Goal: Task Accomplishment & Management: Manage account settings

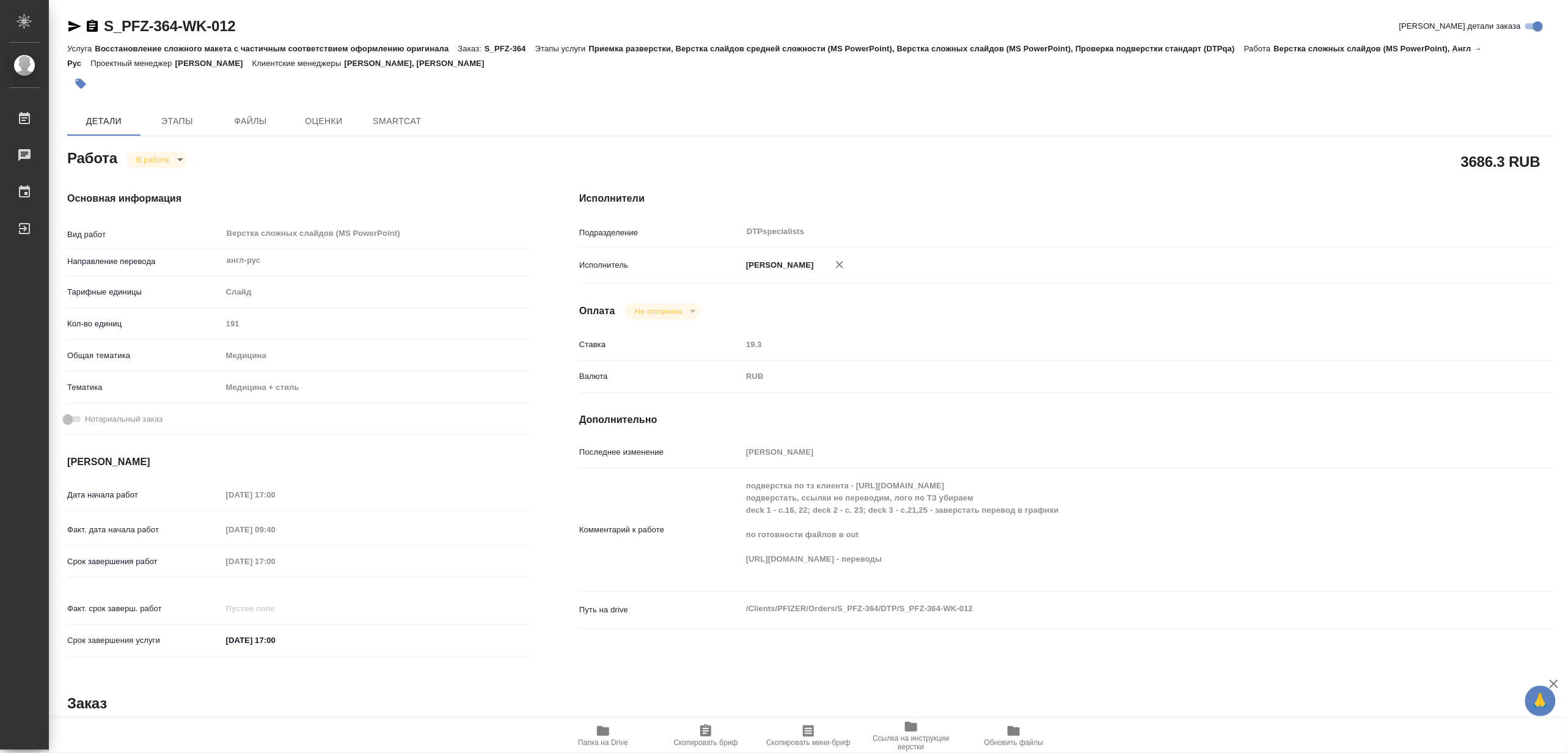
type textarea "x"
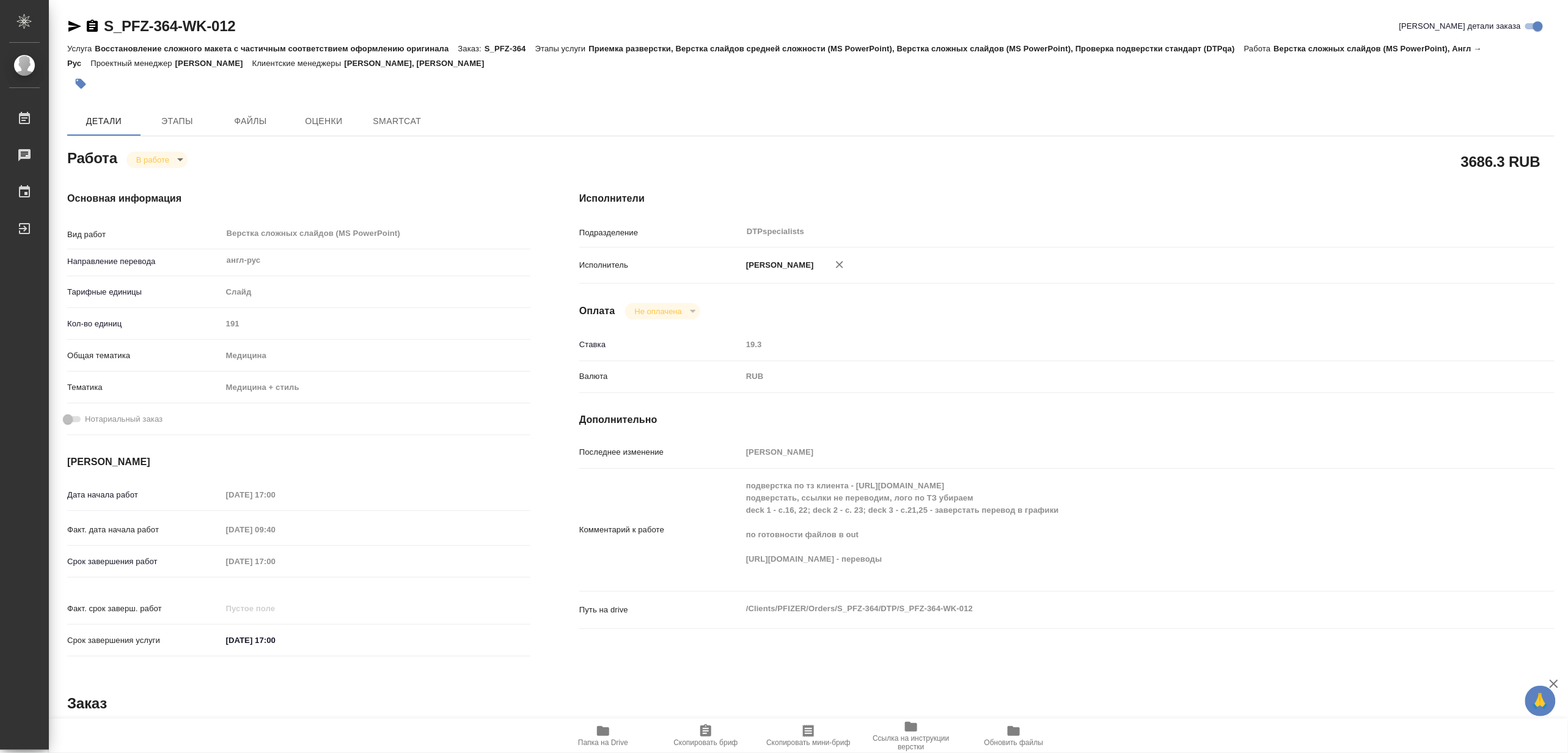
type textarea "x"
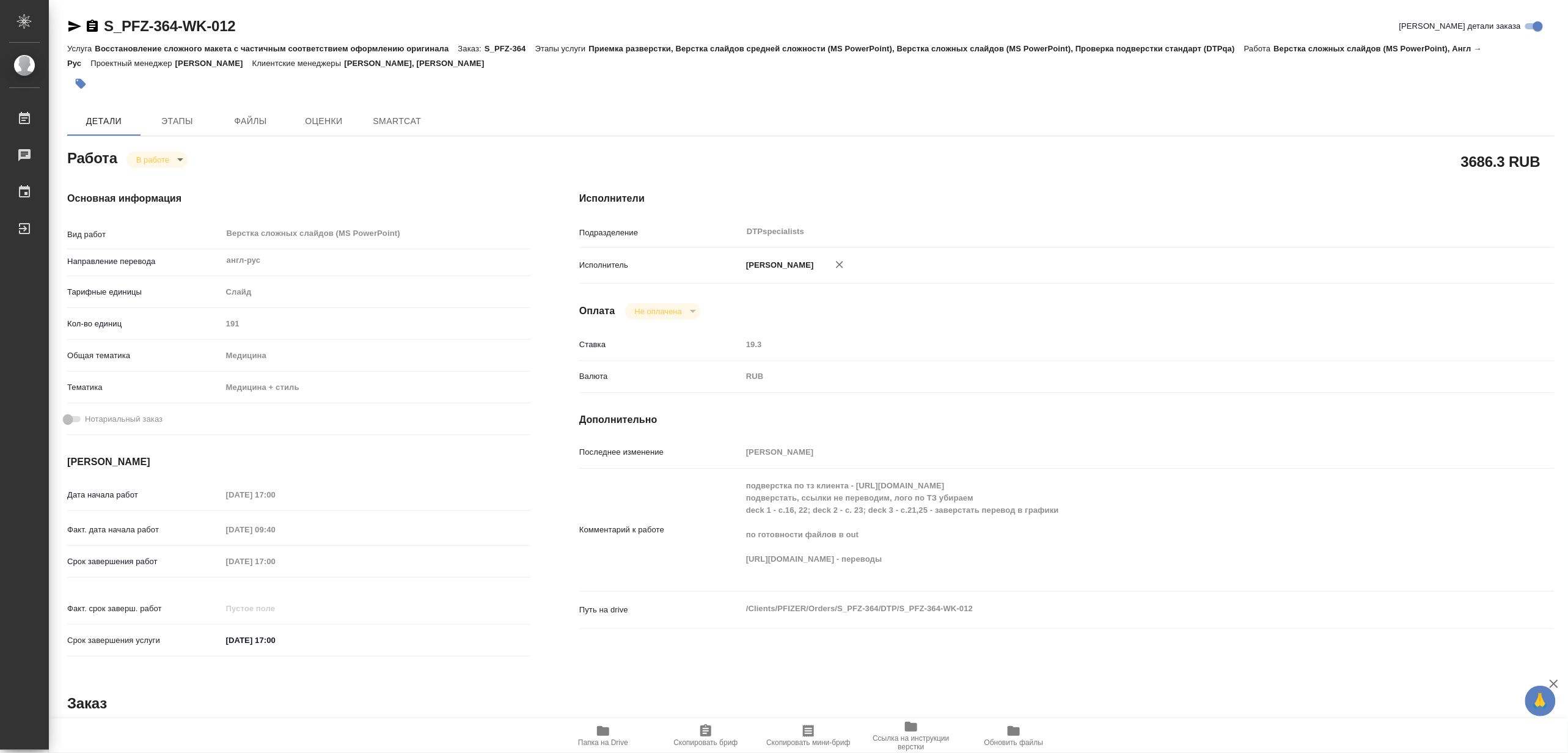
type textarea "x"
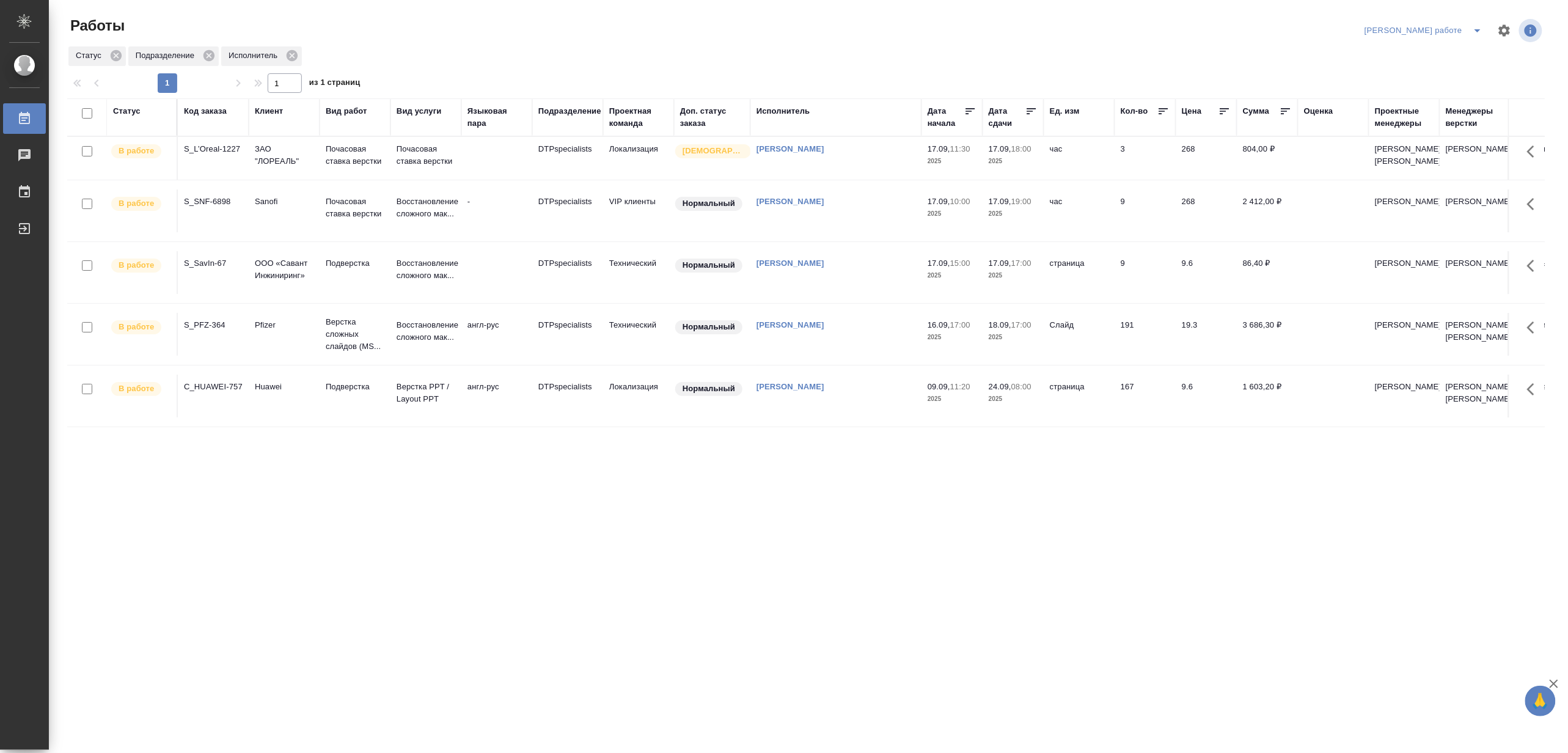
click at [1470, 23] on icon "split button" at bounding box center [1477, 30] width 14 height 14
click at [1447, 68] on li "[PERSON_NAME]" at bounding box center [1435, 74] width 111 height 20
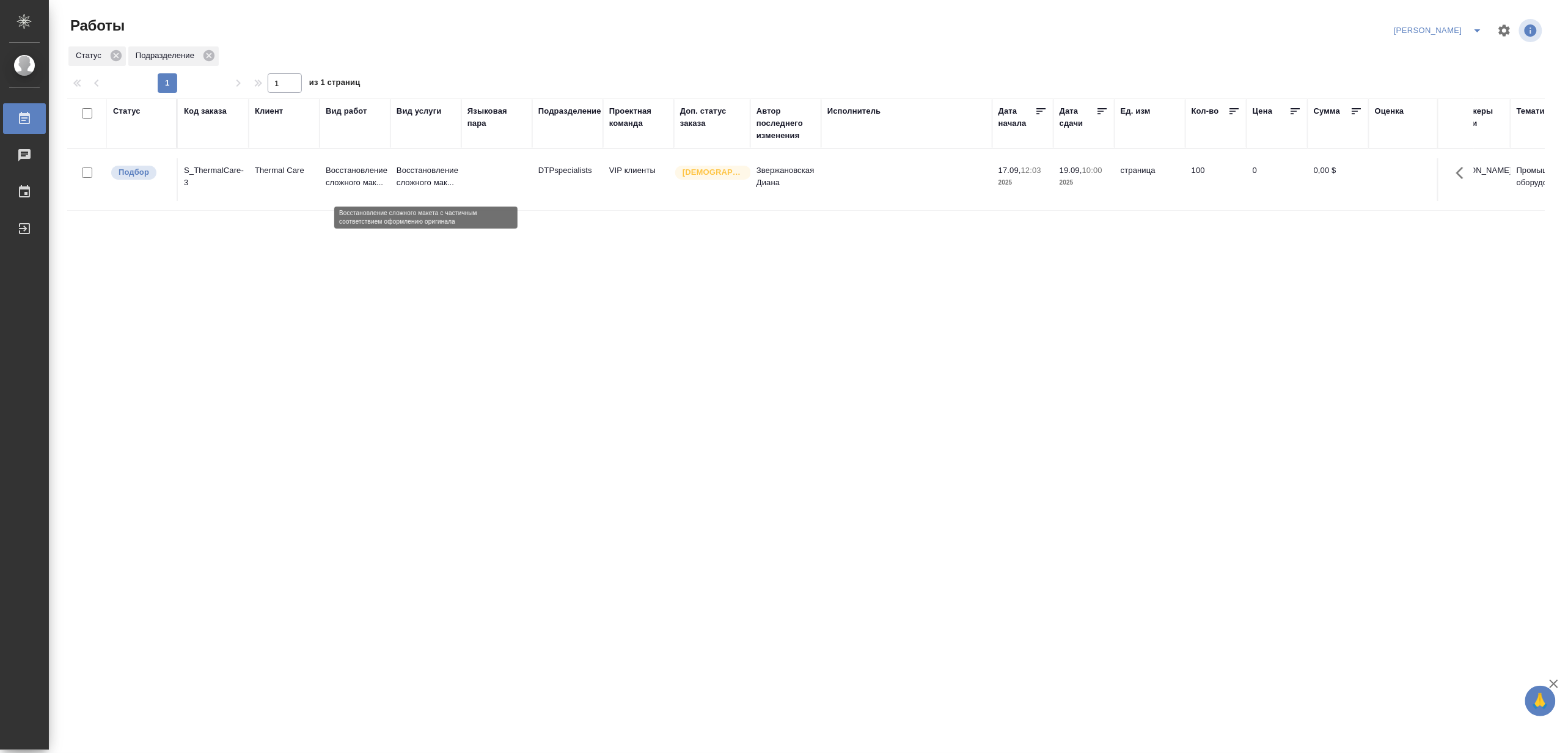
click at [408, 179] on p "Восстановление сложного мак..." at bounding box center [425, 176] width 59 height 25
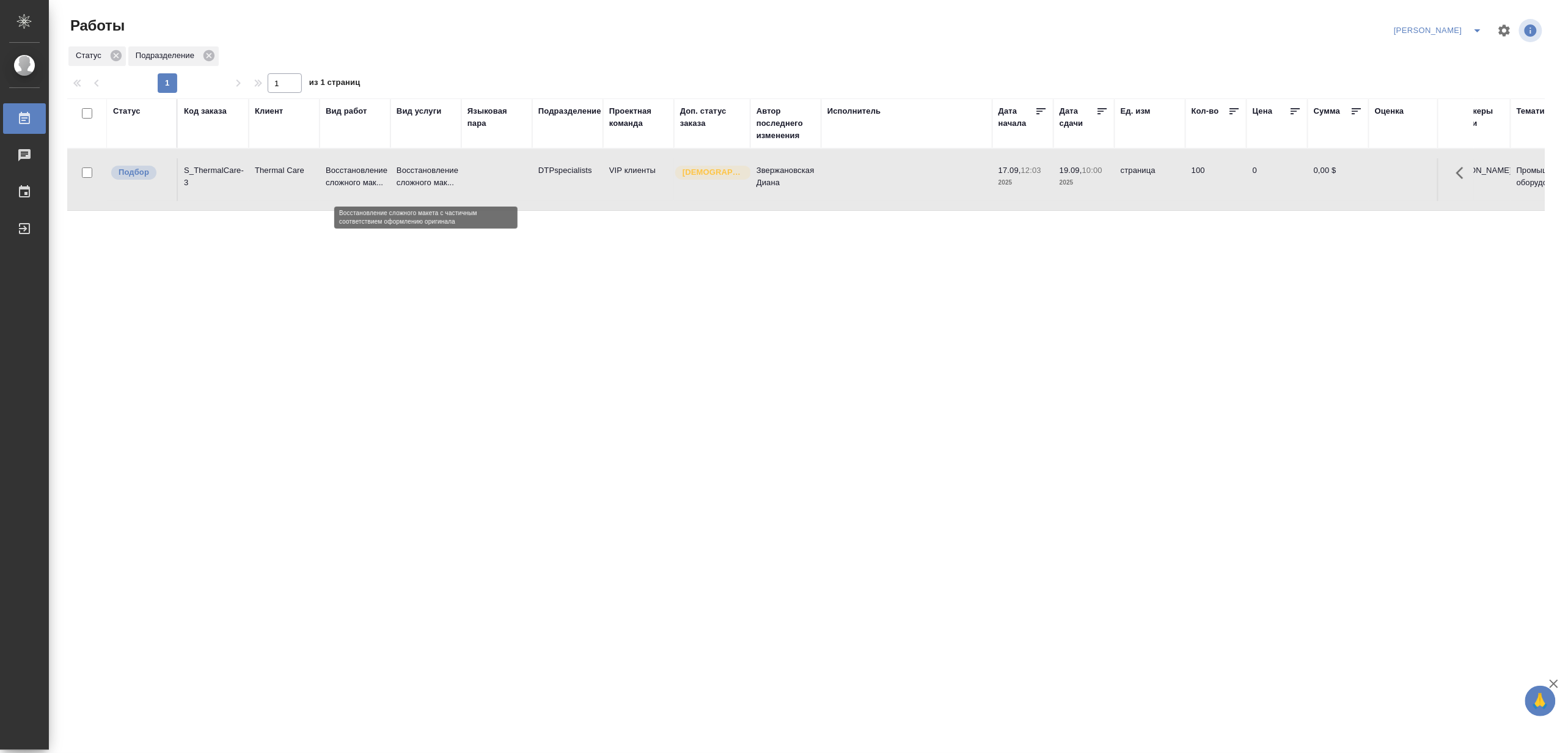
click at [408, 179] on p "Восстановление сложного мак..." at bounding box center [425, 176] width 59 height 25
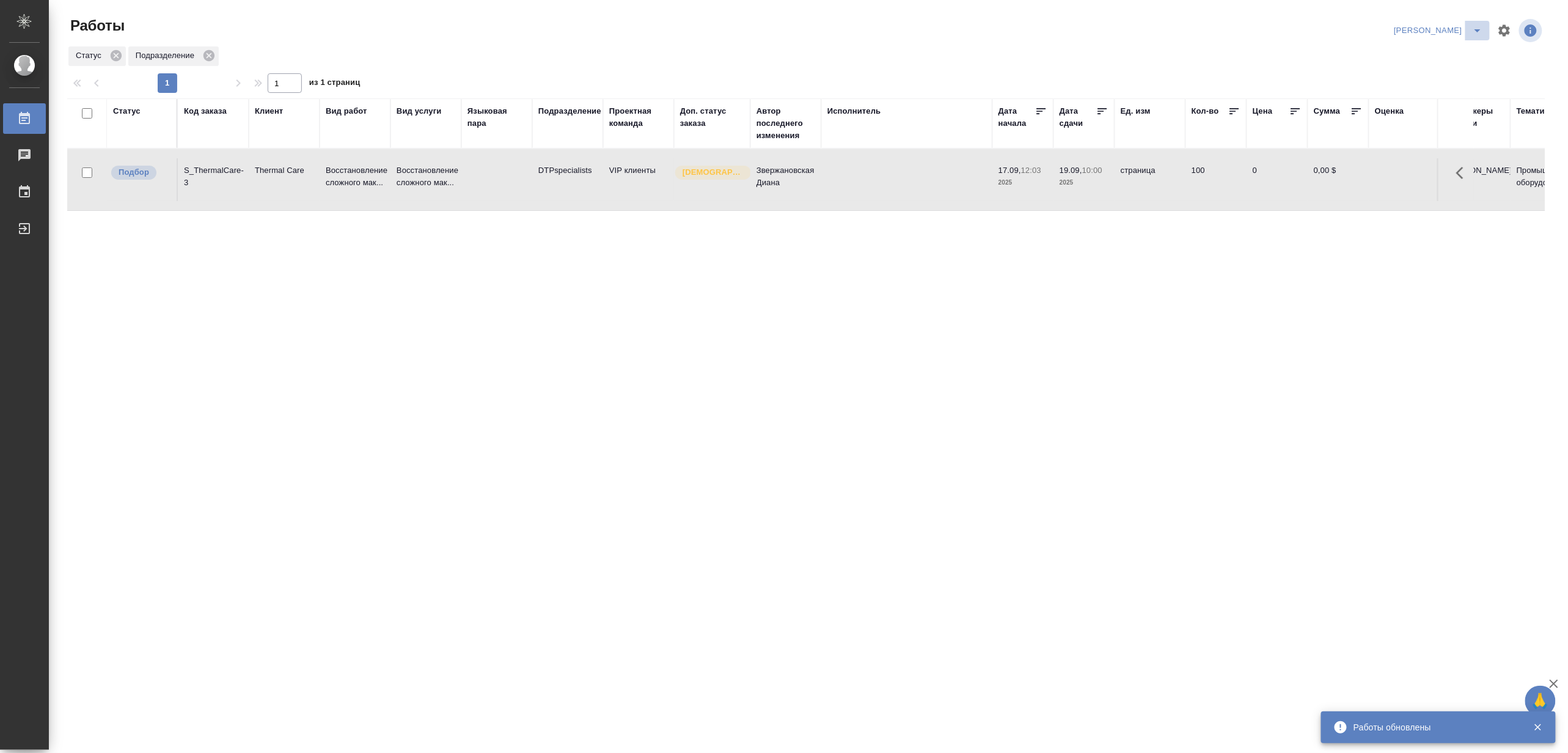
click at [1477, 23] on icon "split button" at bounding box center [1477, 30] width 14 height 14
click at [1415, 95] on li "Ждемс" at bounding box center [1431, 94] width 117 height 20
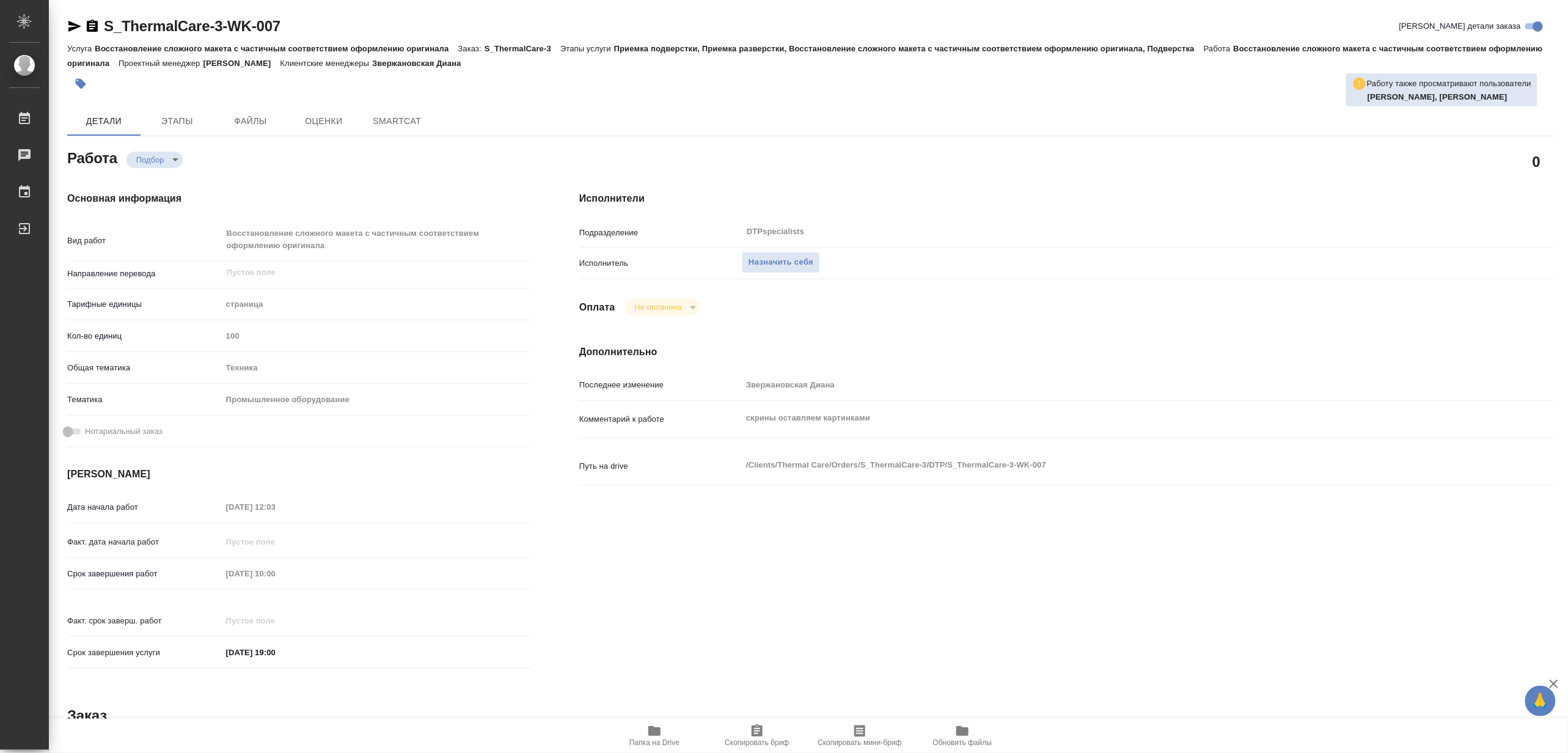
type textarea "x"
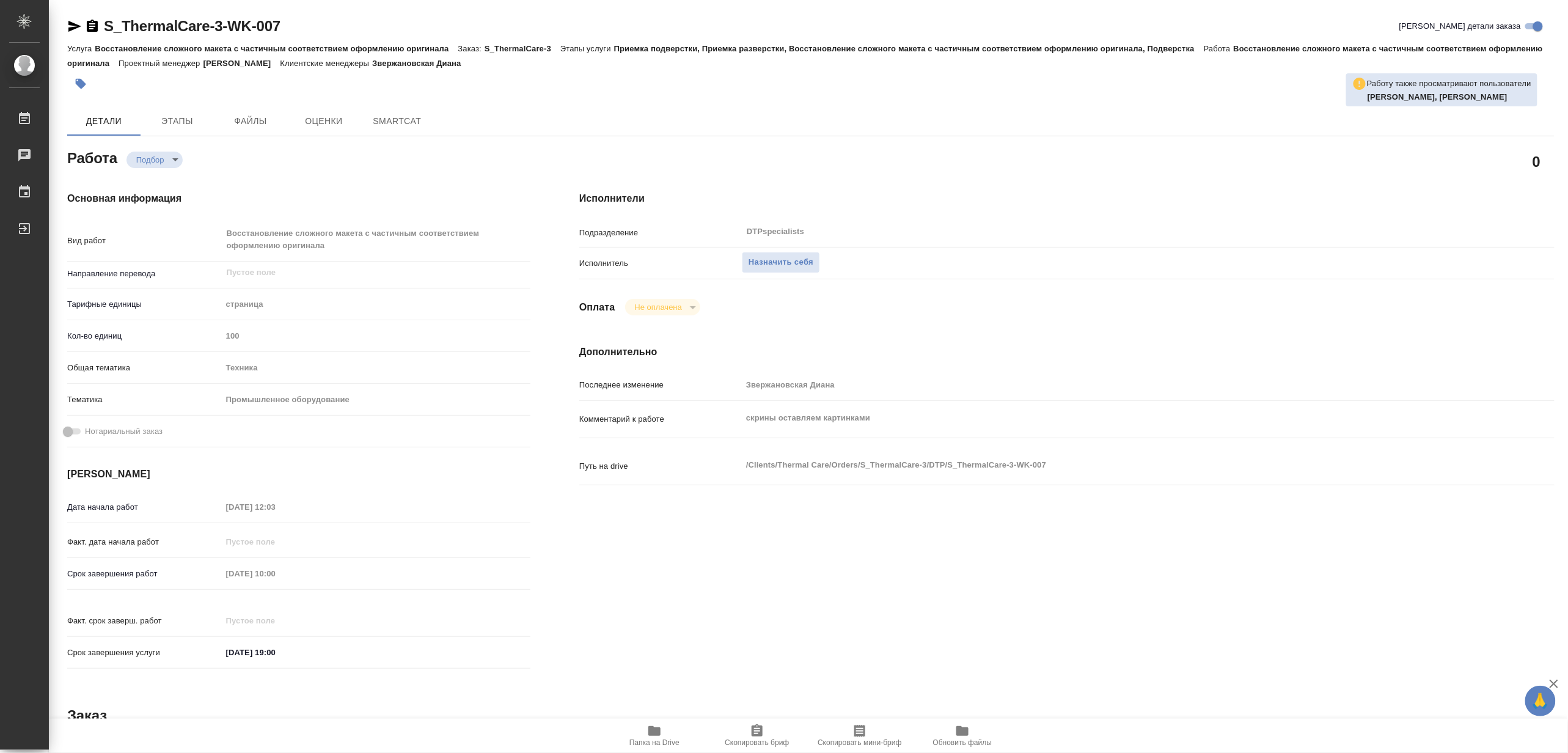
type textarea "x"
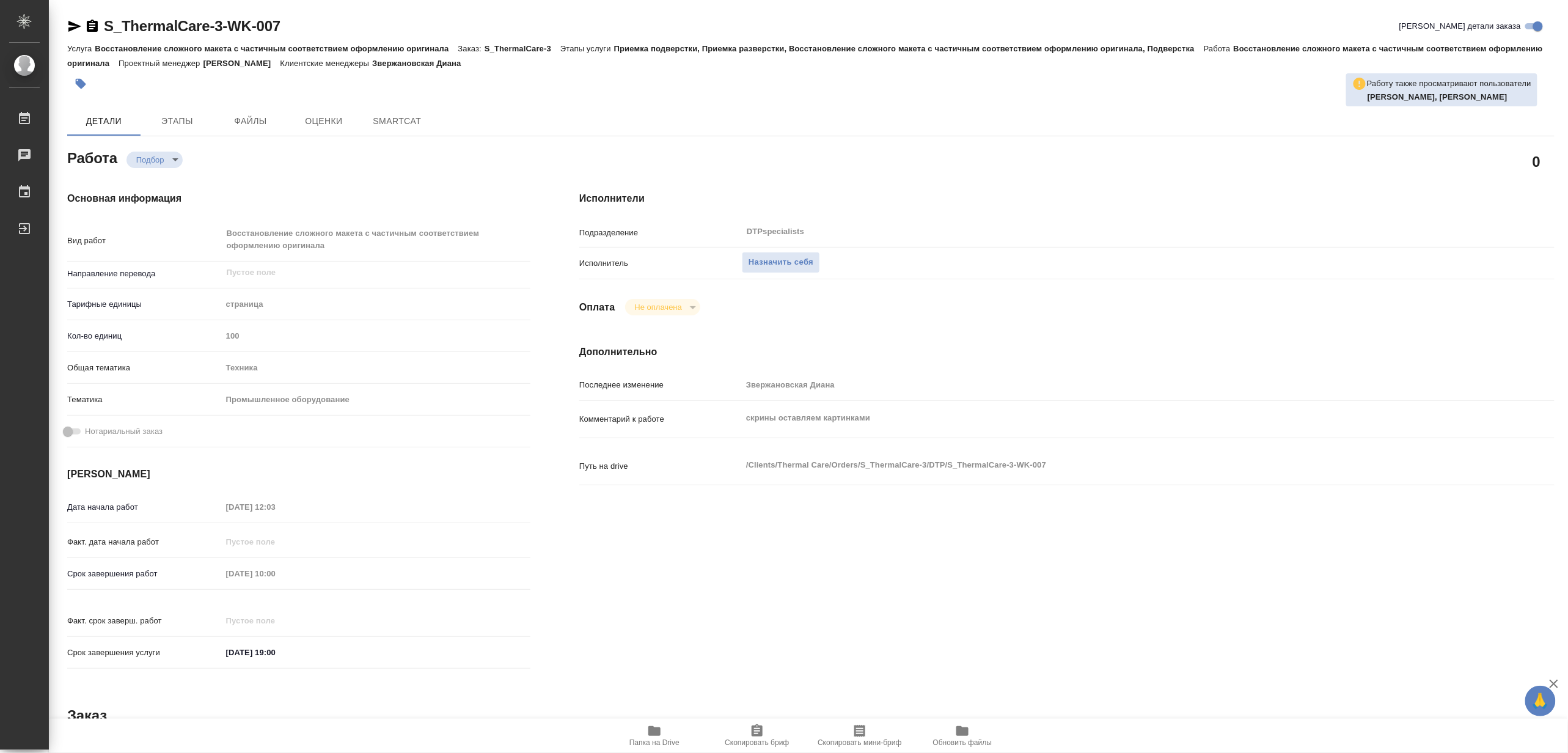
type textarea "x"
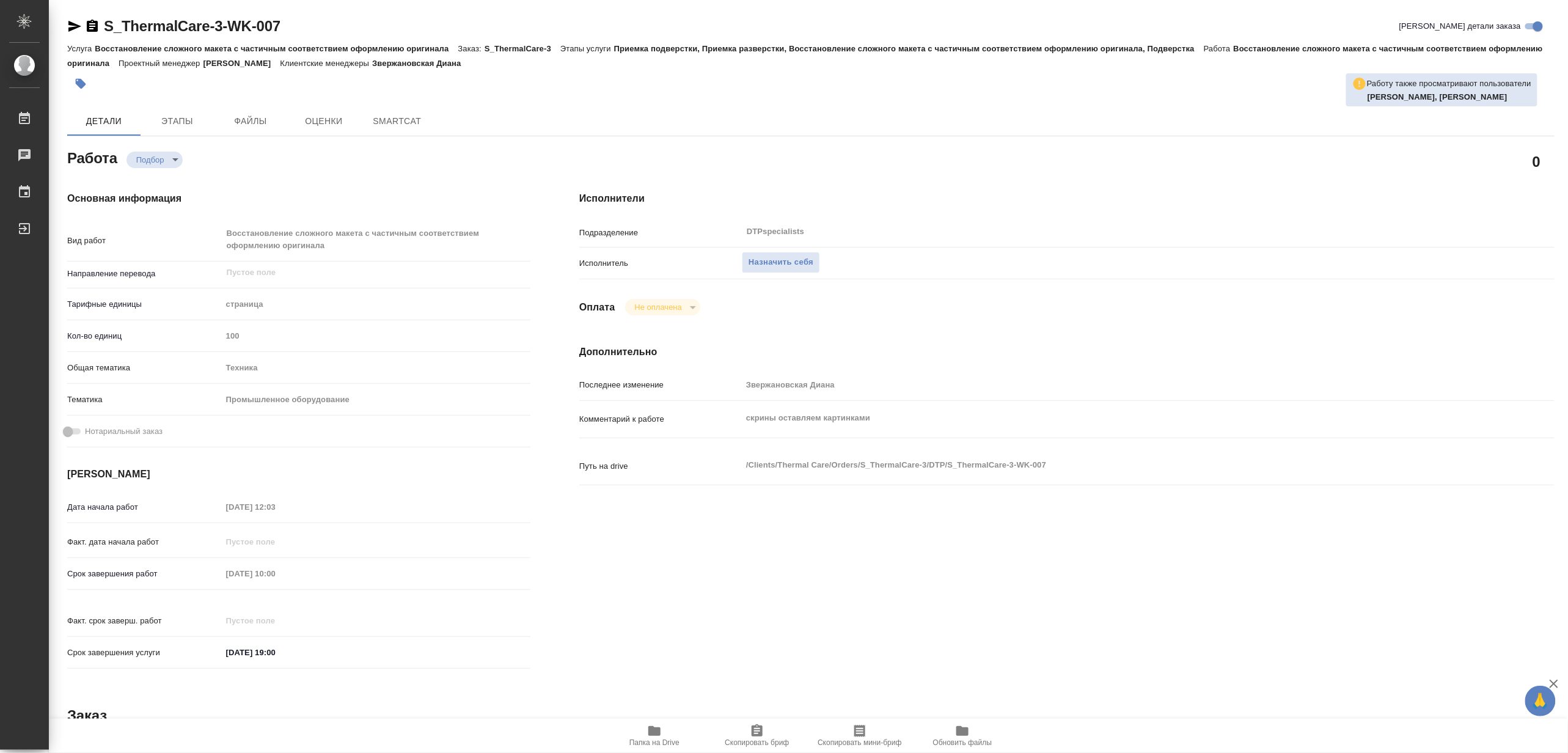
type textarea "x"
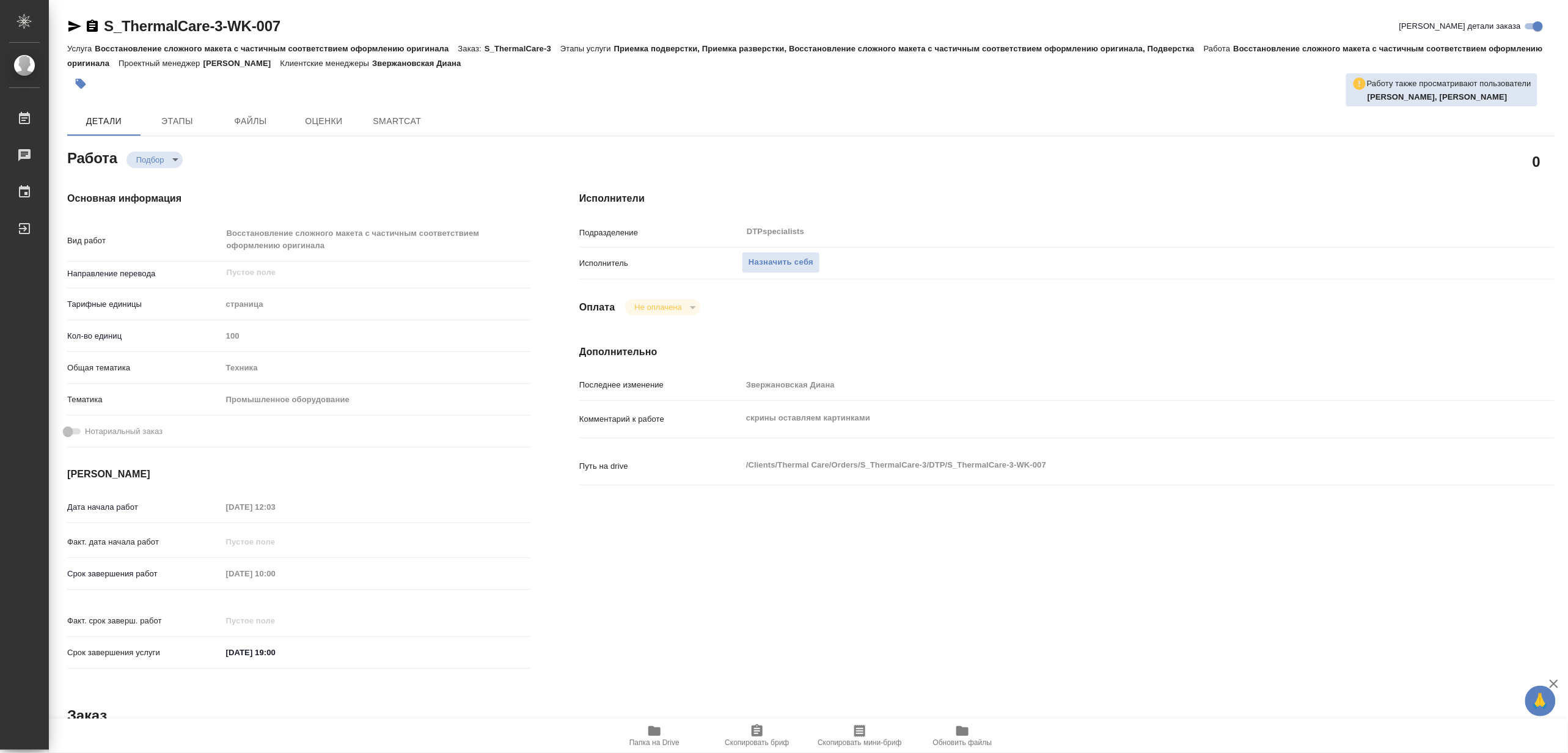
type textarea "x"
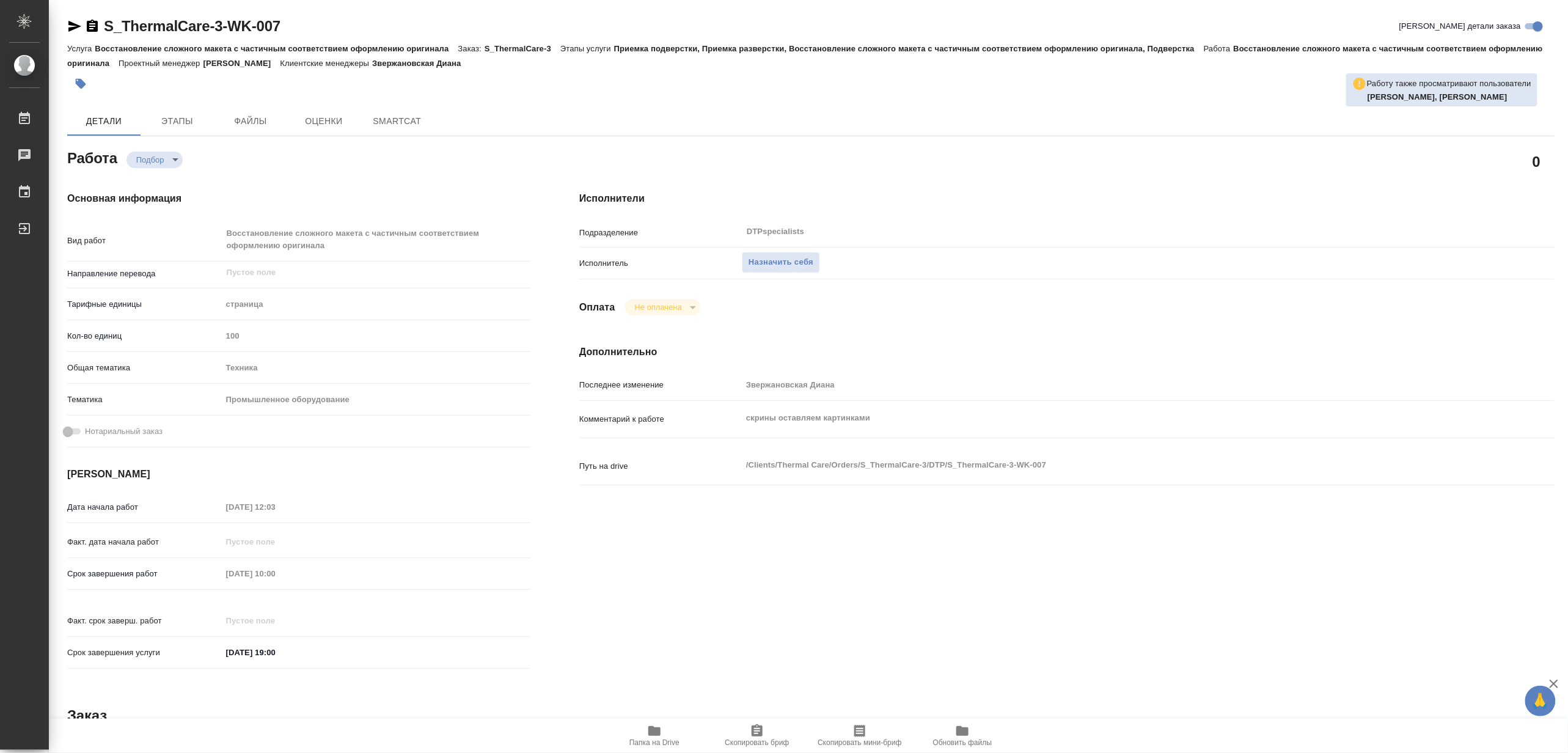
type textarea "x"
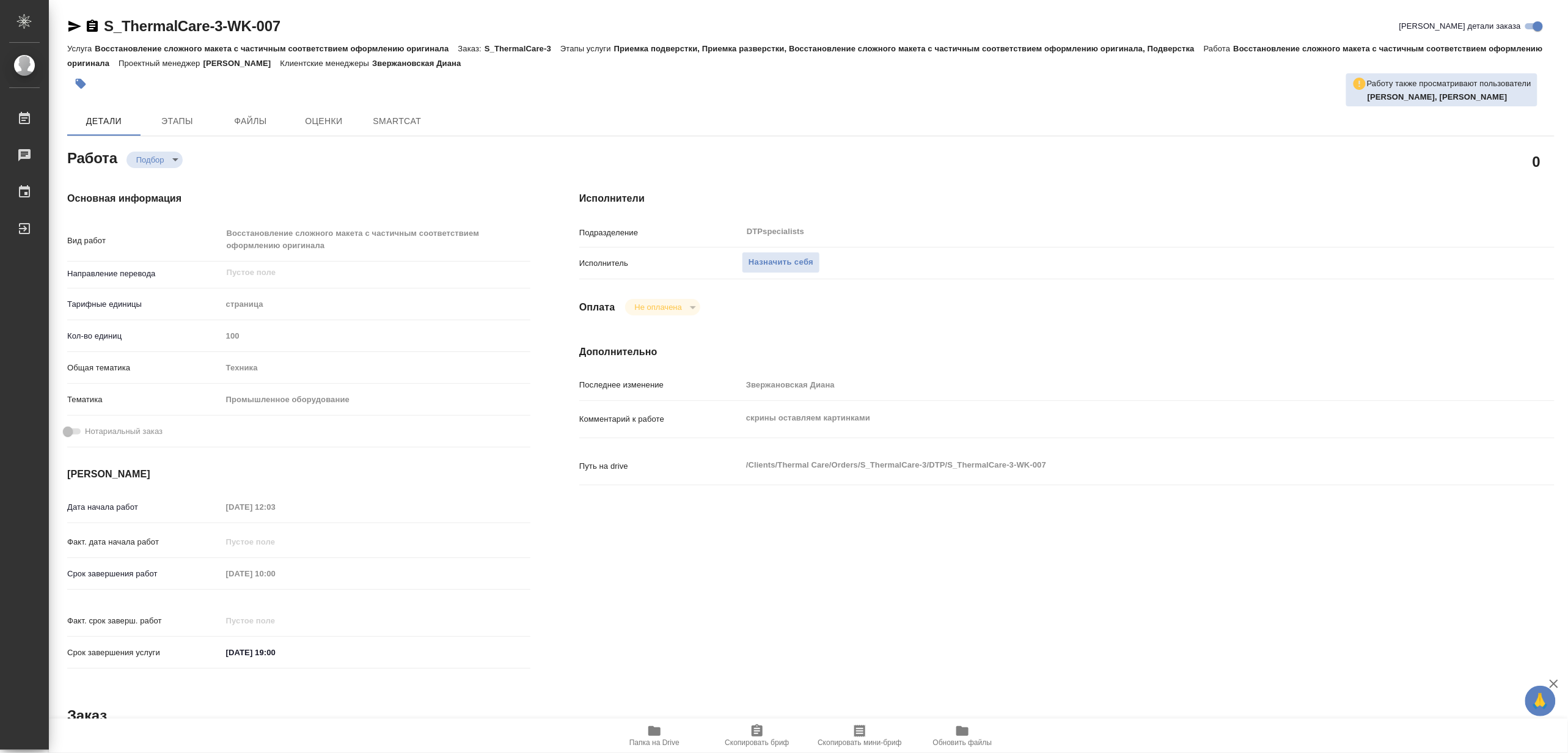
type textarea "x"
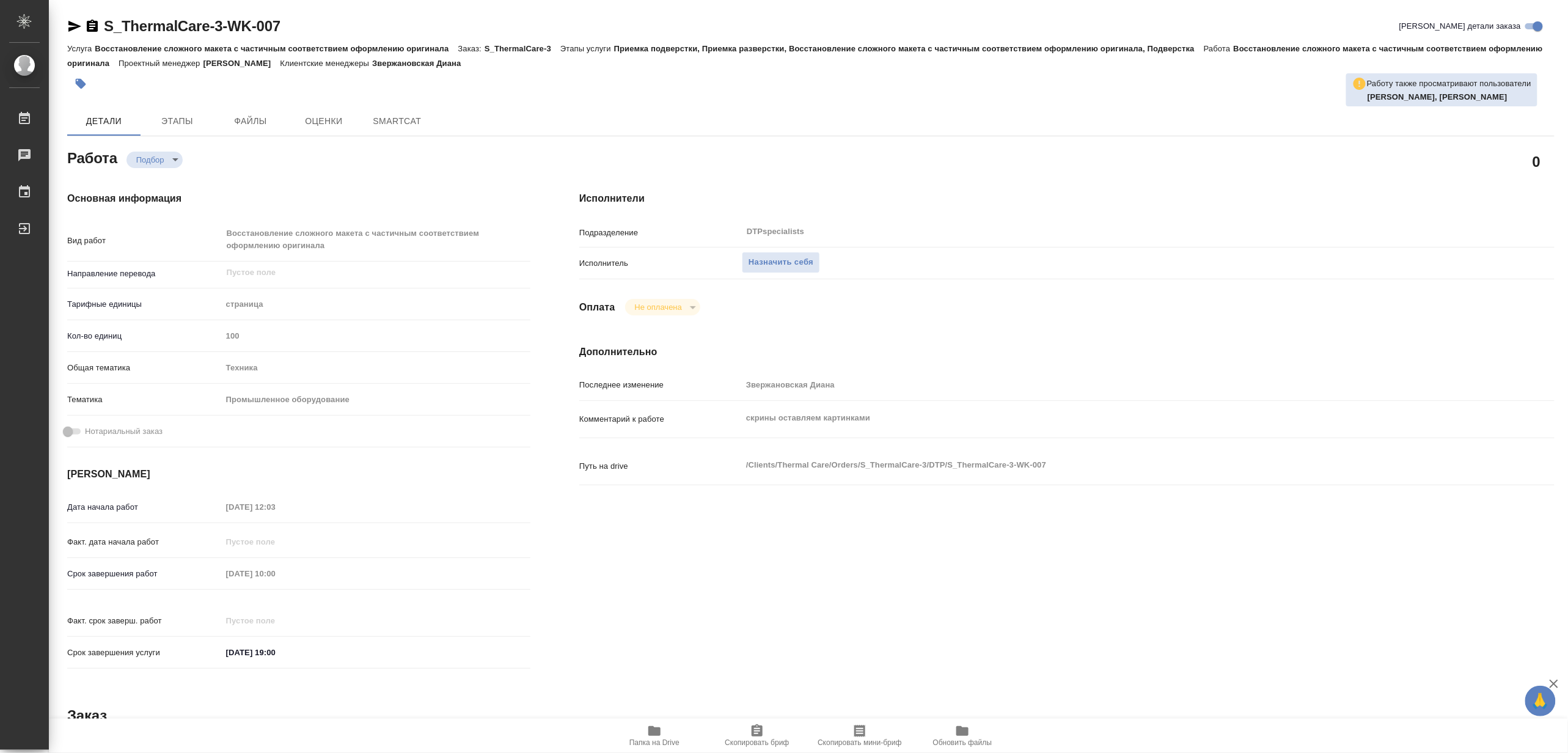
type textarea "x"
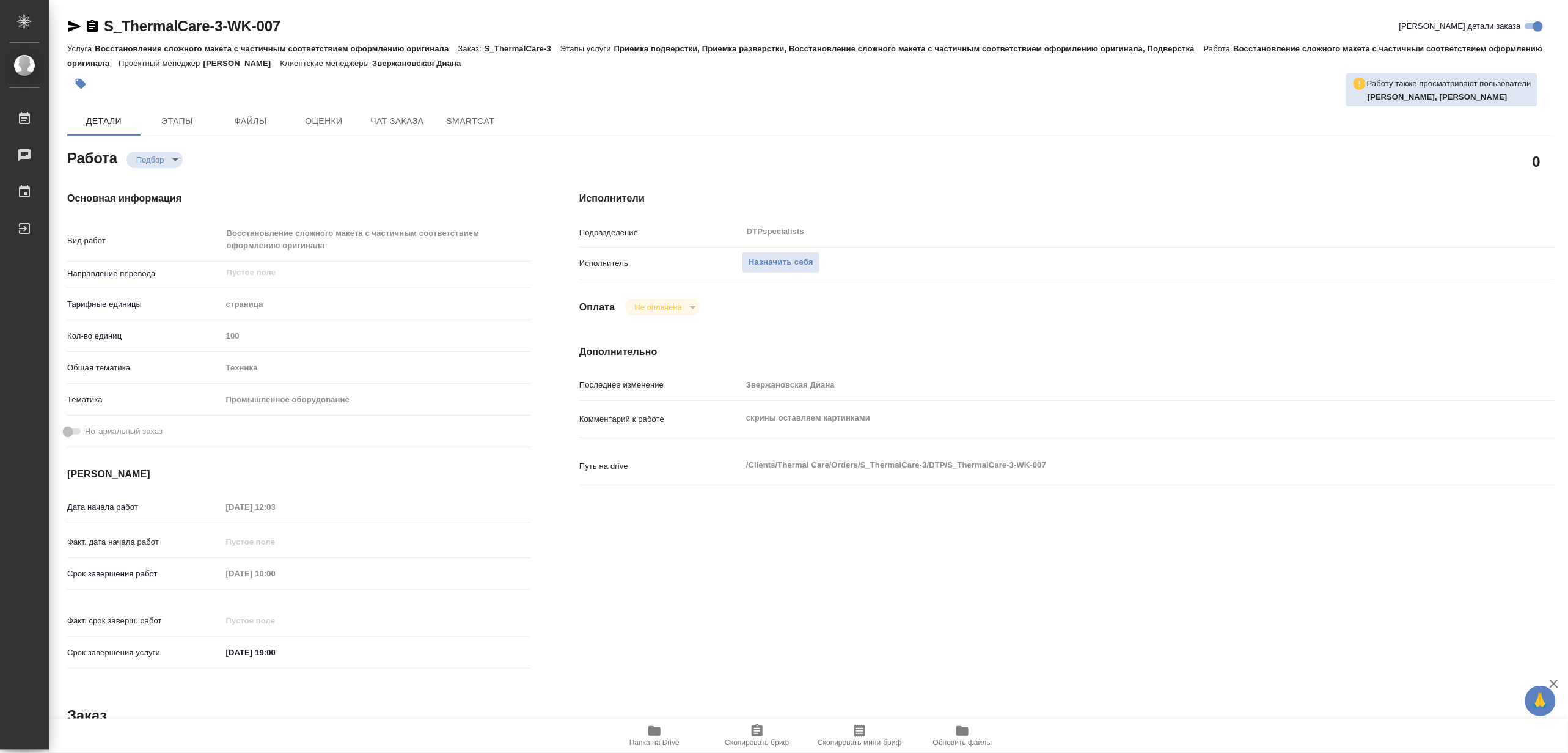
click at [656, 737] on icon "button" at bounding box center [654, 731] width 14 height 14
type textarea "x"
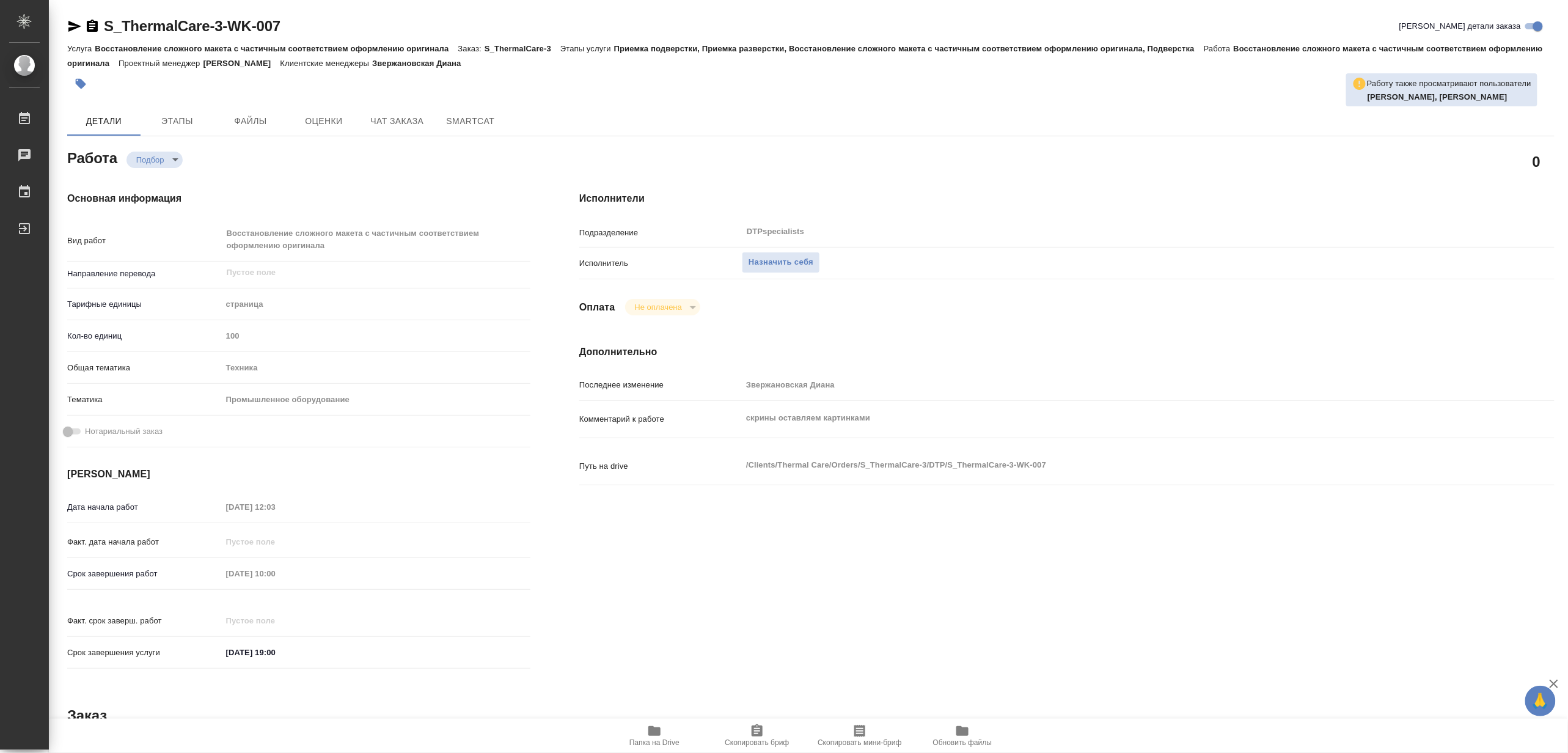
type textarea "x"
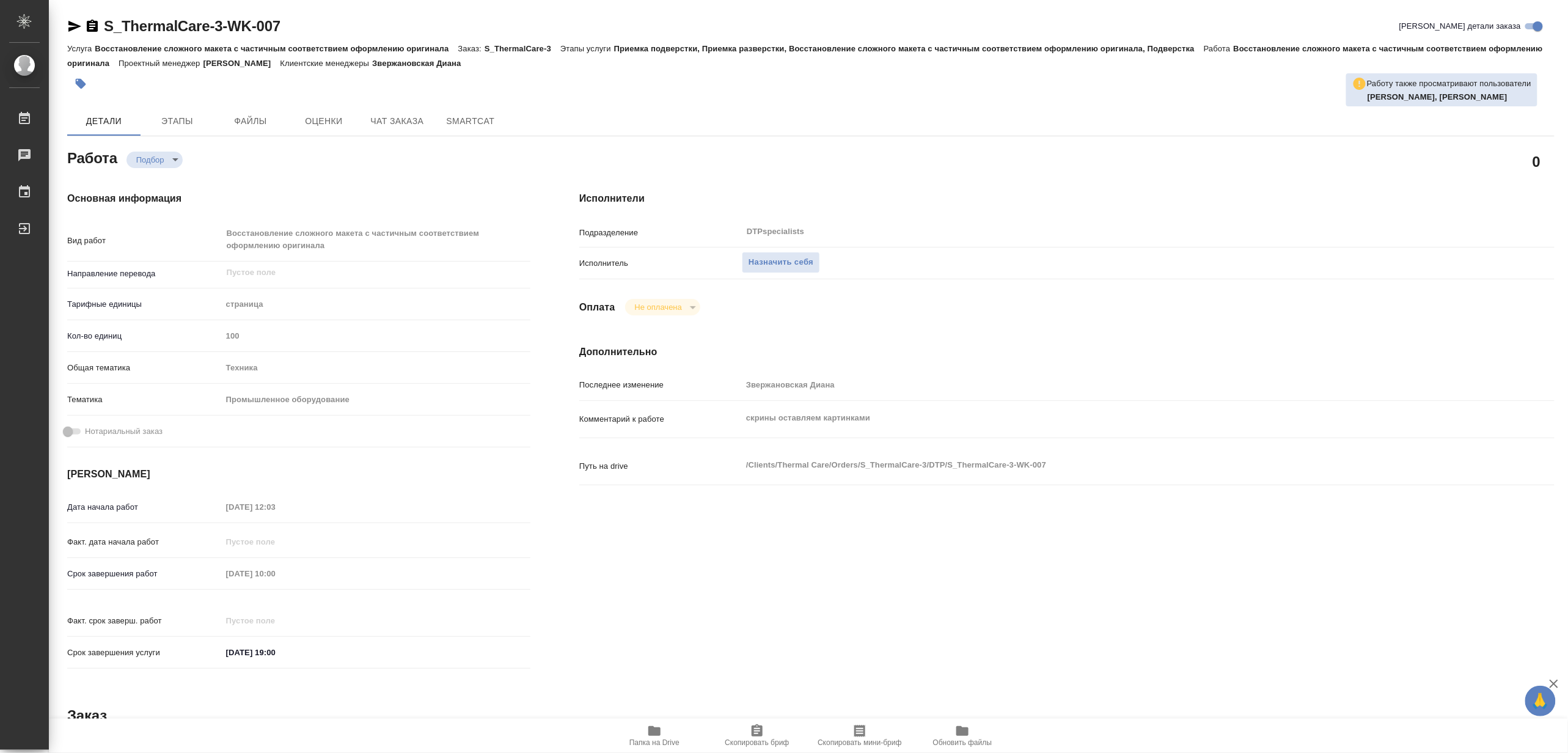
type textarea "x"
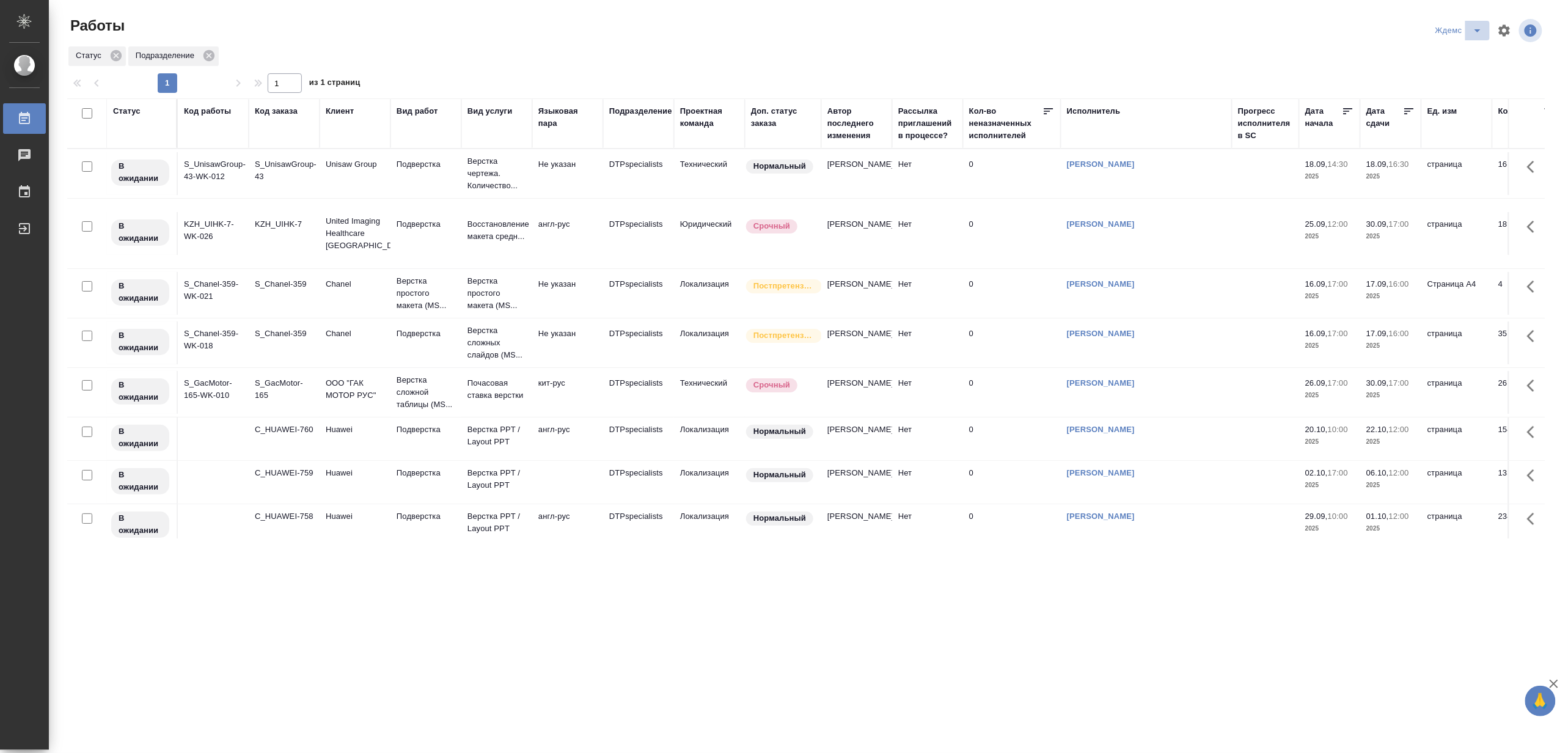
click at [1485, 26] on icon "split button" at bounding box center [1477, 30] width 14 height 14
click at [1452, 82] on li "Подсмотрелка" at bounding box center [1467, 74] width 117 height 20
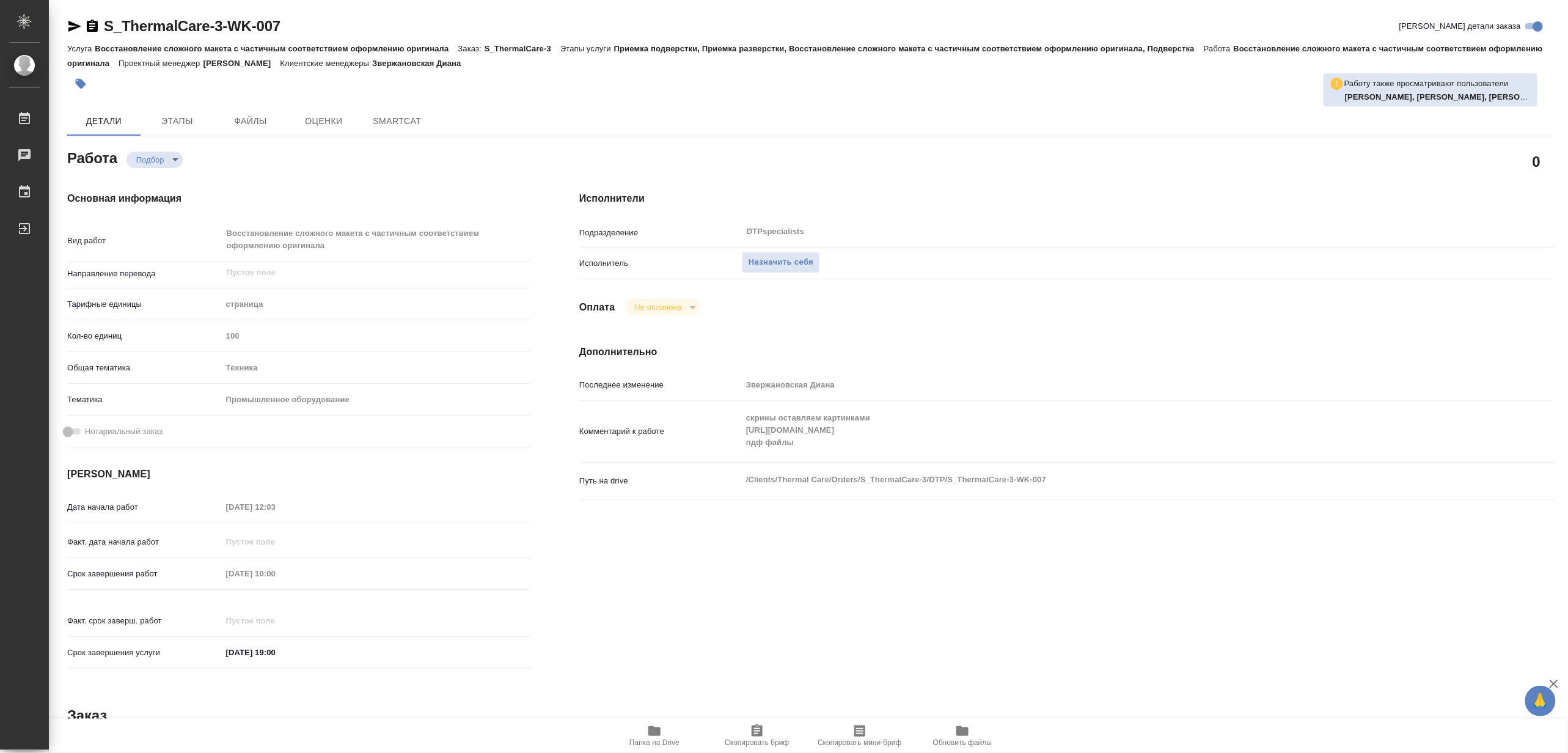
type textarea "x"
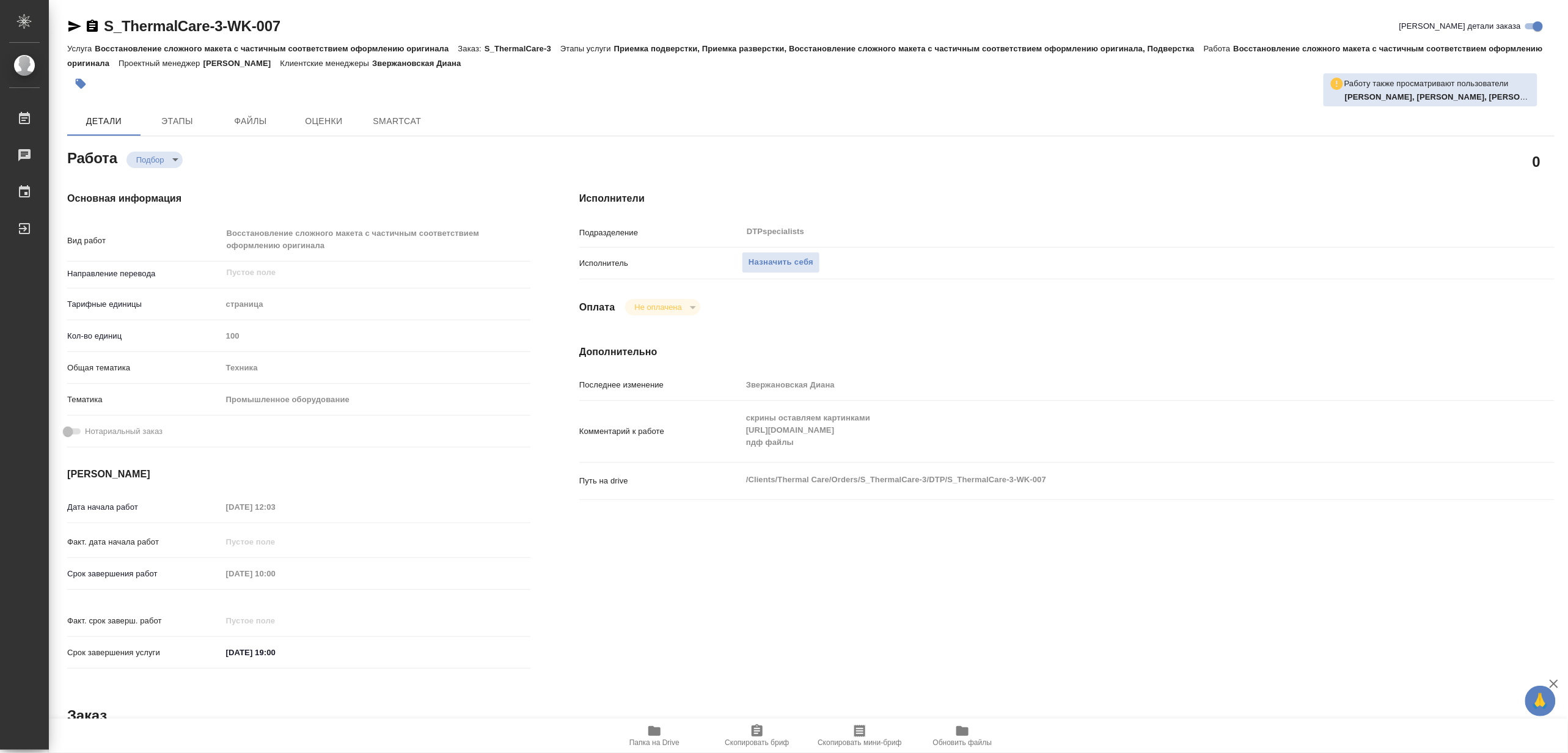
type textarea "x"
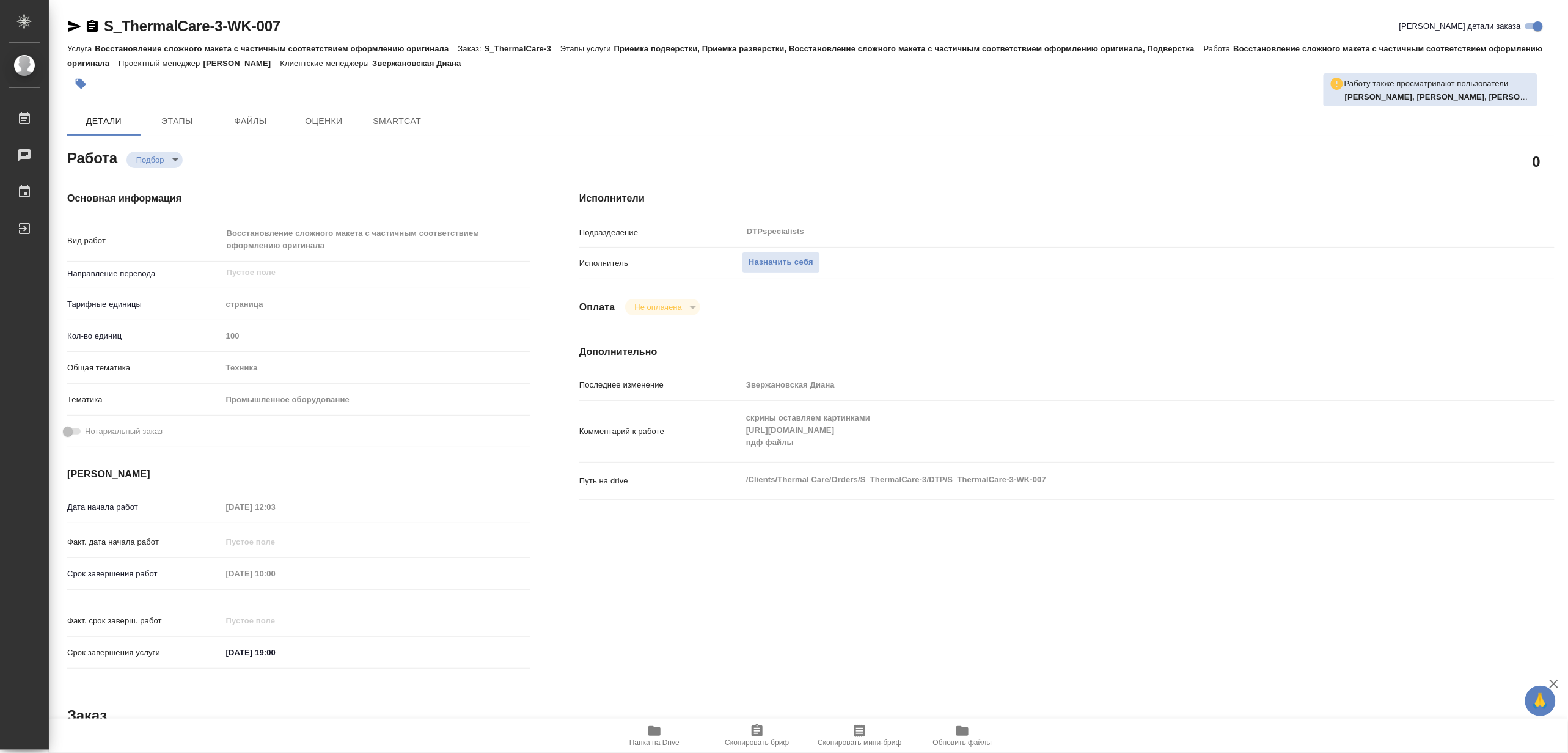
type textarea "x"
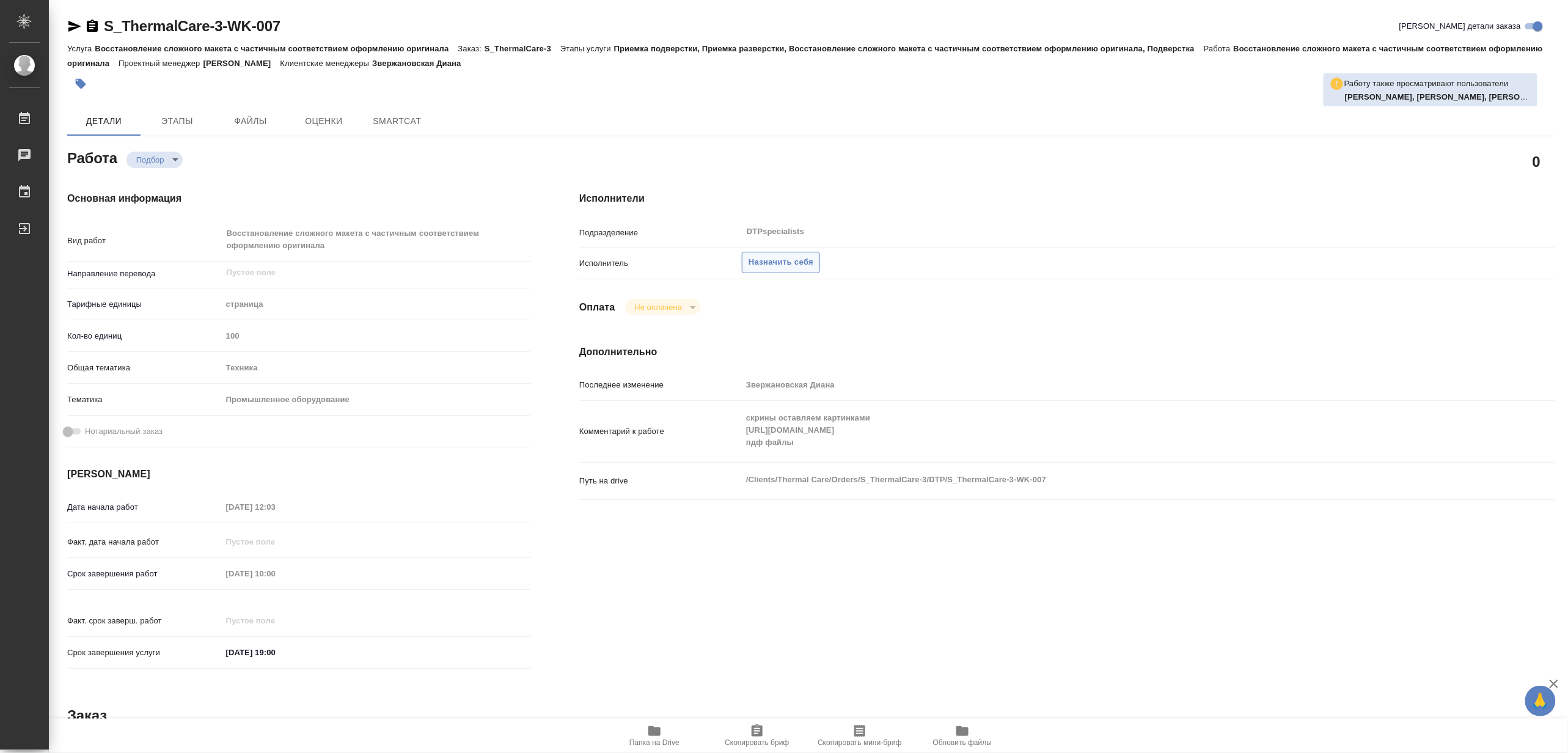
type textarea "x"
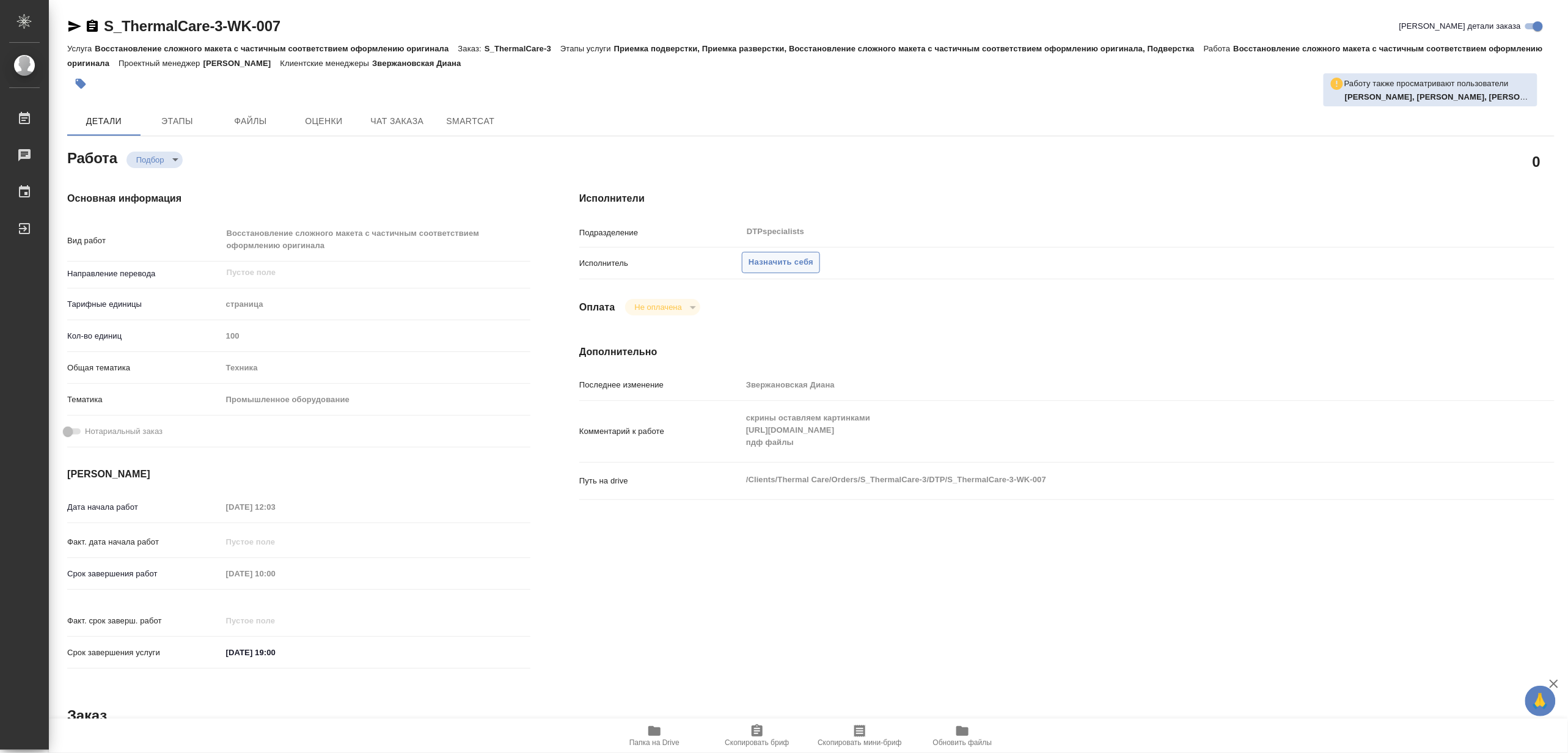
type textarea "x"
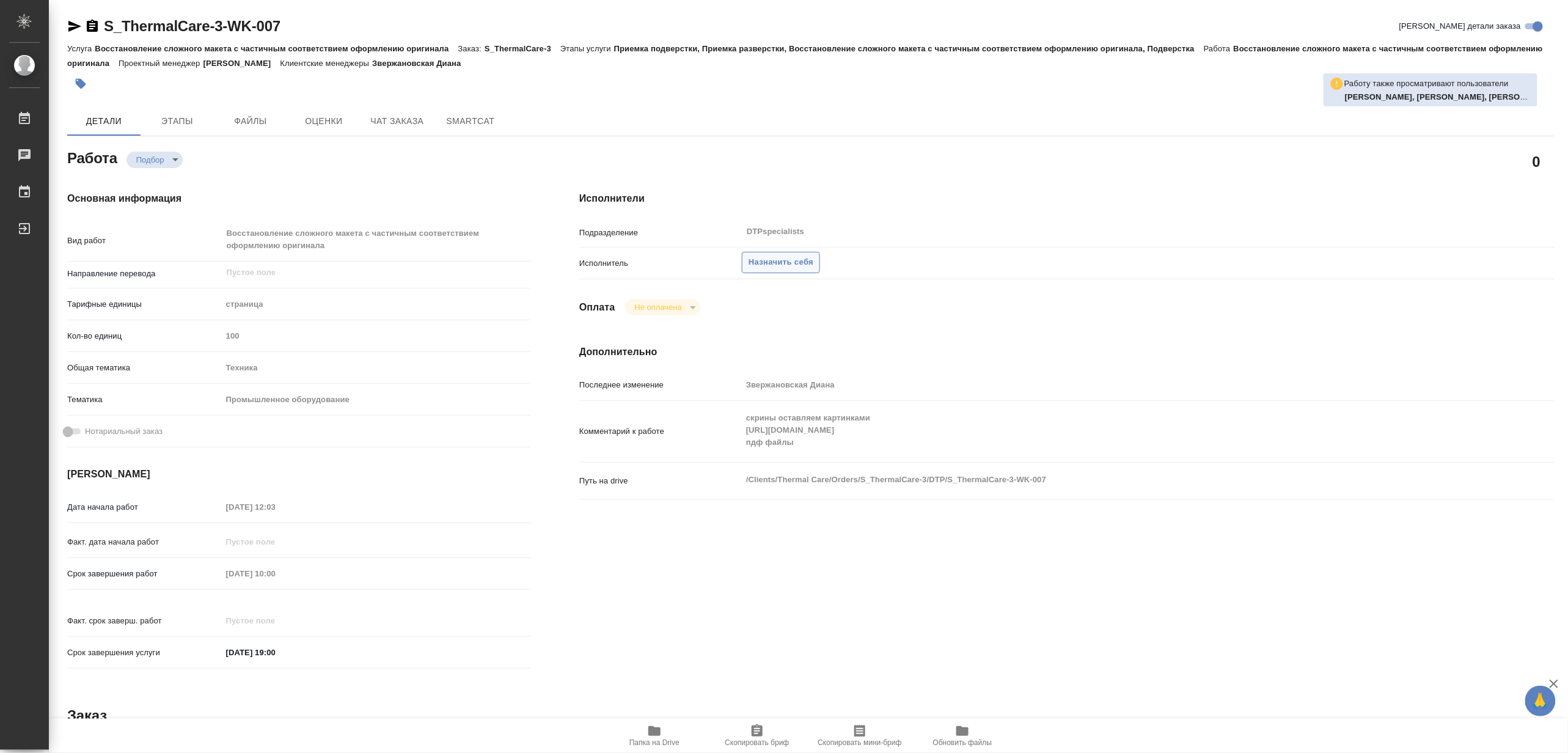
click at [788, 261] on span "Назначить себя" at bounding box center [781, 263] width 65 height 14
type textarea "x"
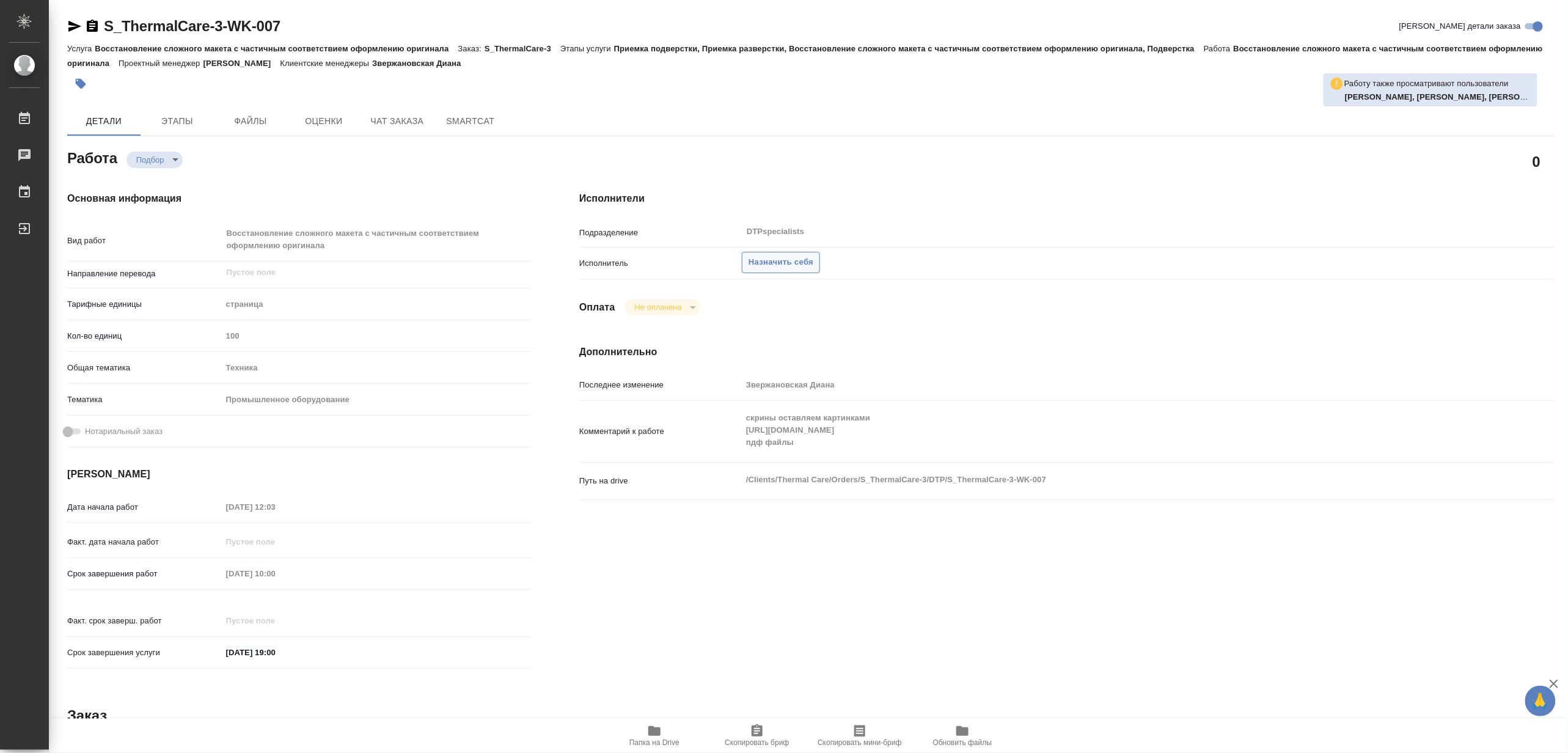
type textarea "x"
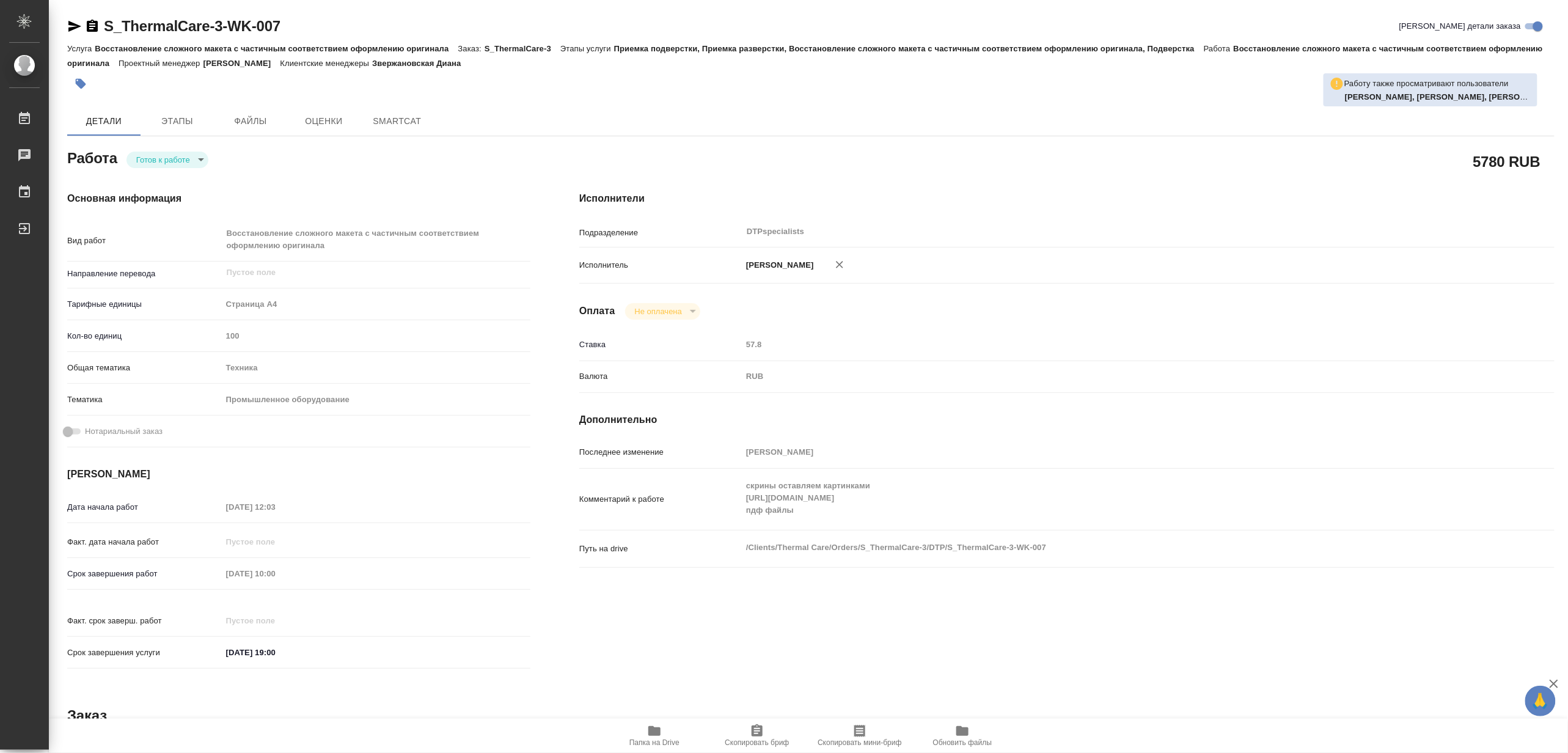
type textarea "x"
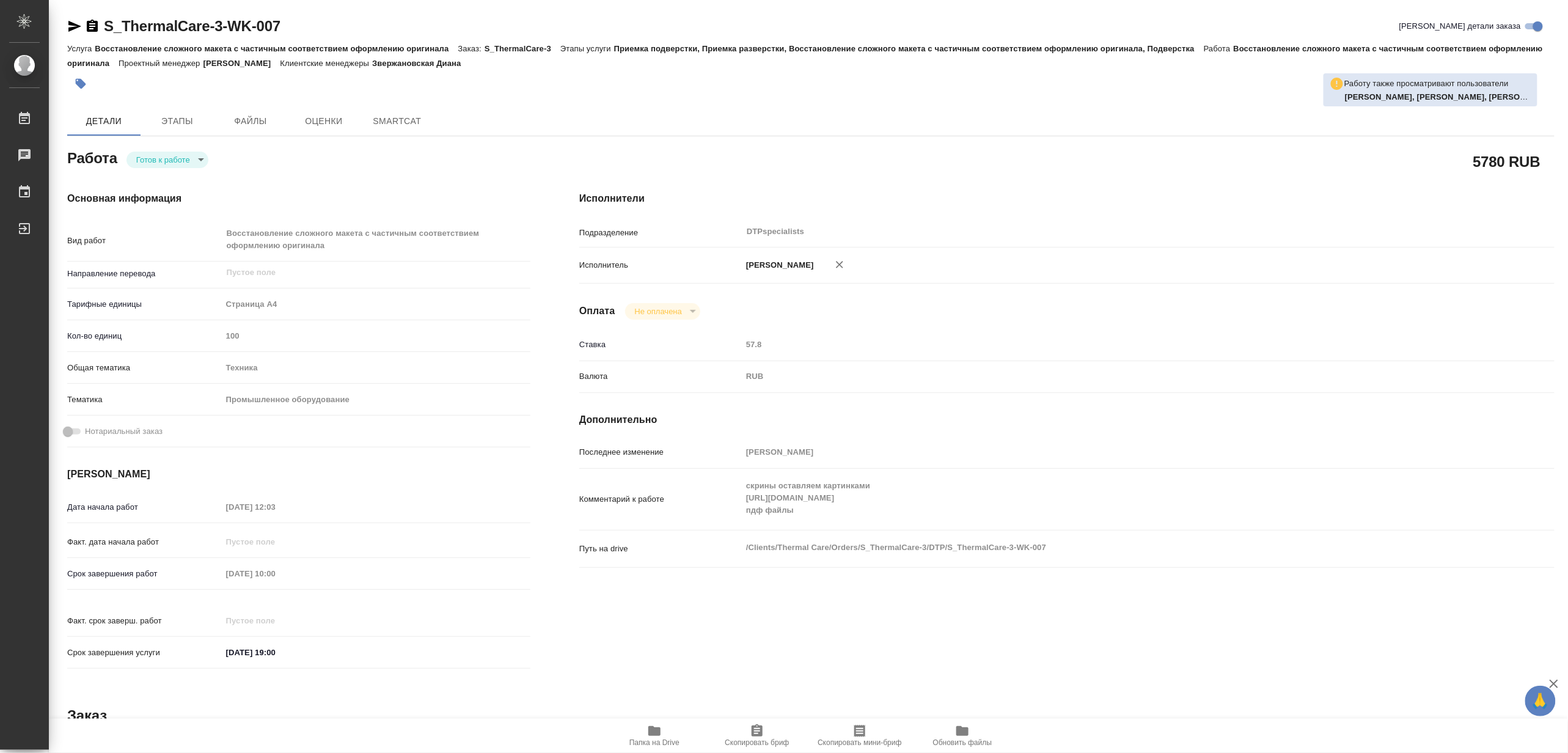
type textarea "x"
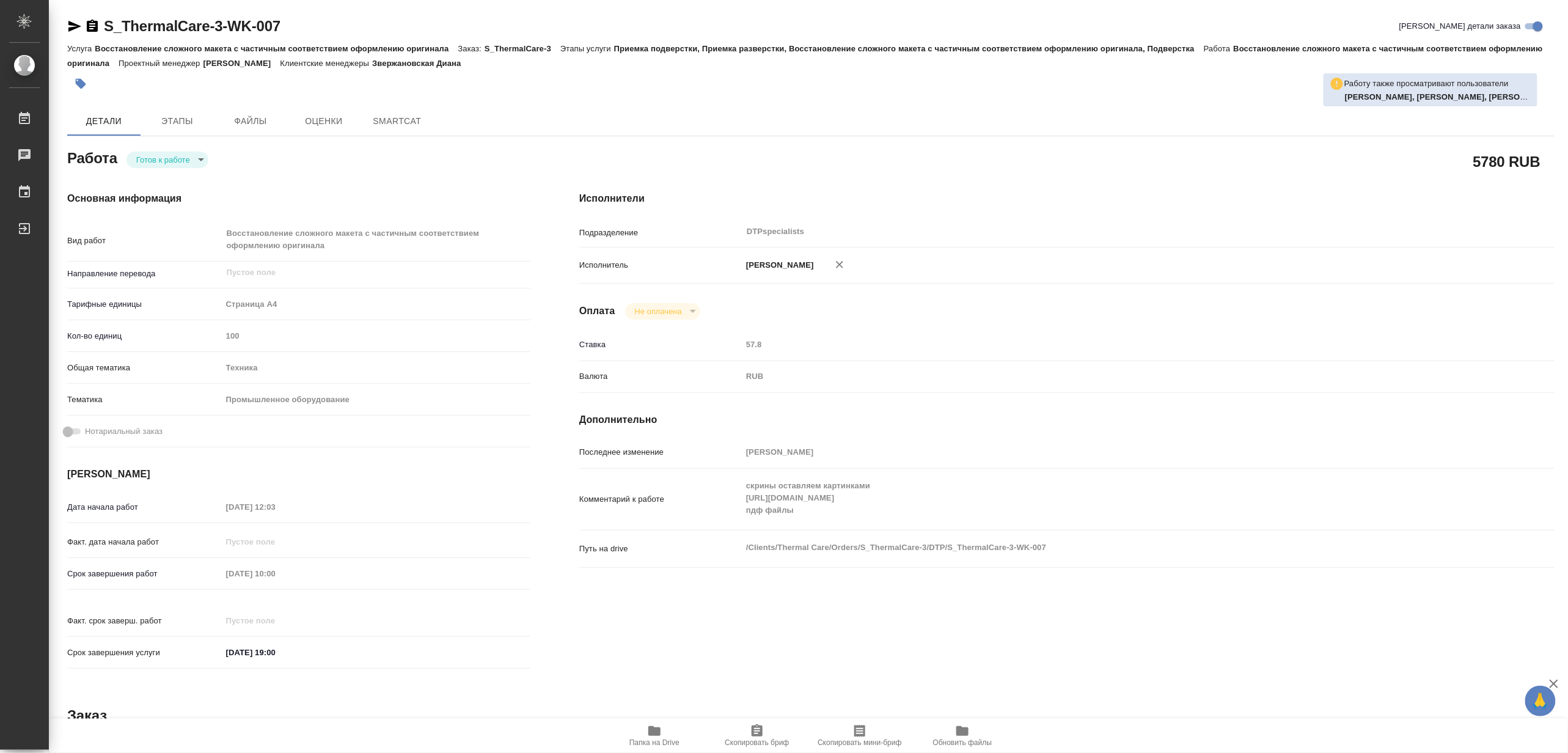
type textarea "x"
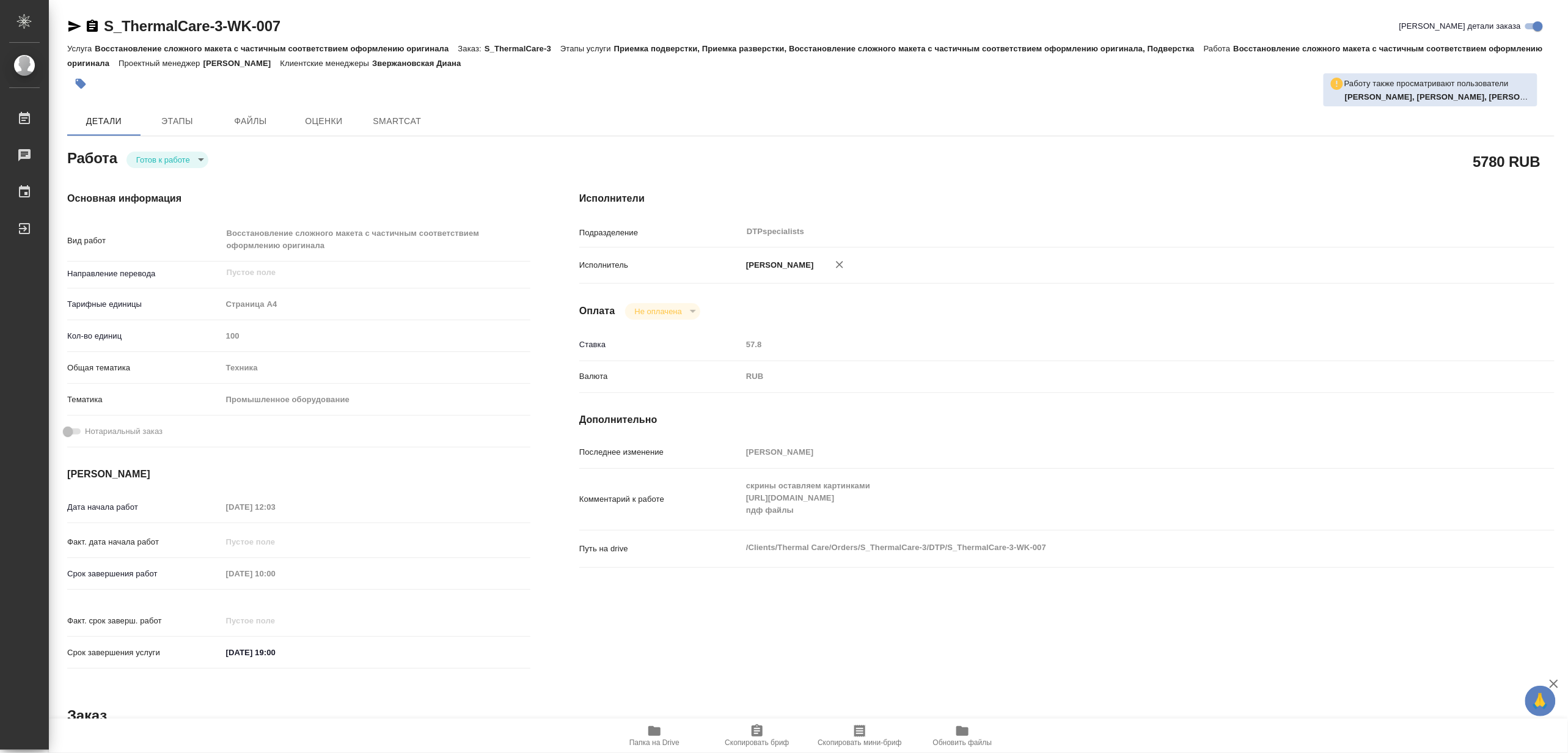
type textarea "x"
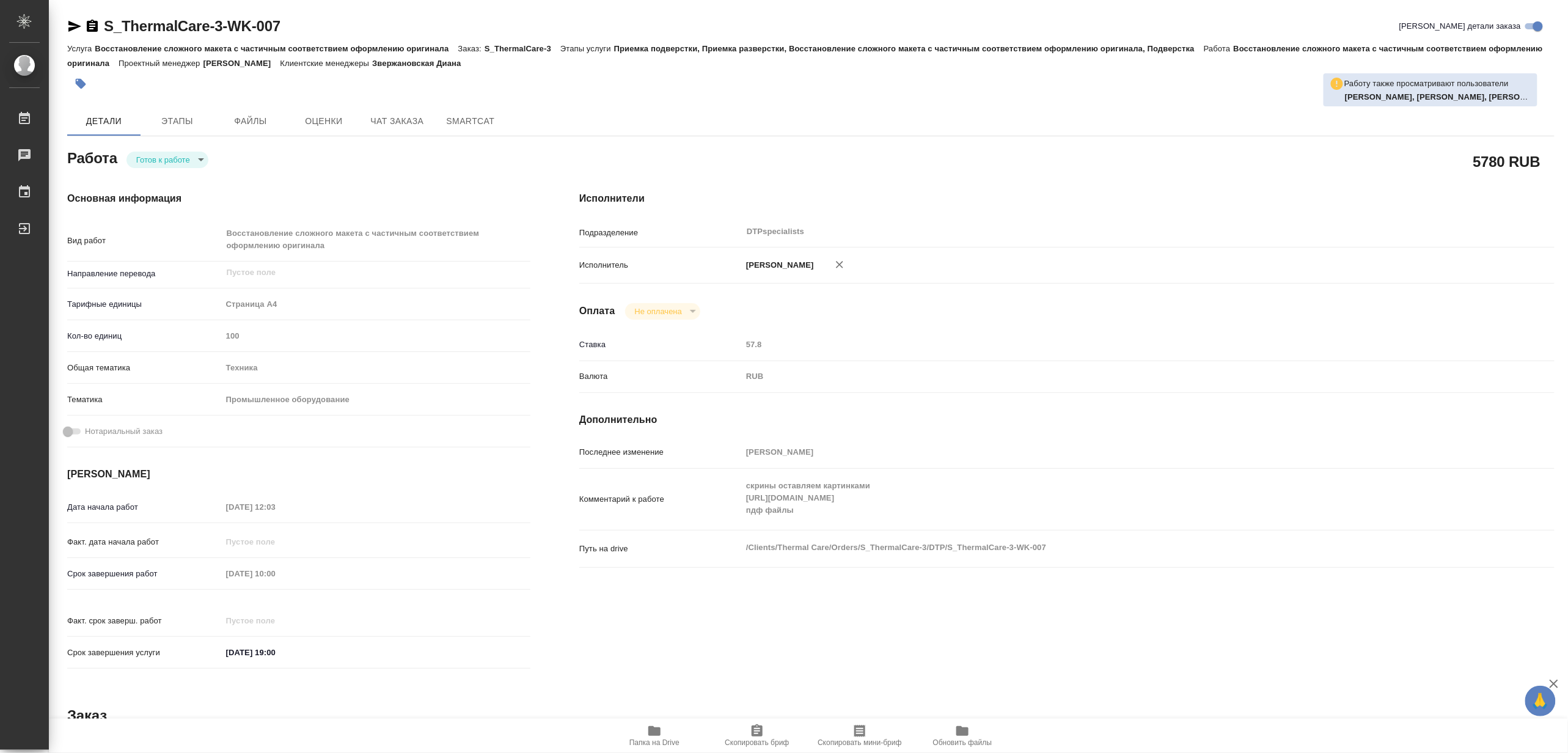
type textarea "x"
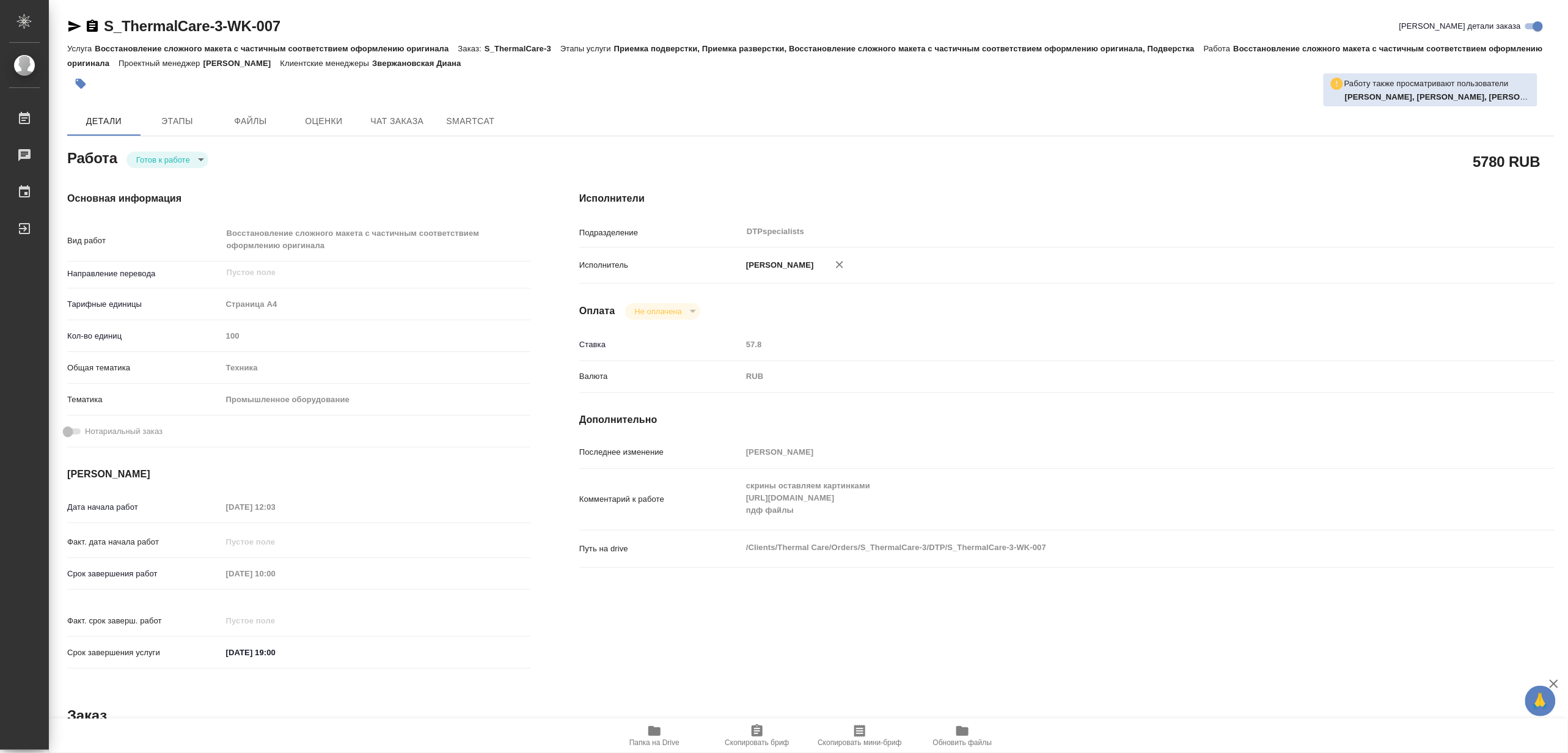
type textarea "x"
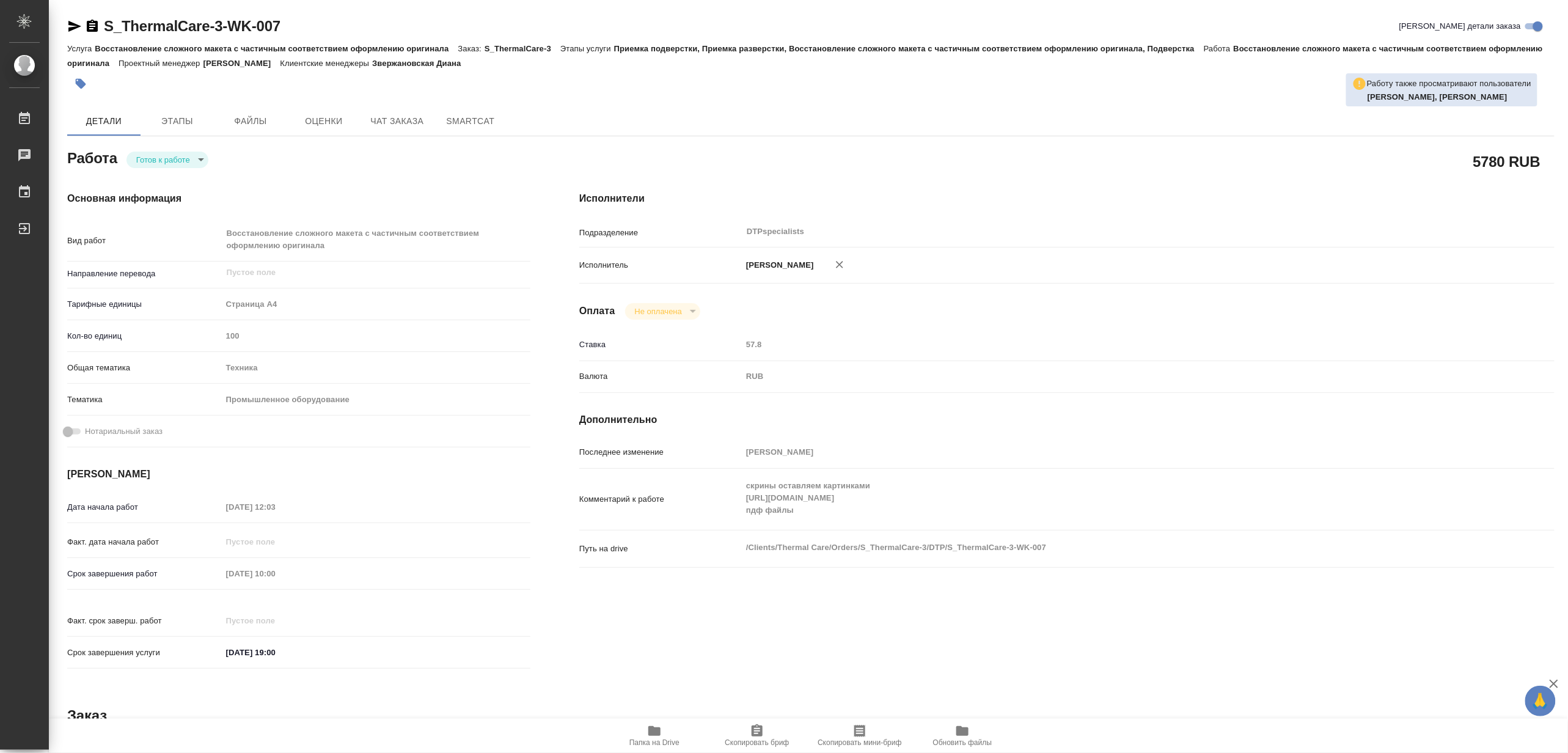
click at [574, 77] on div at bounding box center [563, 84] width 992 height 27
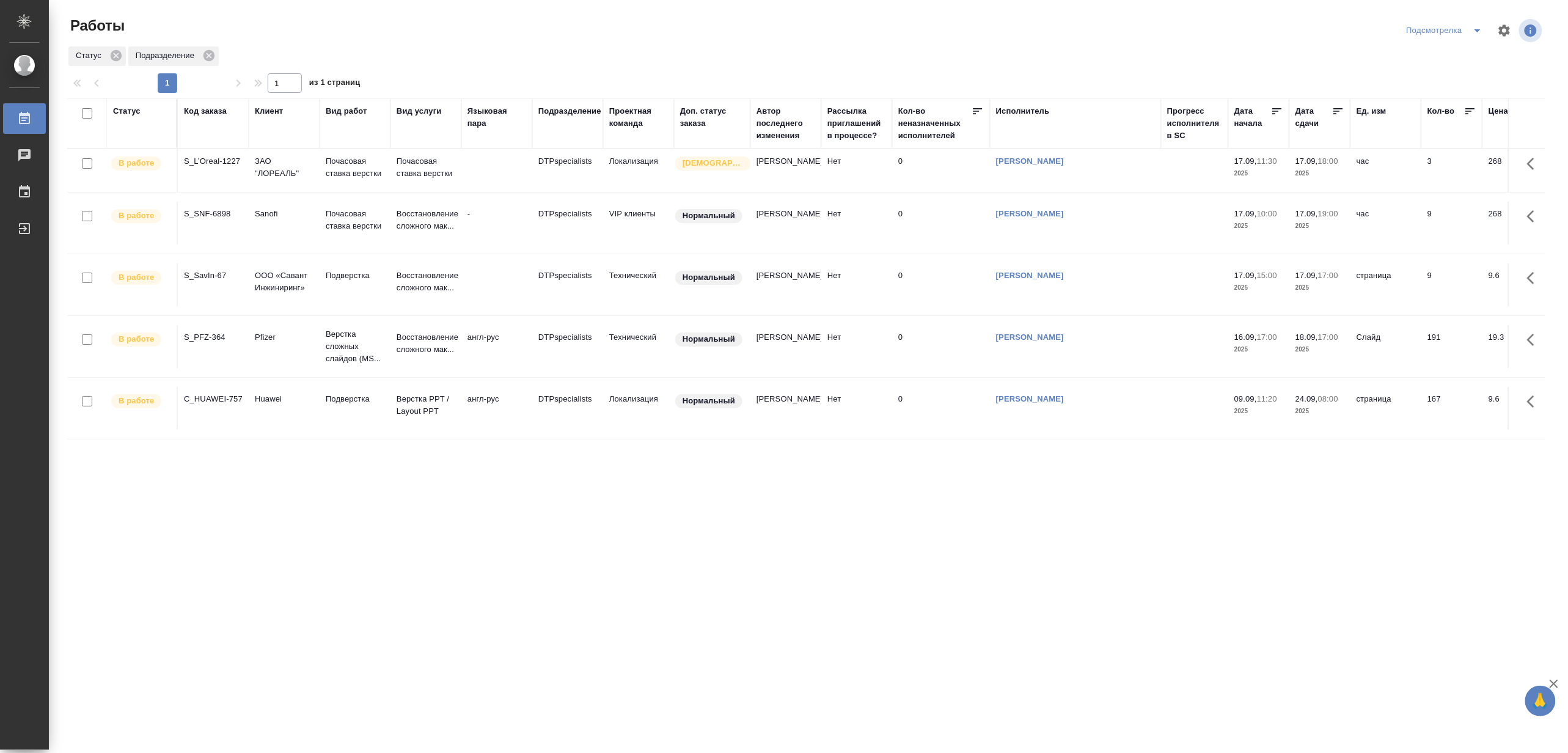
click at [1480, 29] on icon "split button" at bounding box center [1477, 30] width 14 height 14
click at [1457, 74] on li "Матвеева_назначено" at bounding box center [1452, 74] width 117 height 20
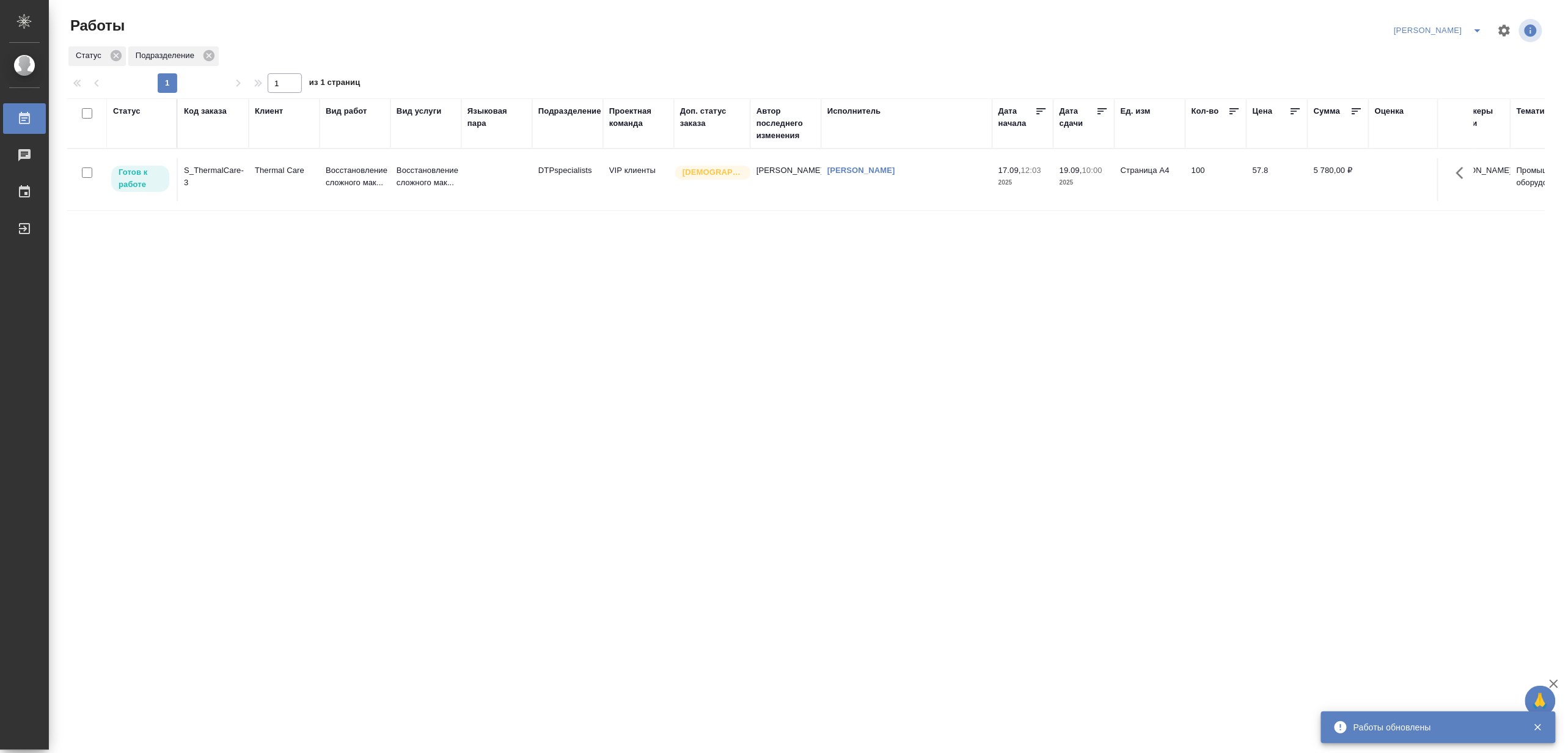
click at [1470, 23] on icon "split button" at bounding box center [1477, 30] width 14 height 14
click at [1449, 54] on li "[PERSON_NAME] работе" at bounding box center [1431, 55] width 117 height 20
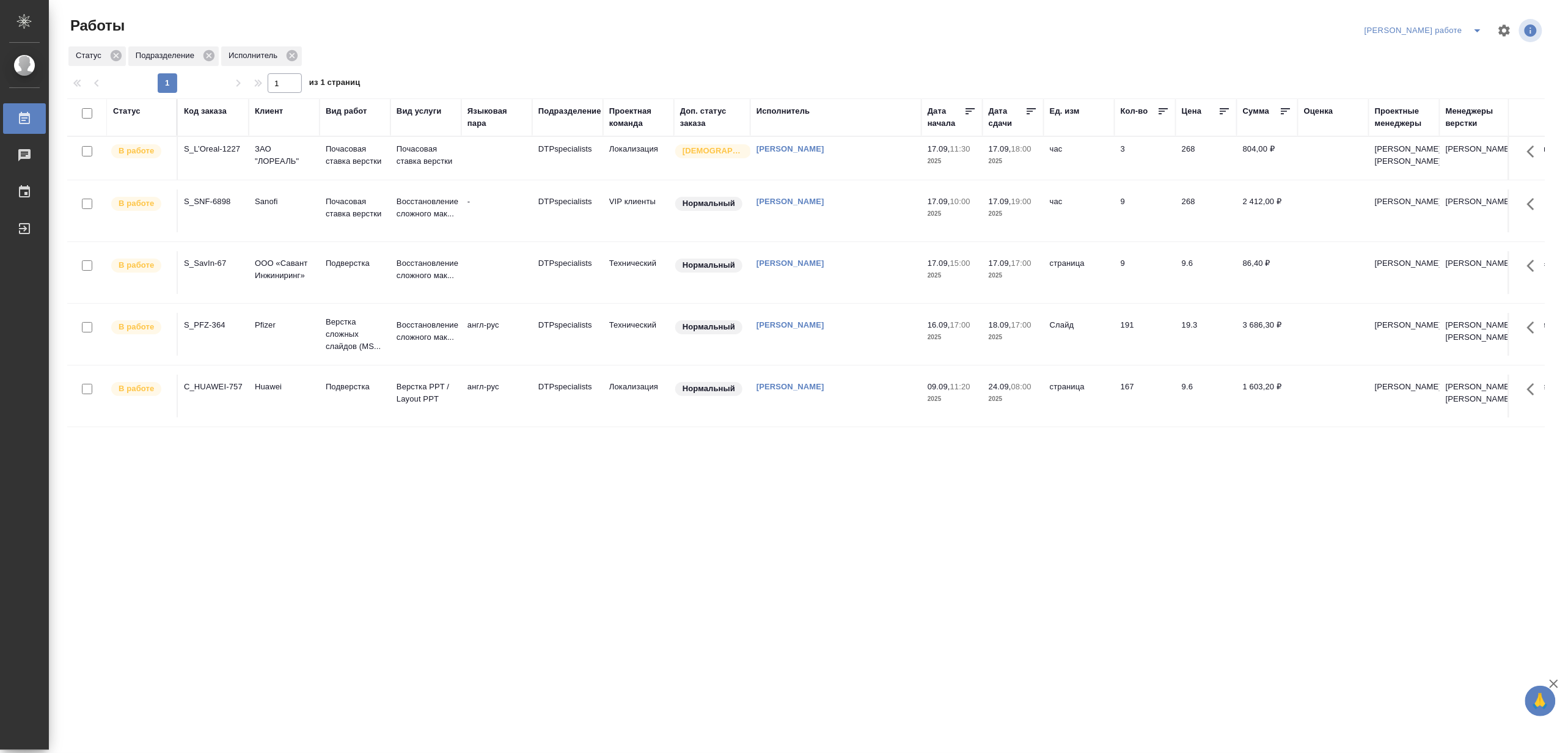
click at [1471, 25] on icon "split button" at bounding box center [1477, 30] width 14 height 14
click at [1464, 72] on li "[PERSON_NAME]" at bounding box center [1435, 74] width 111 height 20
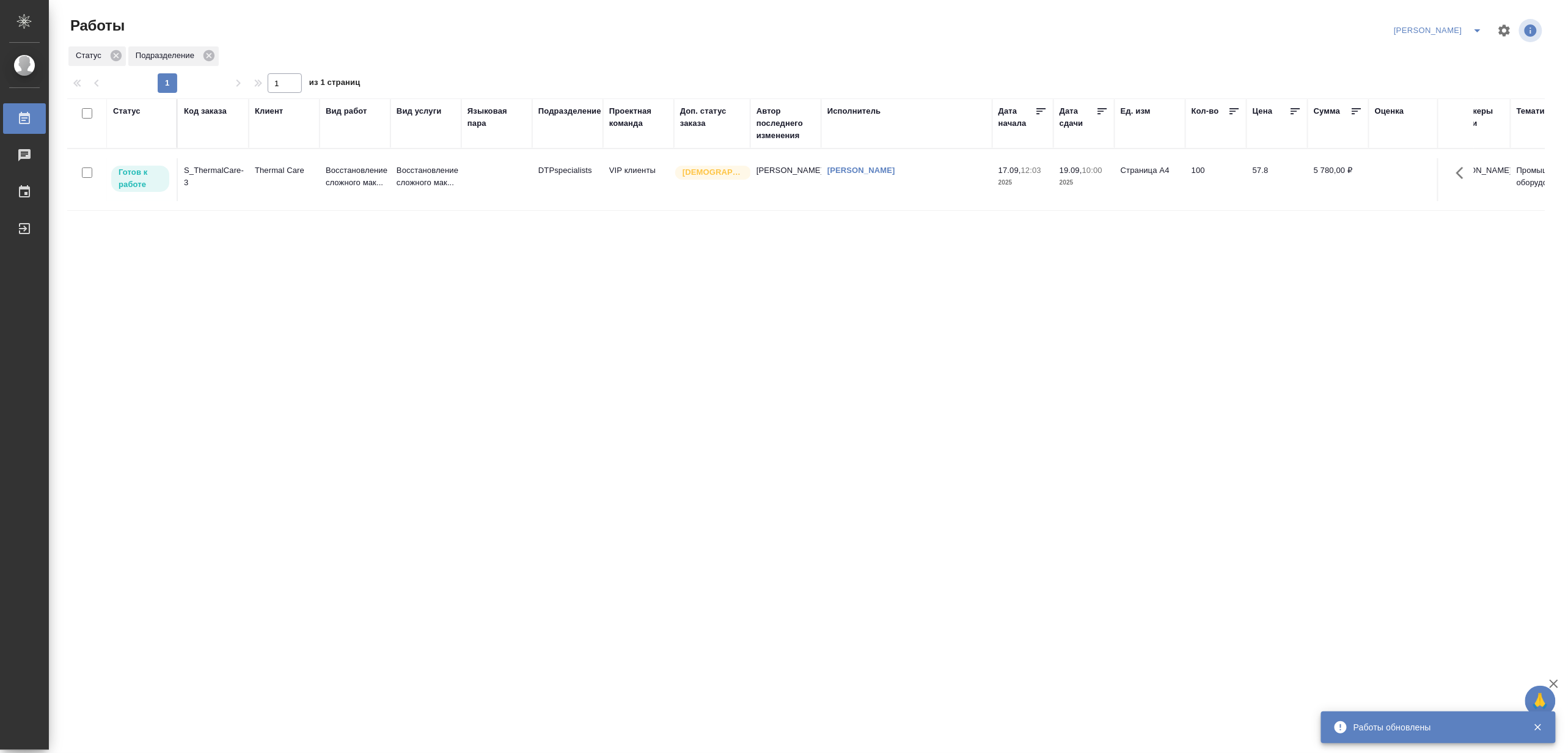
click at [1477, 26] on icon "split button" at bounding box center [1477, 30] width 14 height 14
click at [1457, 51] on li "[PERSON_NAME] работе" at bounding box center [1431, 55] width 117 height 20
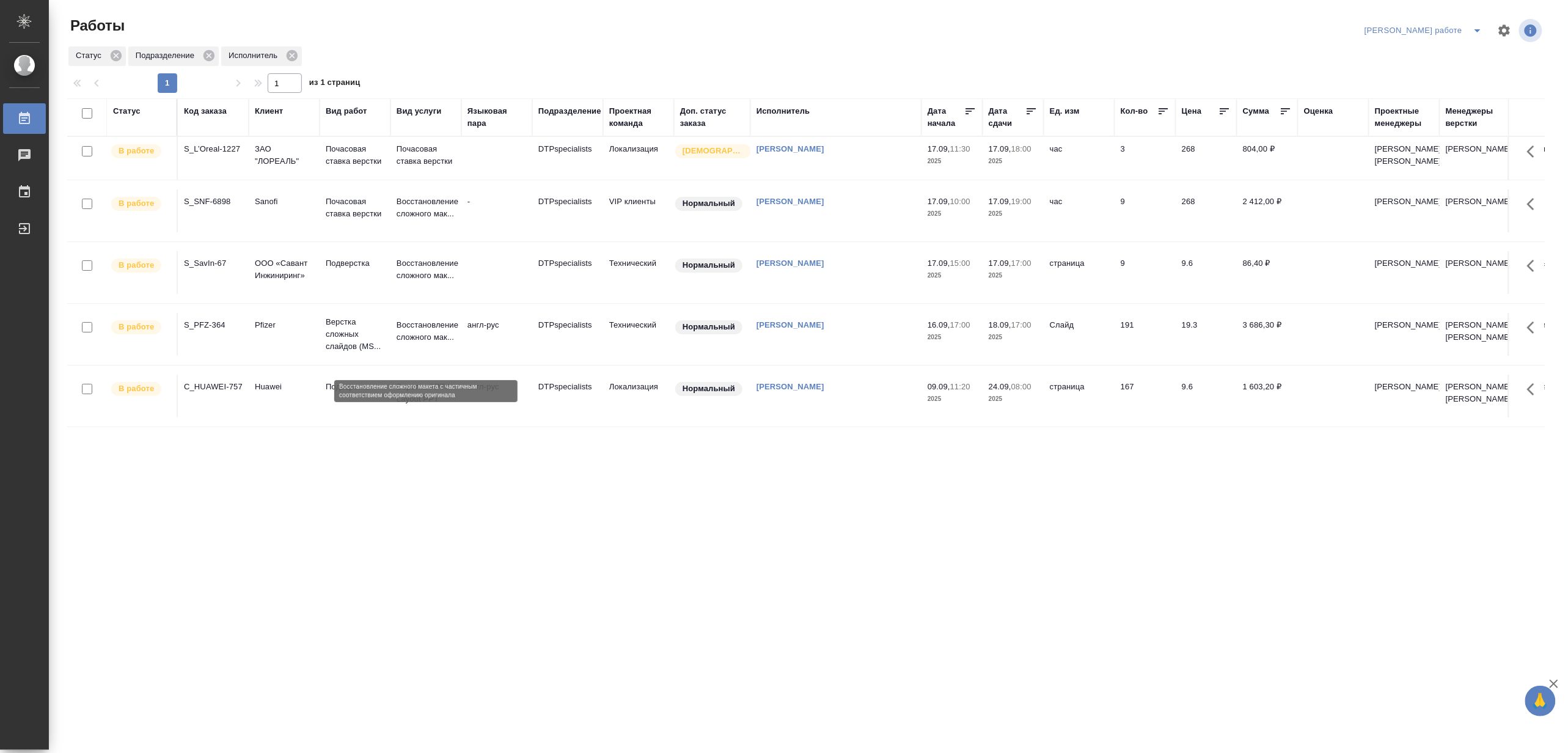
click at [405, 344] on p "Восстановление сложного мак..." at bounding box center [425, 331] width 59 height 25
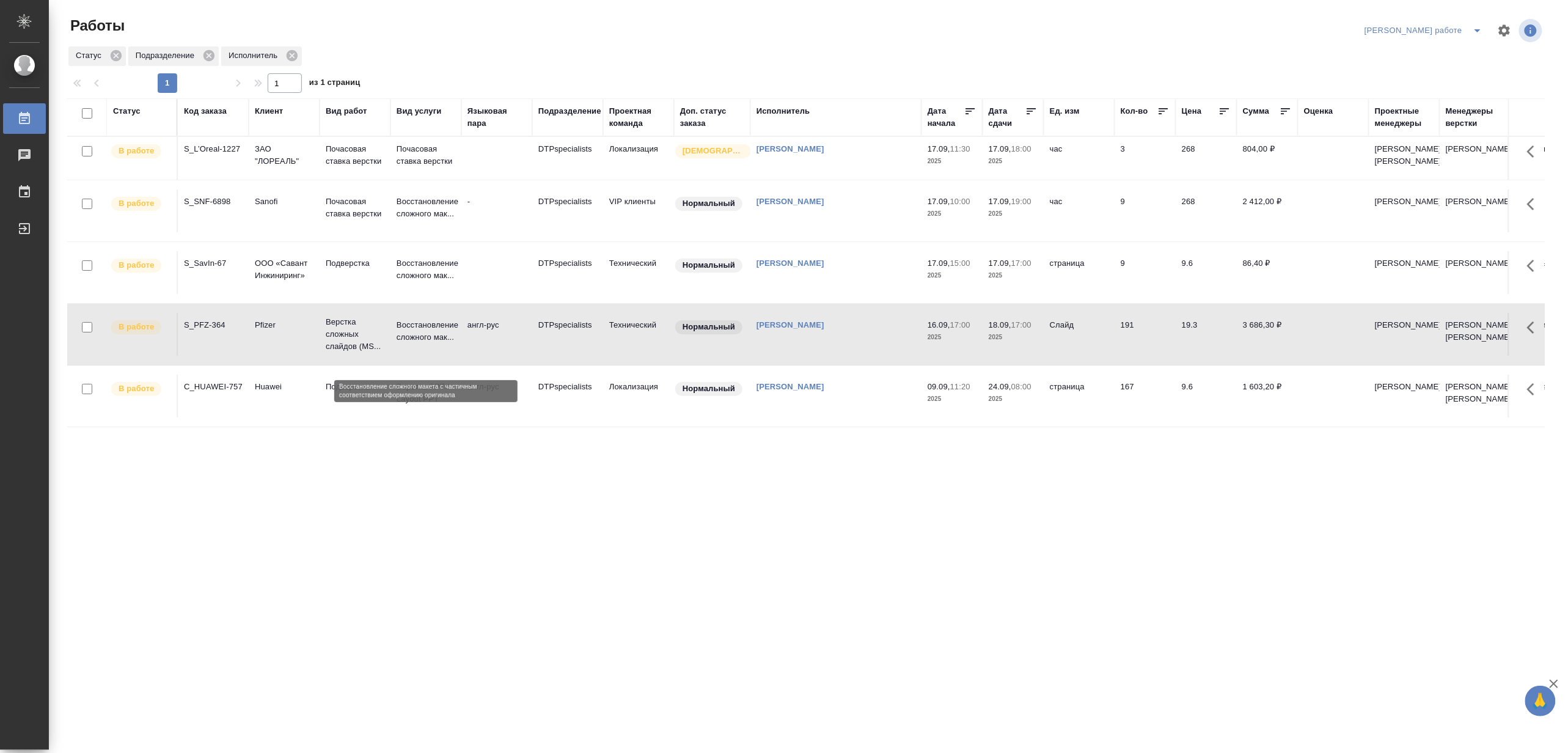
click at [405, 344] on p "Восстановление сложного мак..." at bounding box center [425, 331] width 59 height 25
click at [686, 456] on div "Статус Код заказа Клиент Вид работ Вид услуги Языковая пара Подразделение Проек…" at bounding box center [806, 318] width 1477 height 440
click at [428, 282] on p "Восстановление сложного мак..." at bounding box center [425, 269] width 59 height 25
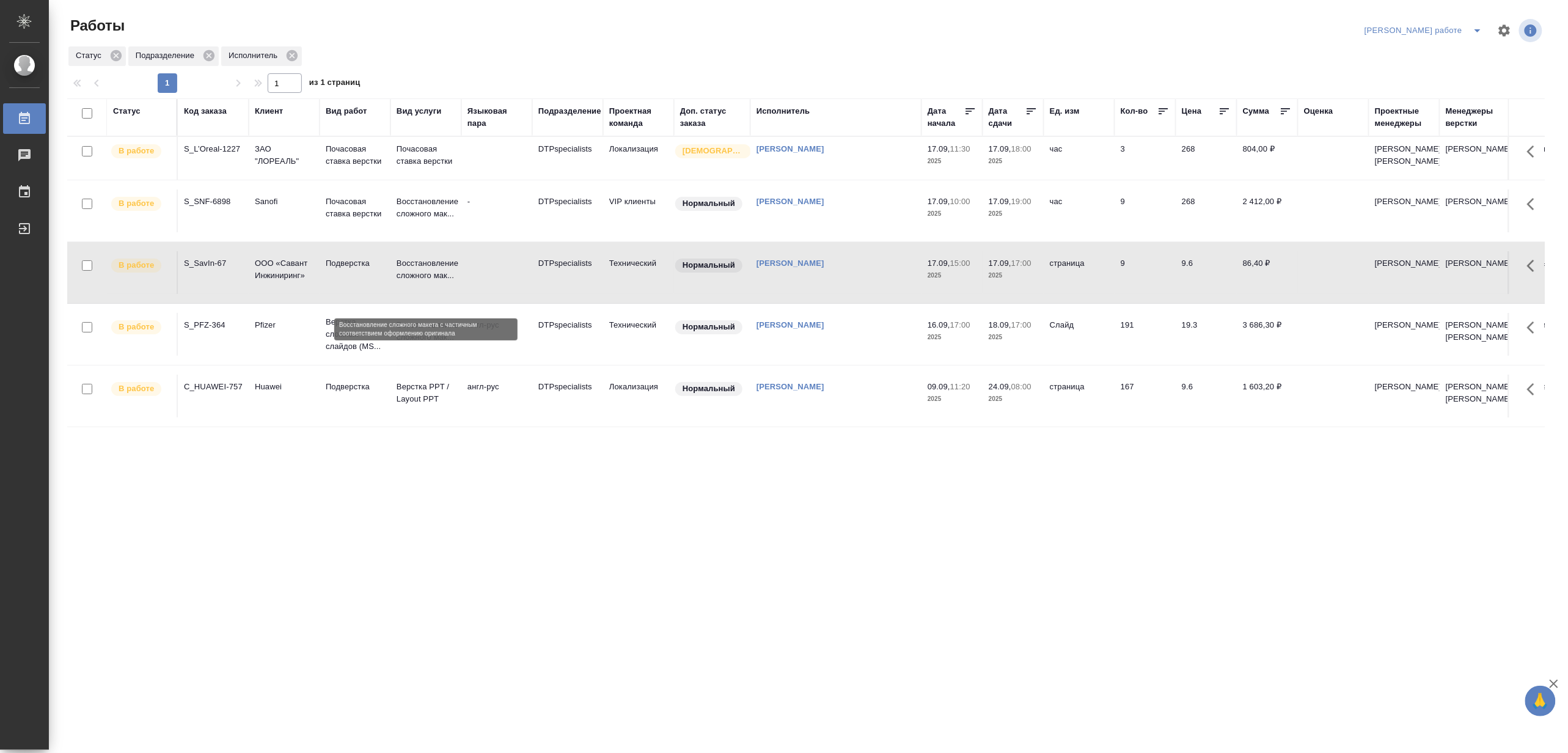
click at [428, 282] on p "Восстановление сложного мак..." at bounding box center [425, 269] width 59 height 25
click at [1472, 27] on icon "split button" at bounding box center [1477, 30] width 14 height 14
click at [1438, 74] on li "Матвеева_назначено" at bounding box center [1435, 74] width 111 height 20
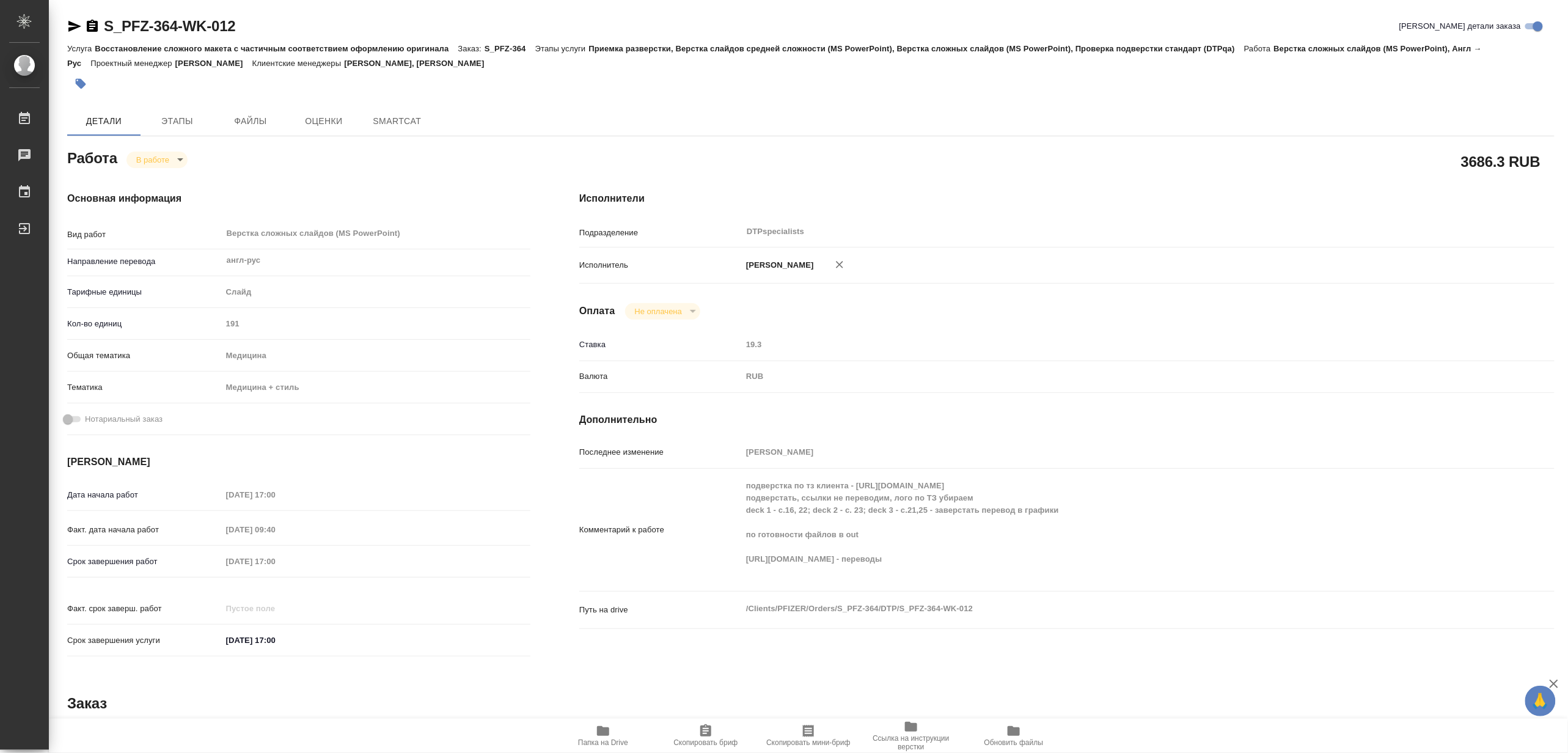
type textarea "x"
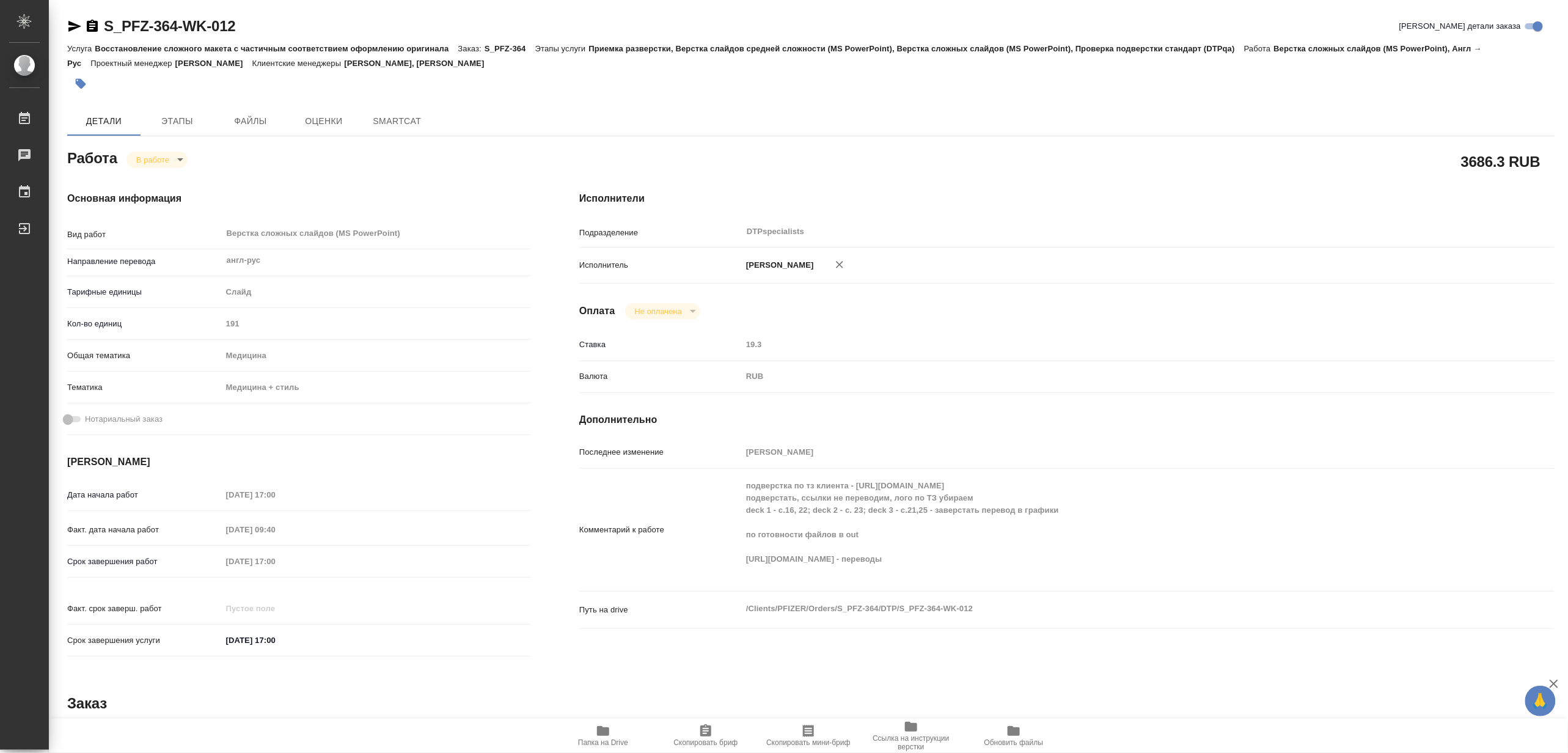
type textarea "x"
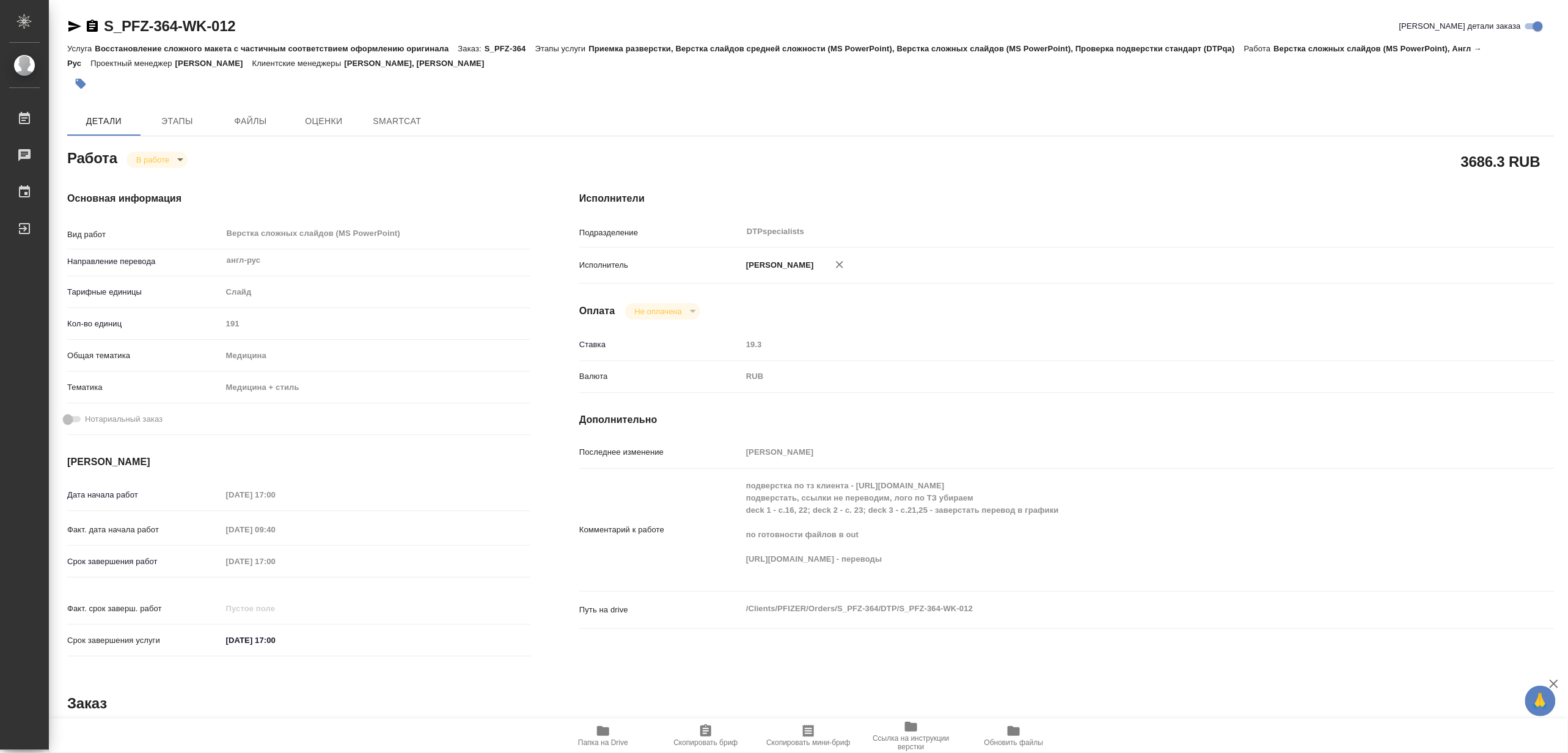
type textarea "x"
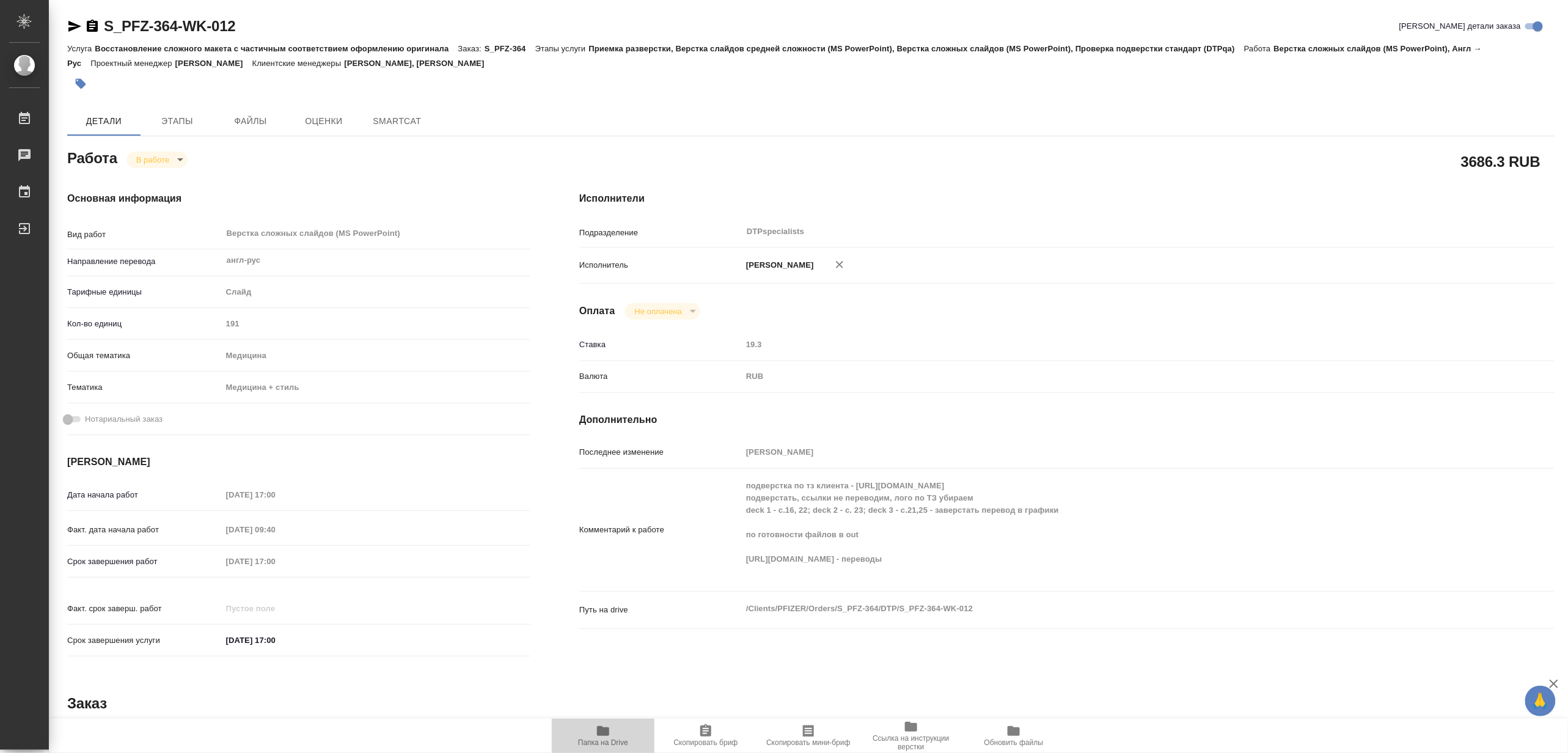
click at [625, 734] on span "Папка на Drive" at bounding box center [603, 735] width 88 height 23
type textarea "x"
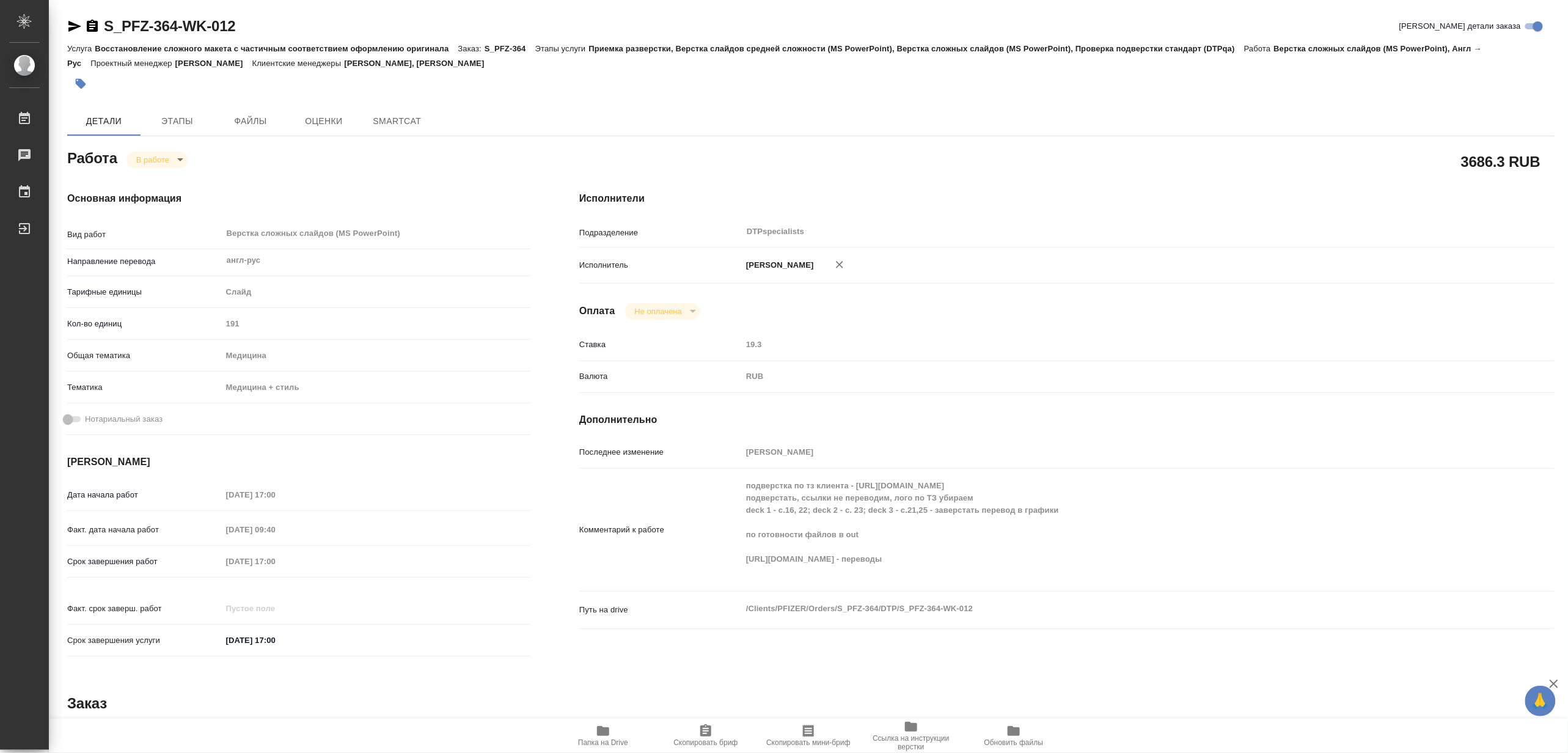
type textarea "x"
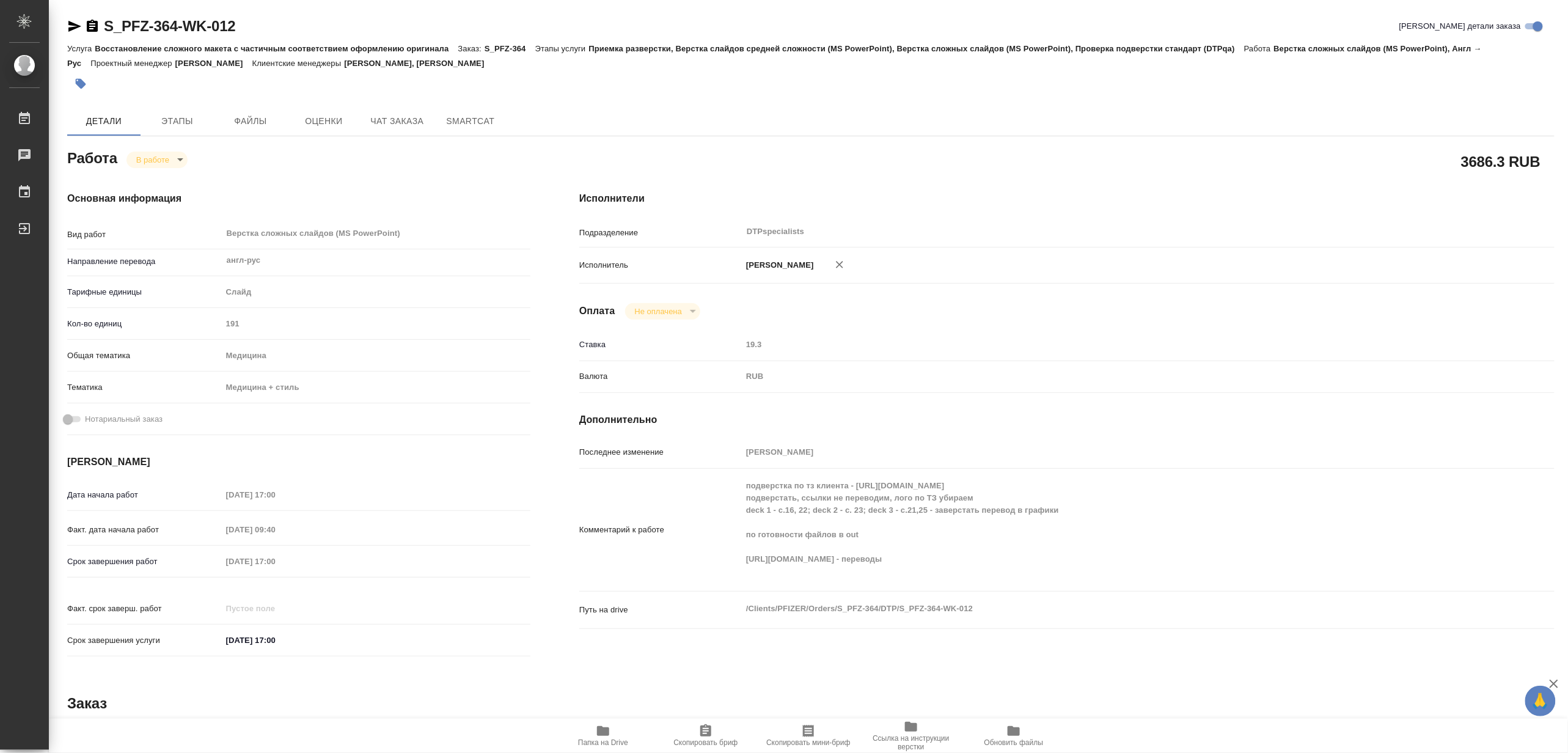
type textarea "x"
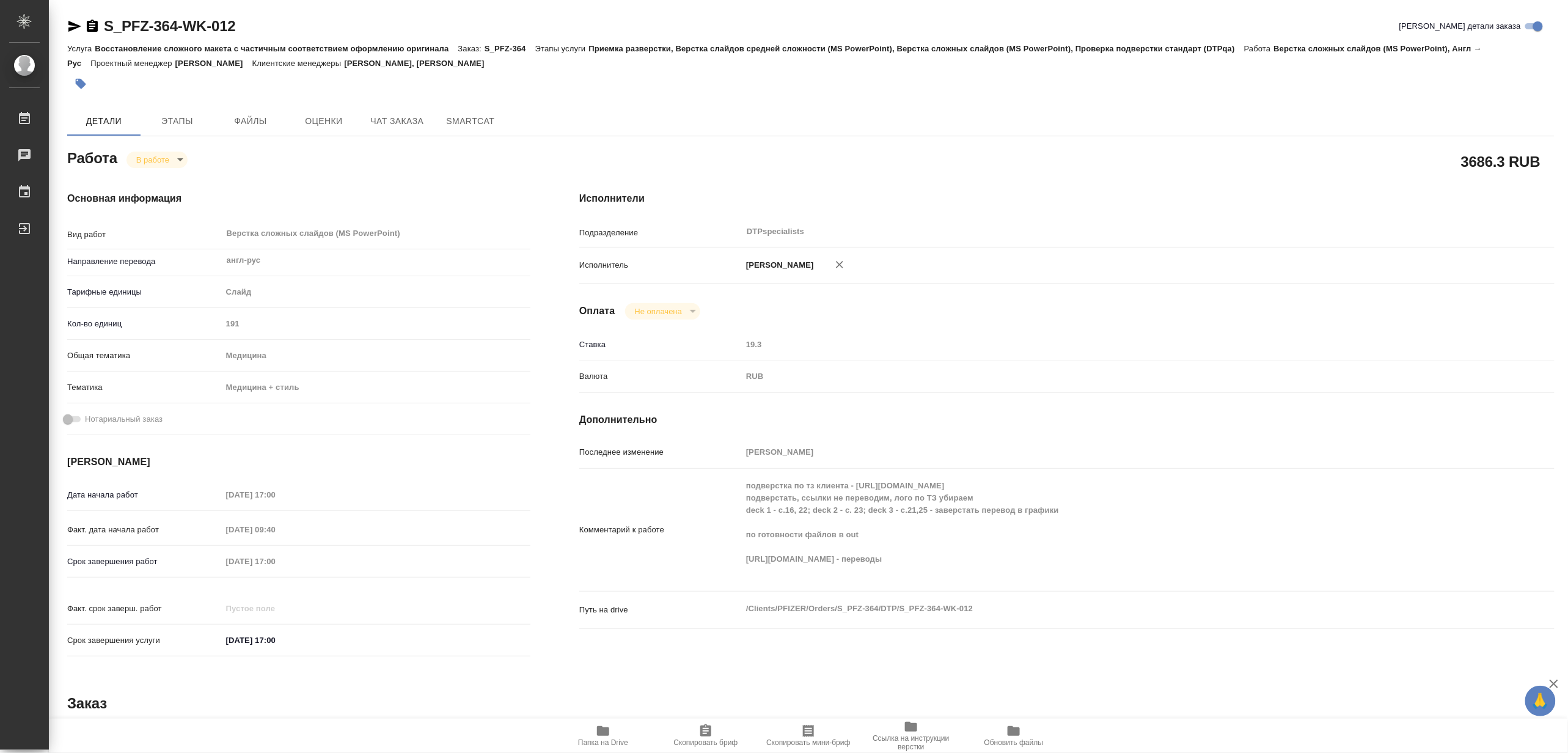
type textarea "x"
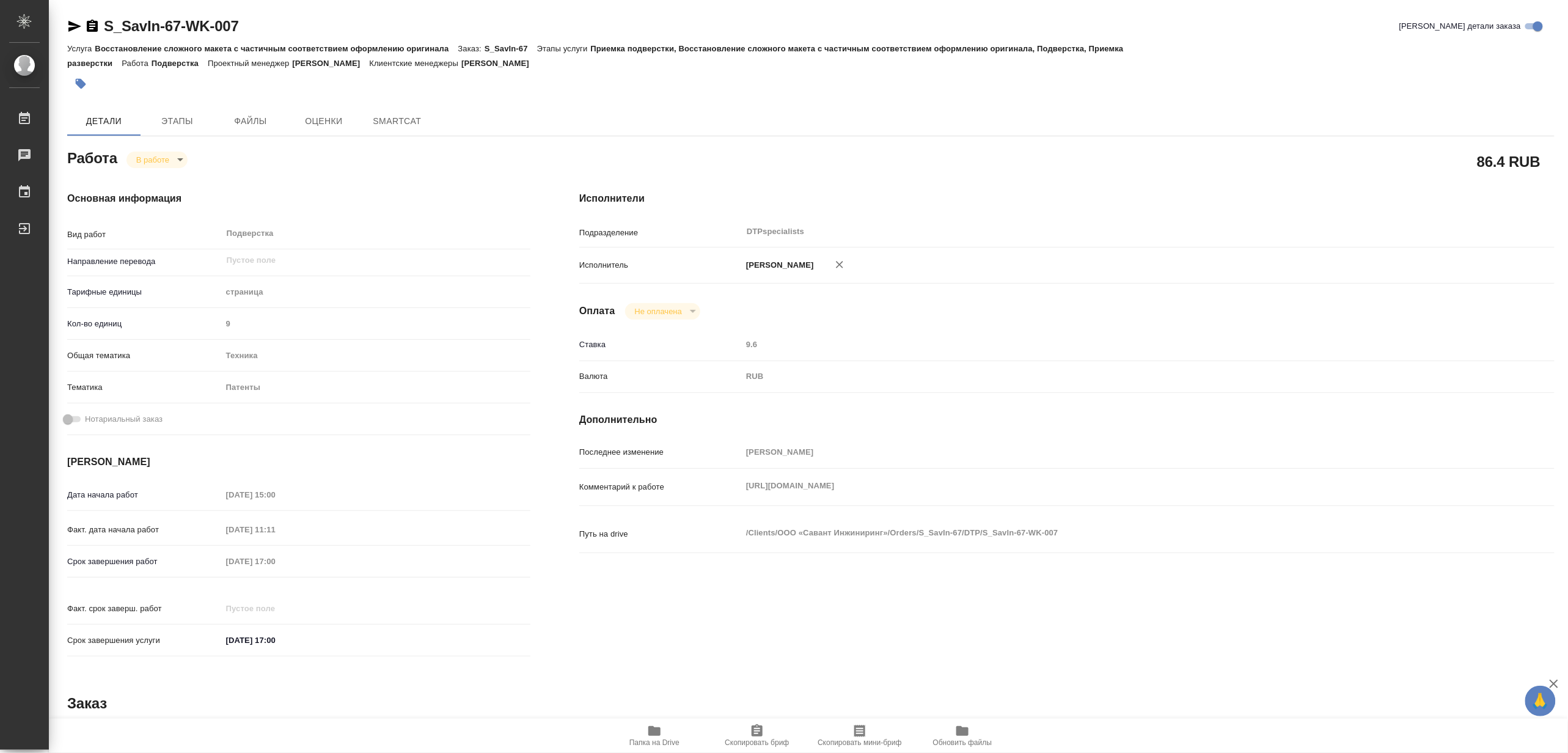
type textarea "x"
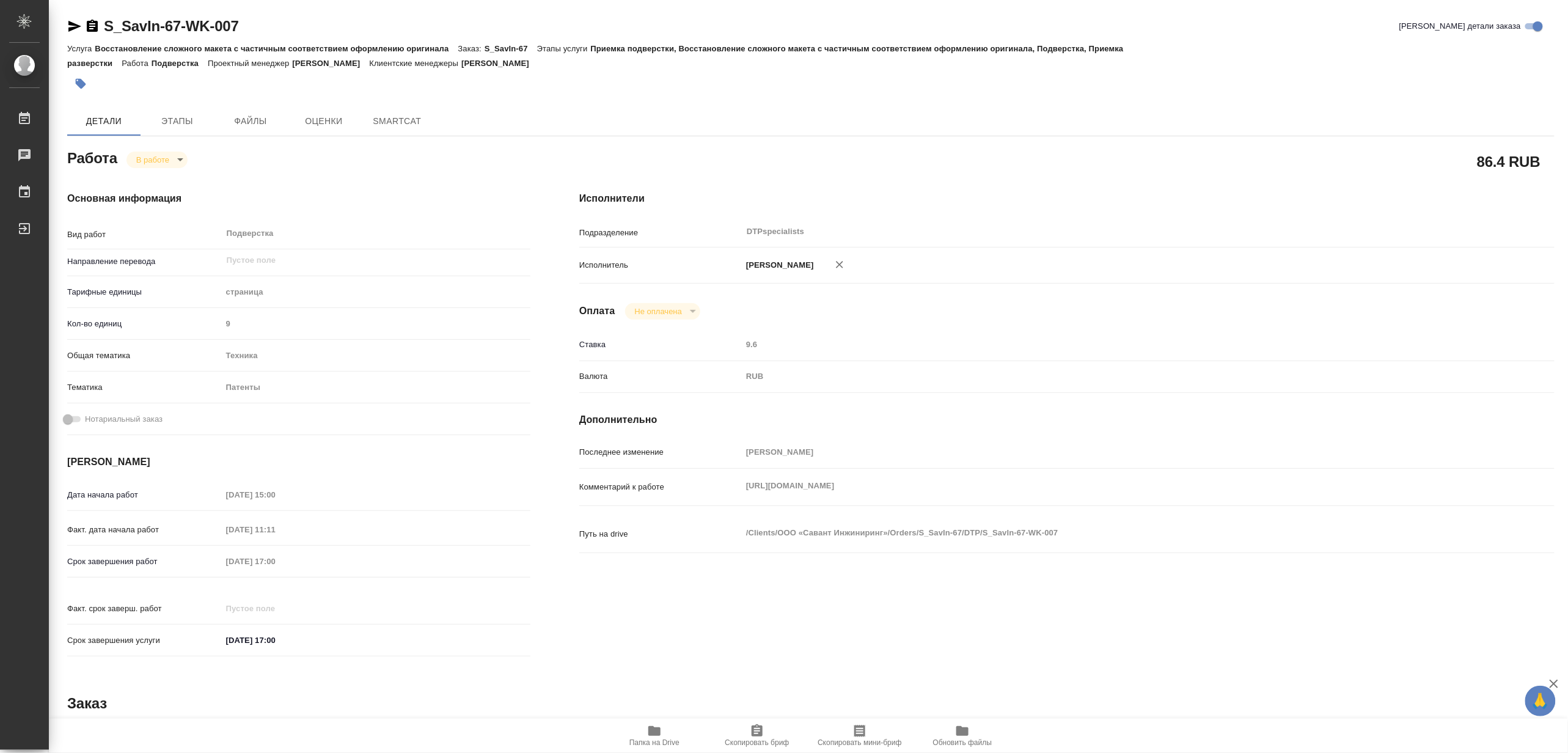
type textarea "x"
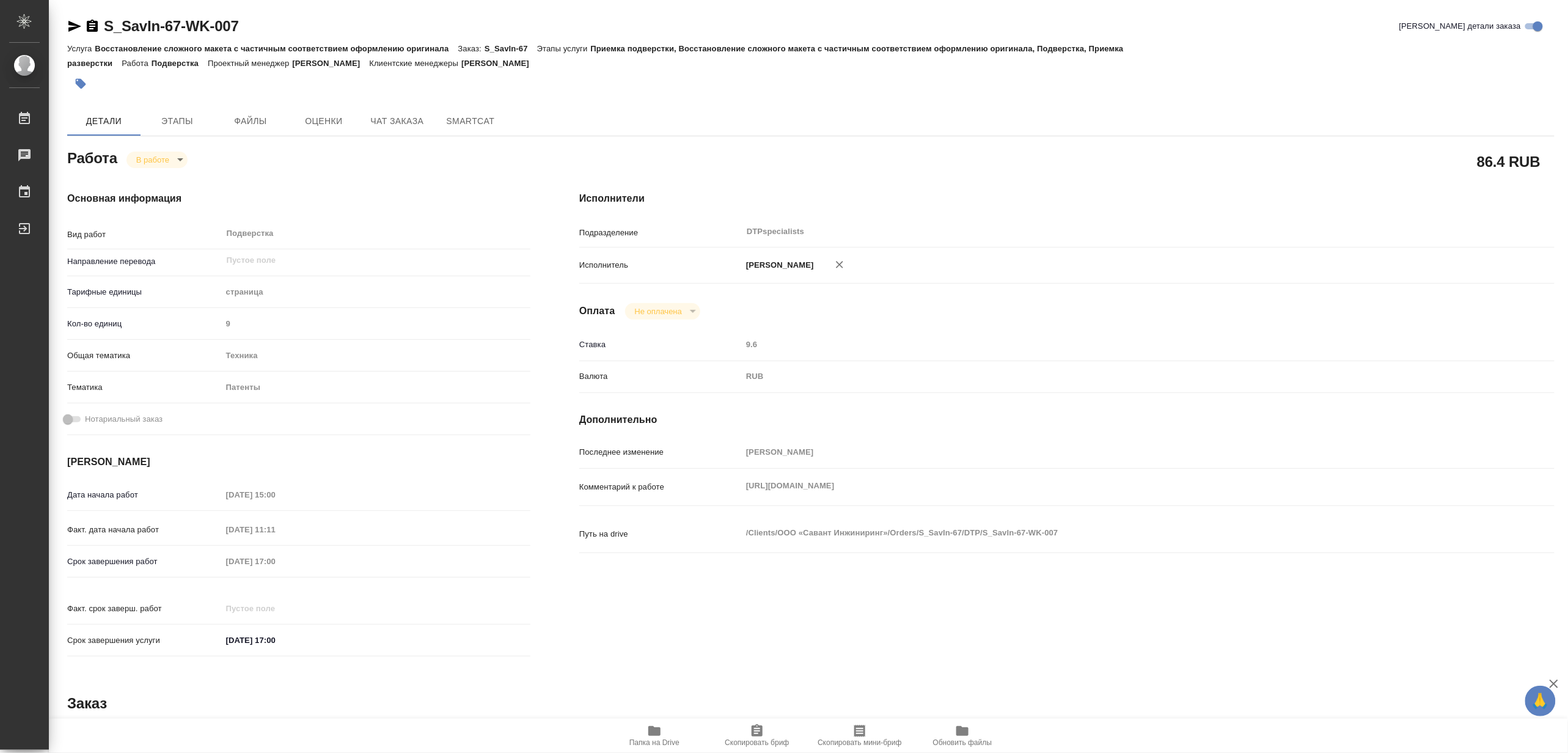
type textarea "x"
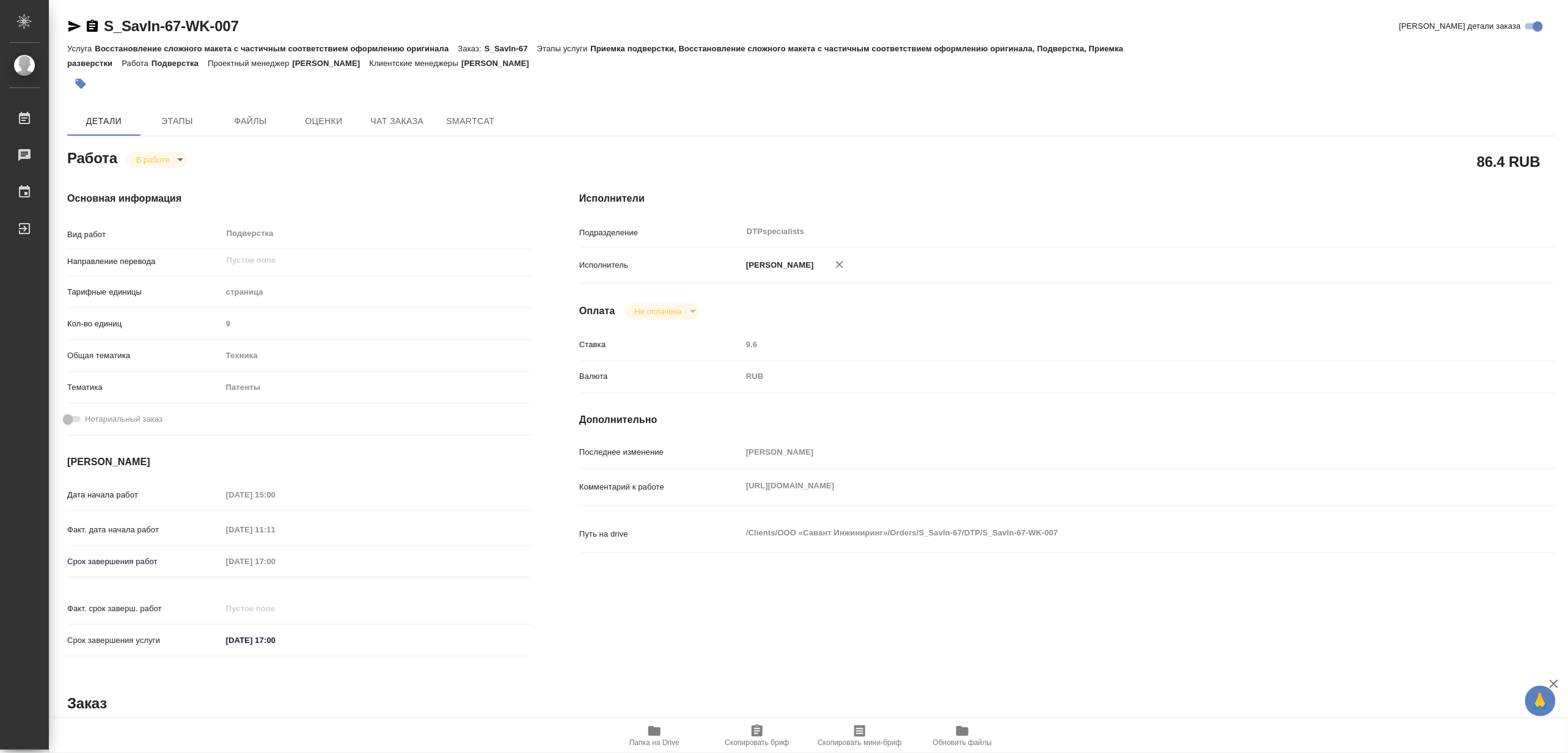
type textarea "x"
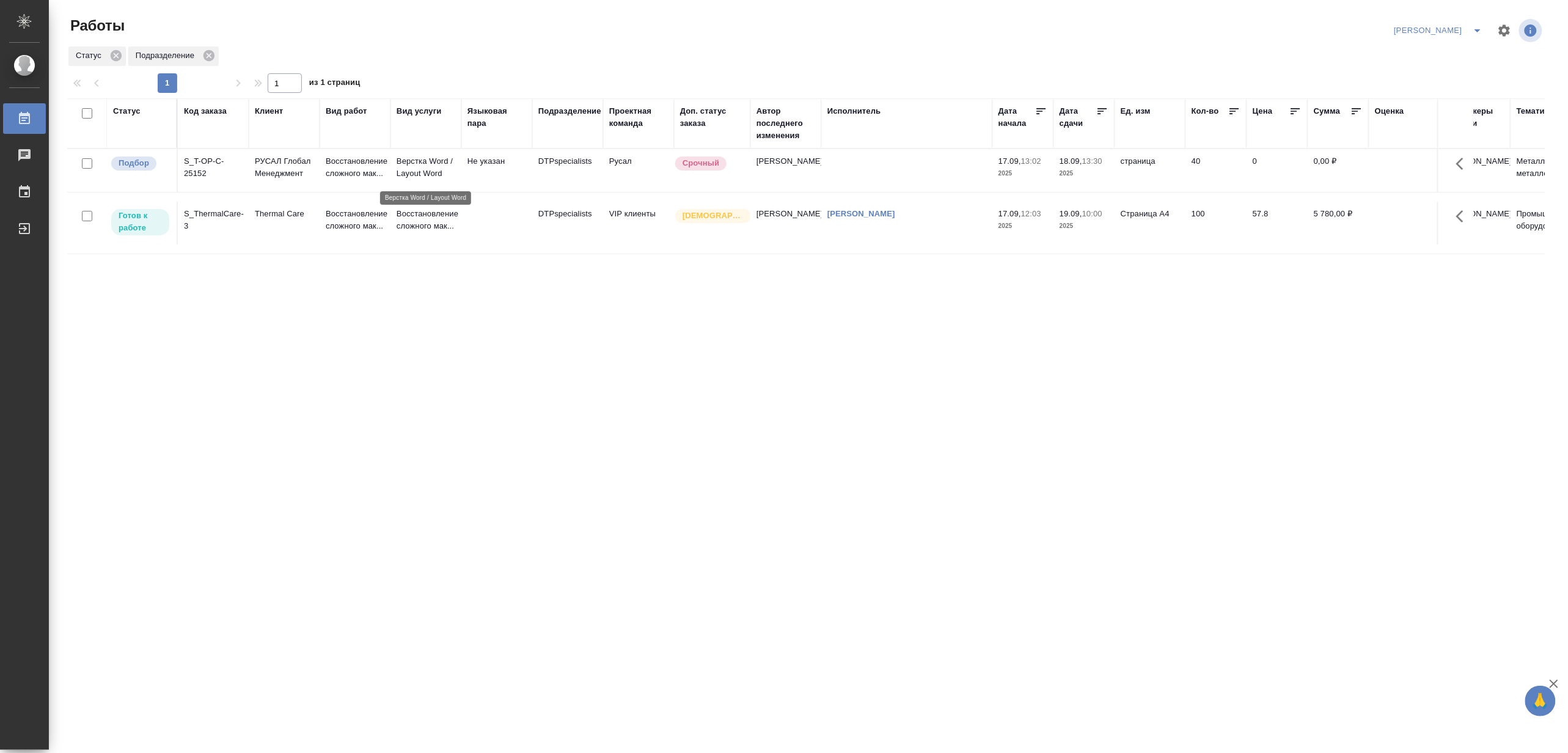
click at [453, 174] on p "Верстка Word / Layout Word" at bounding box center [425, 167] width 59 height 25
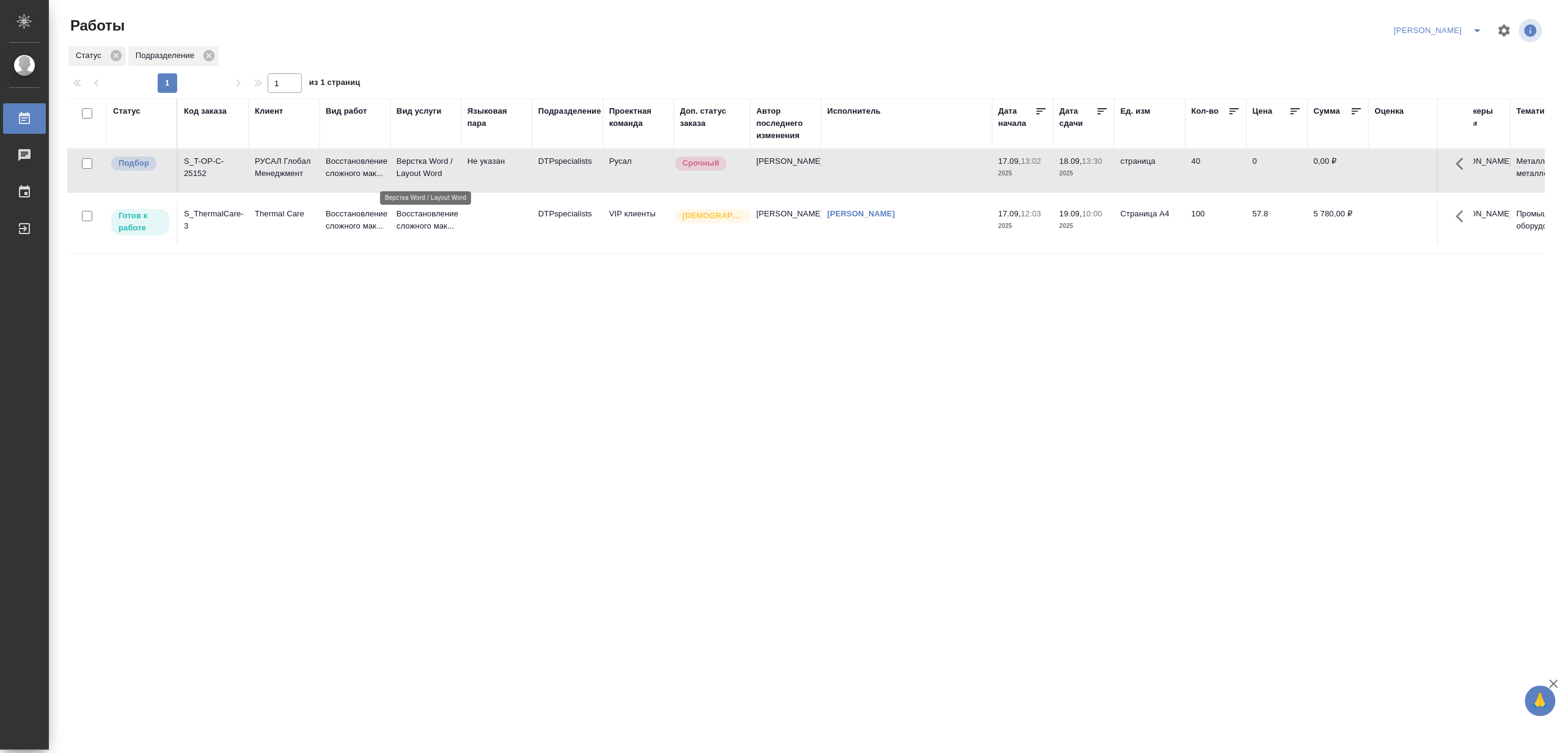
click at [453, 174] on p "Верстка Word / Layout Word" at bounding box center [425, 167] width 59 height 25
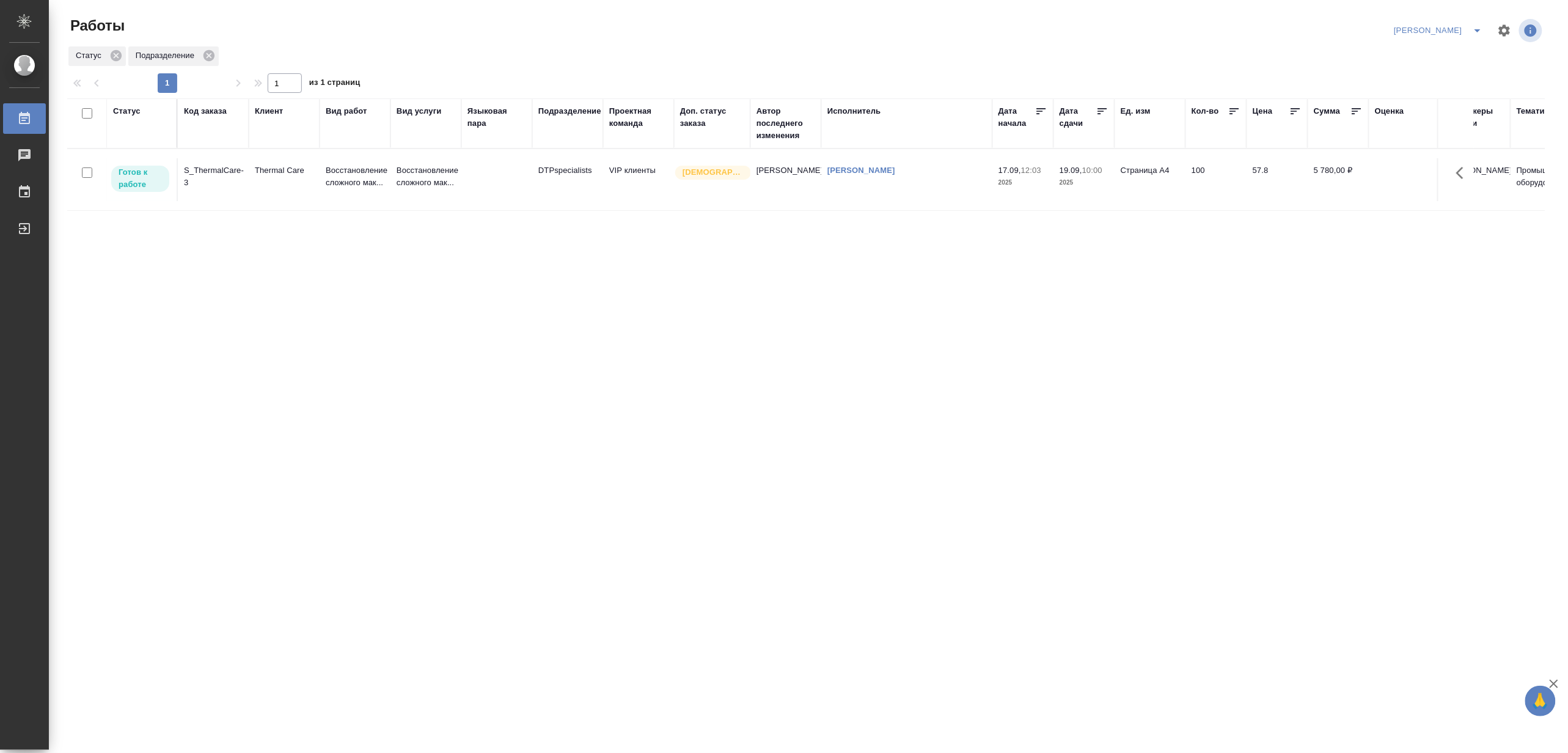
click at [1479, 23] on icon "split button" at bounding box center [1477, 30] width 14 height 14
click at [1444, 52] on li "[PERSON_NAME] работе" at bounding box center [1431, 55] width 117 height 20
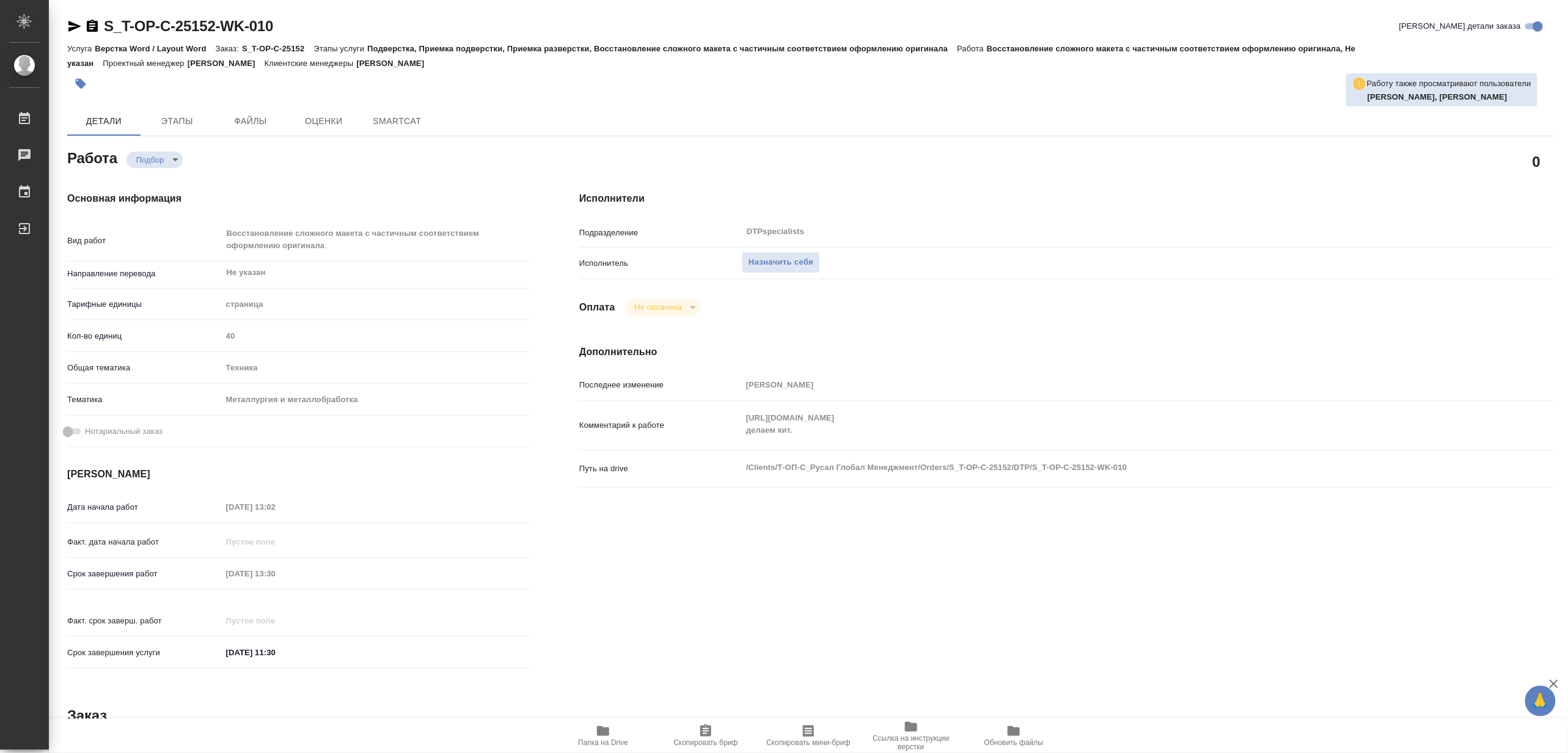
type textarea "x"
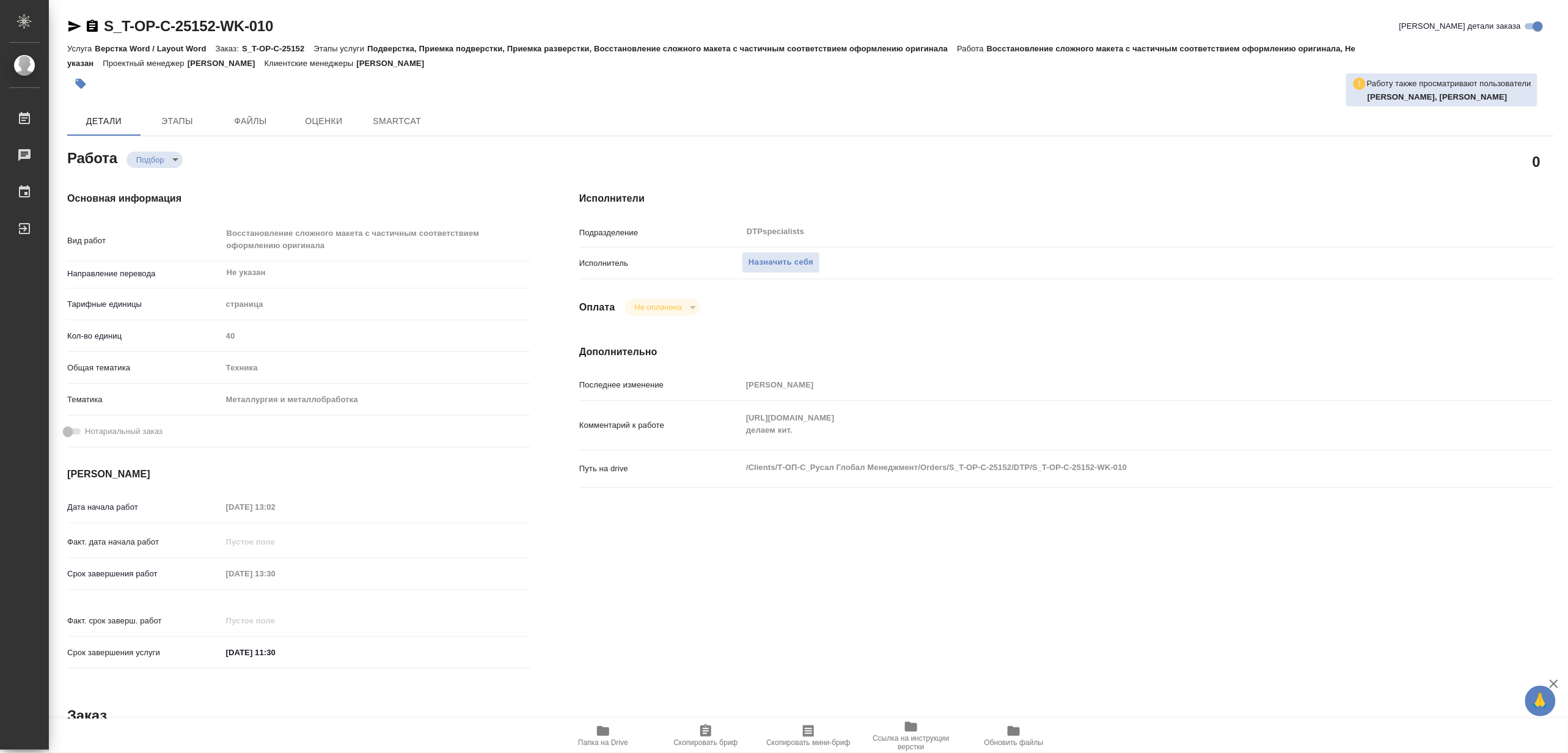
type textarea "x"
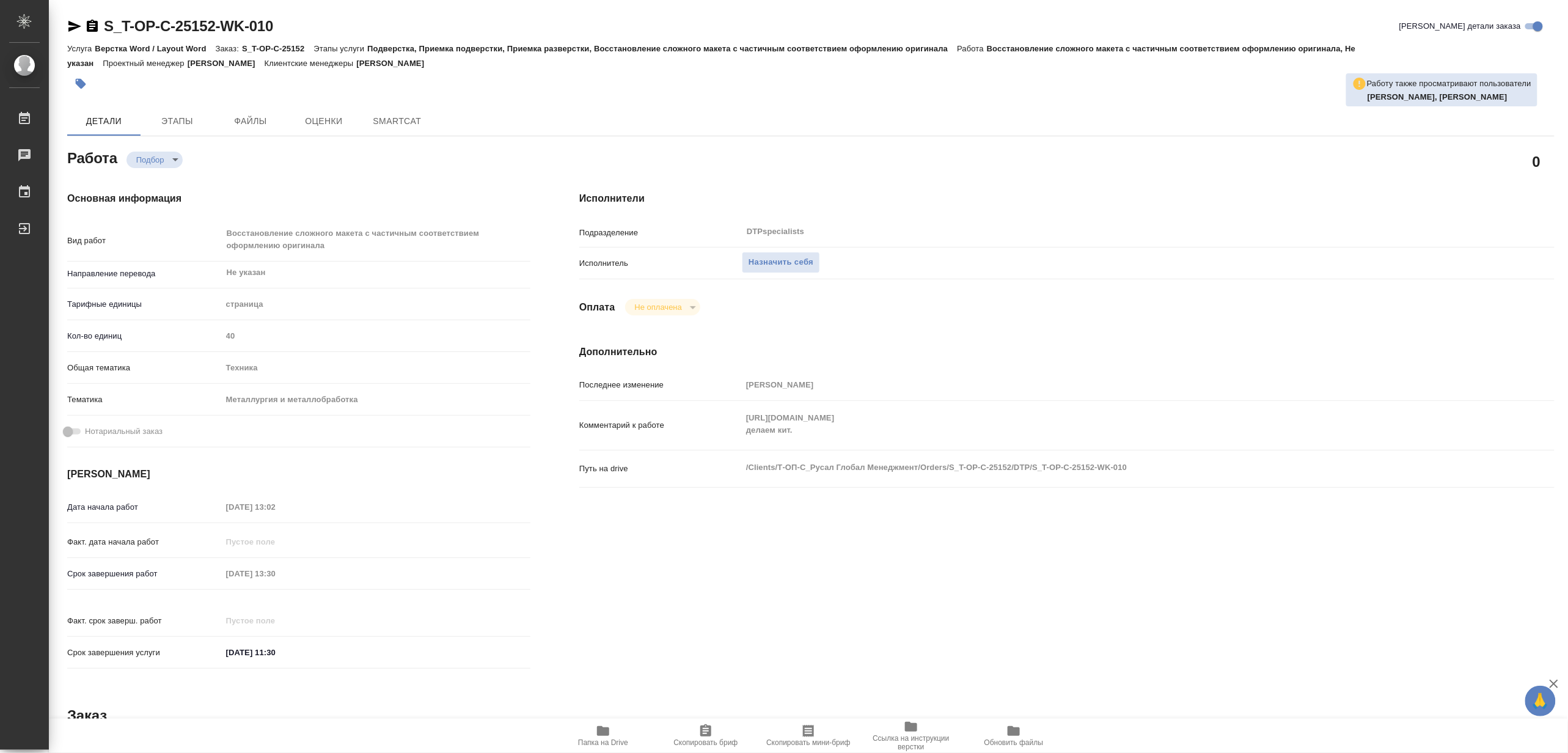
type textarea "x"
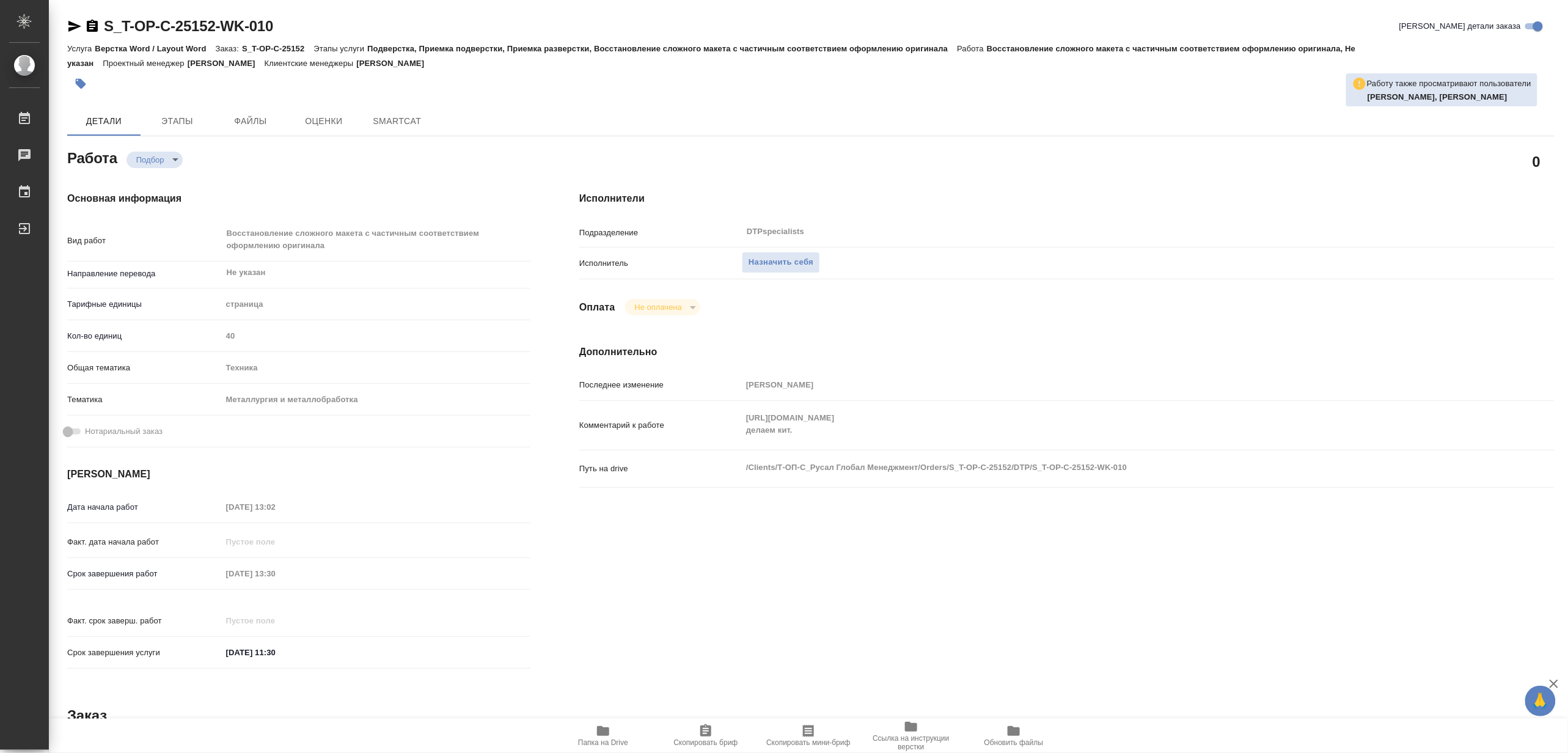
type textarea "x"
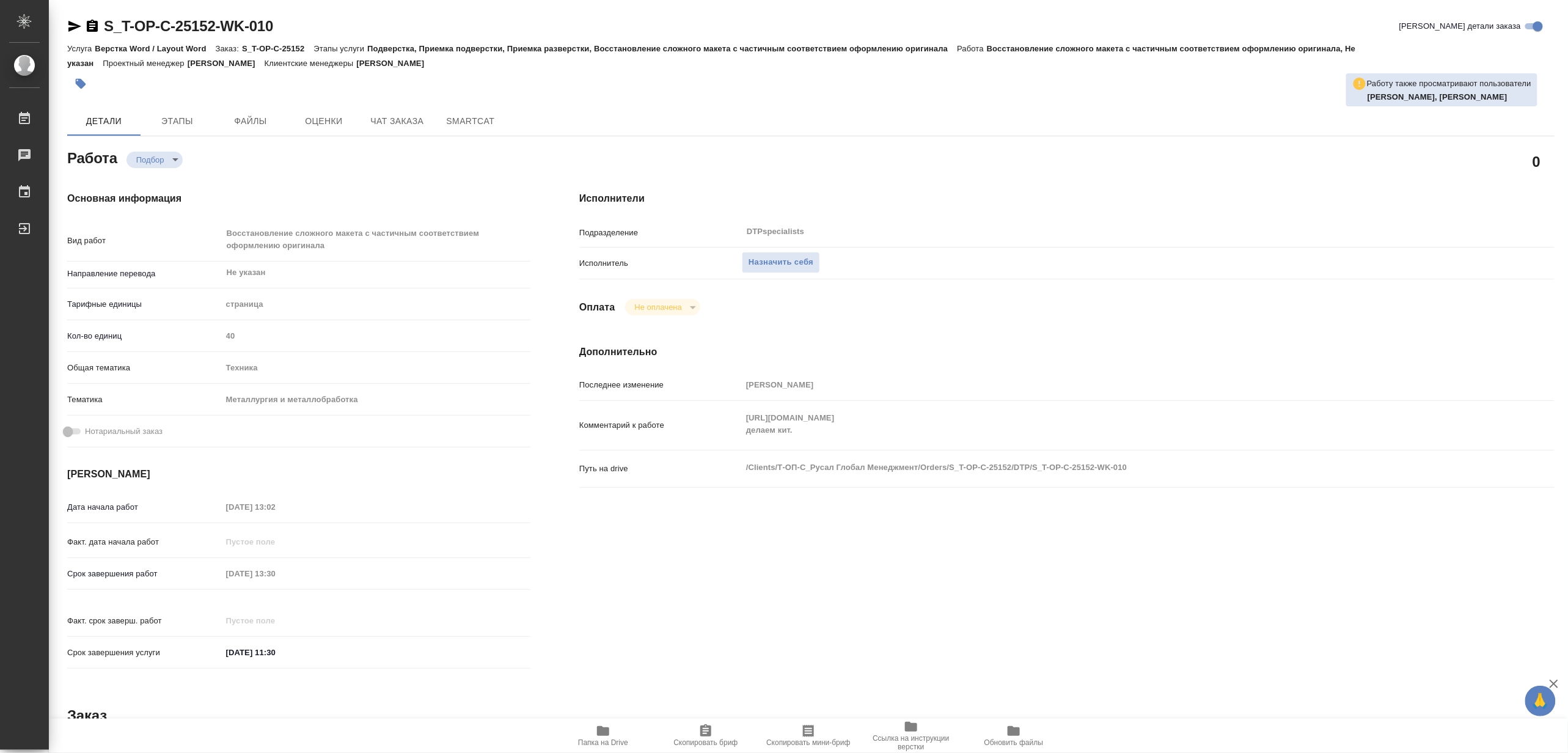
click at [735, 417] on div "Комментарий к работе https://drive.awatera.com/s/pK2qTt8tgXJWRMs делаем кит. x" at bounding box center [1067, 426] width 975 height 39
type textarea "x"
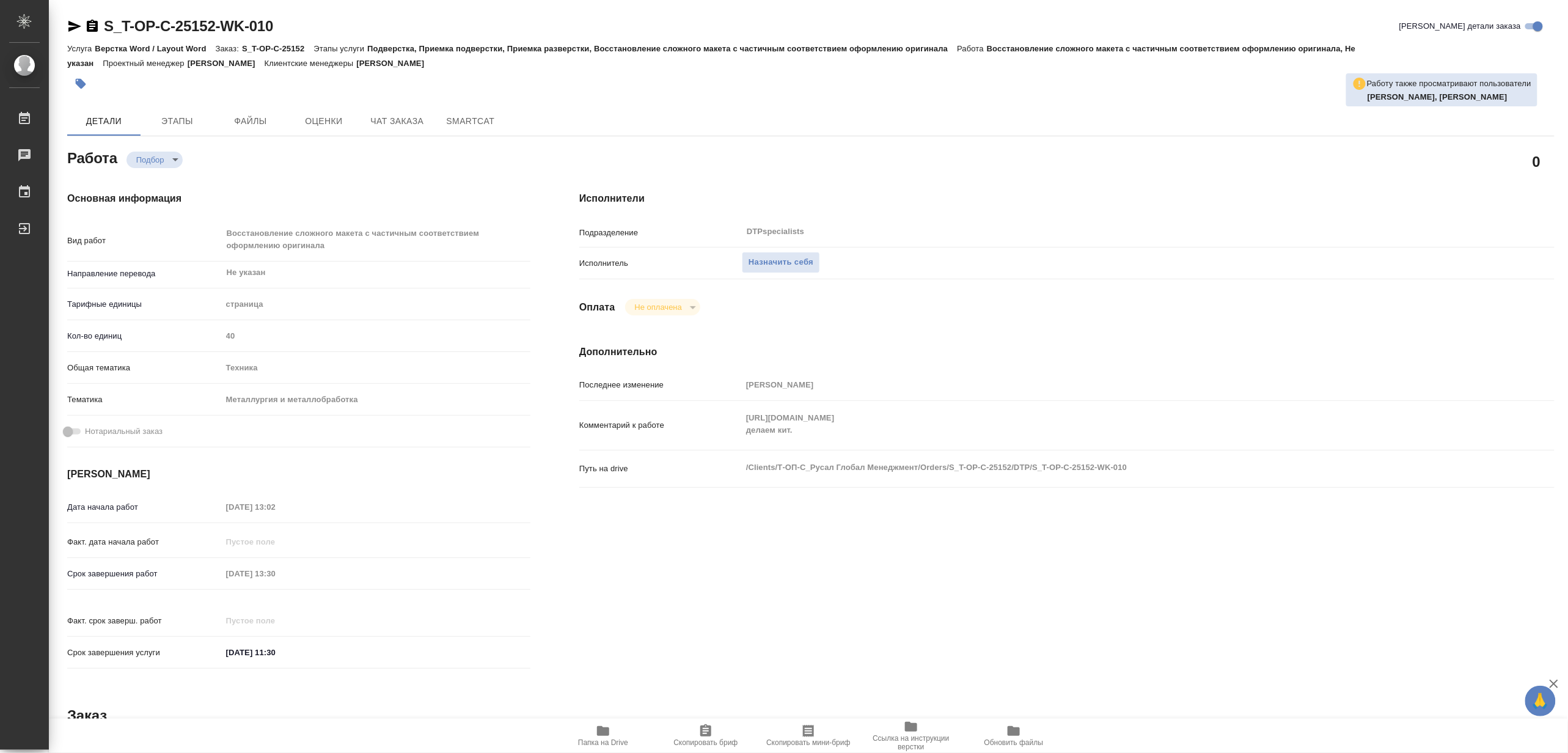
type textarea "x"
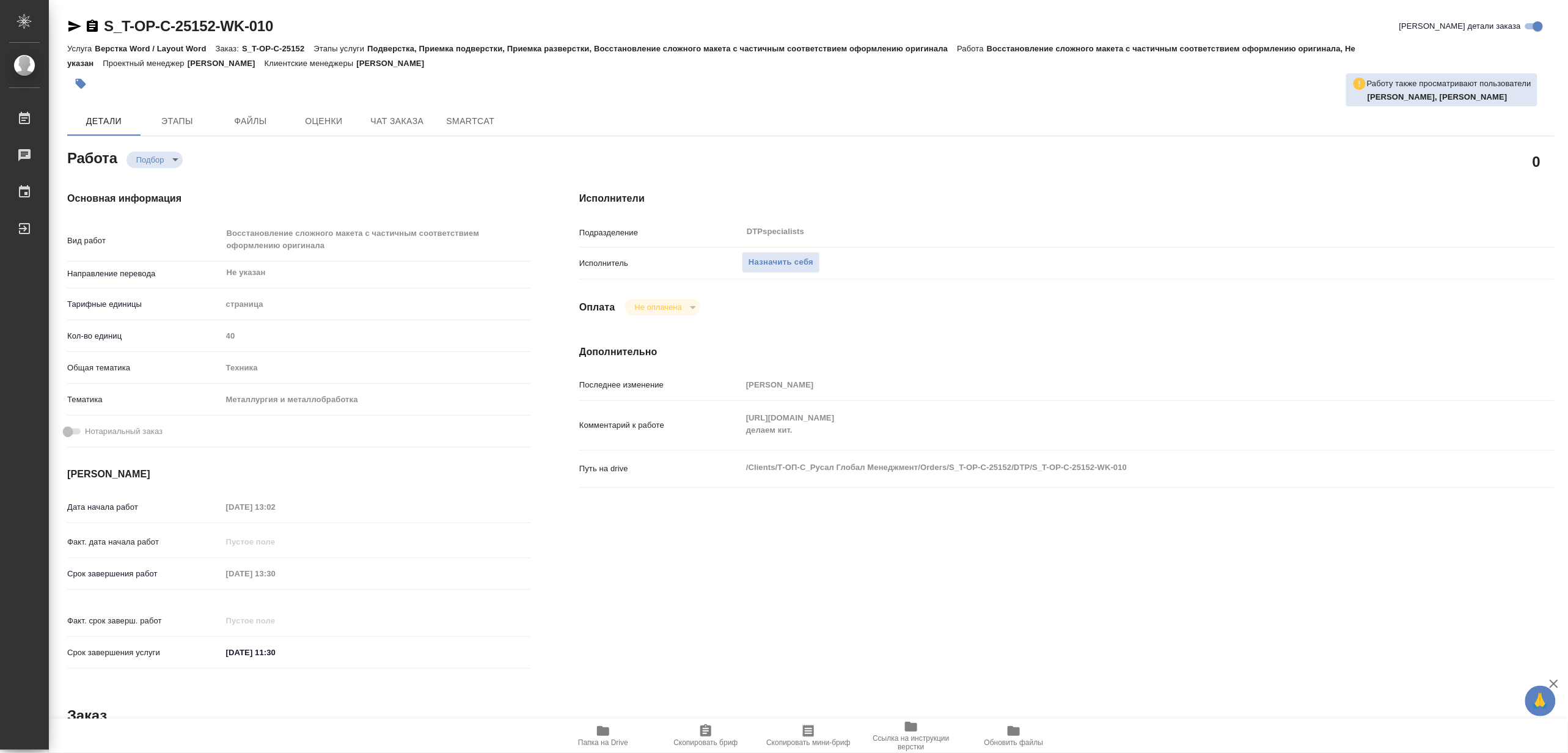
type textarea "x"
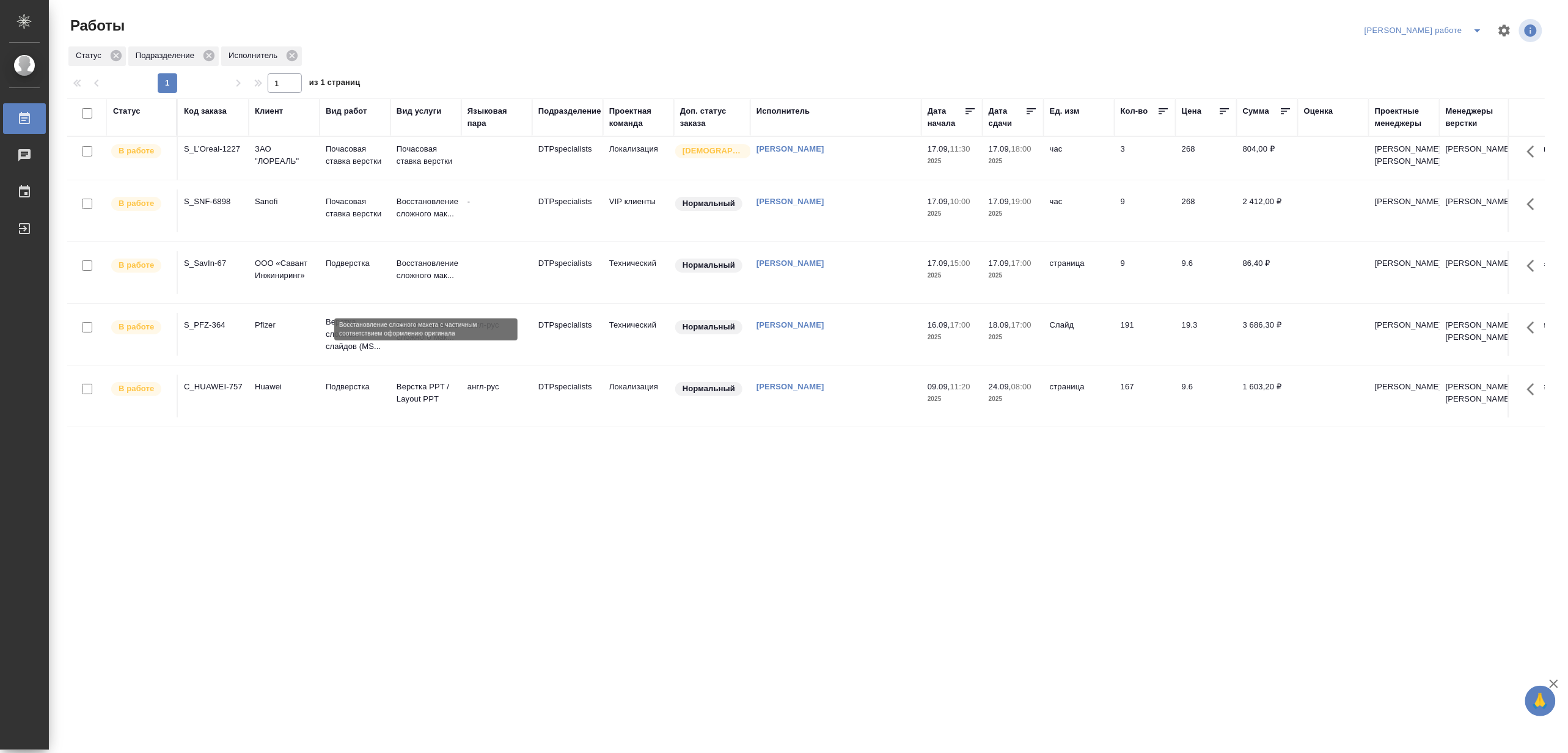
click at [422, 282] on p "Восстановление сложного мак..." at bounding box center [425, 269] width 59 height 25
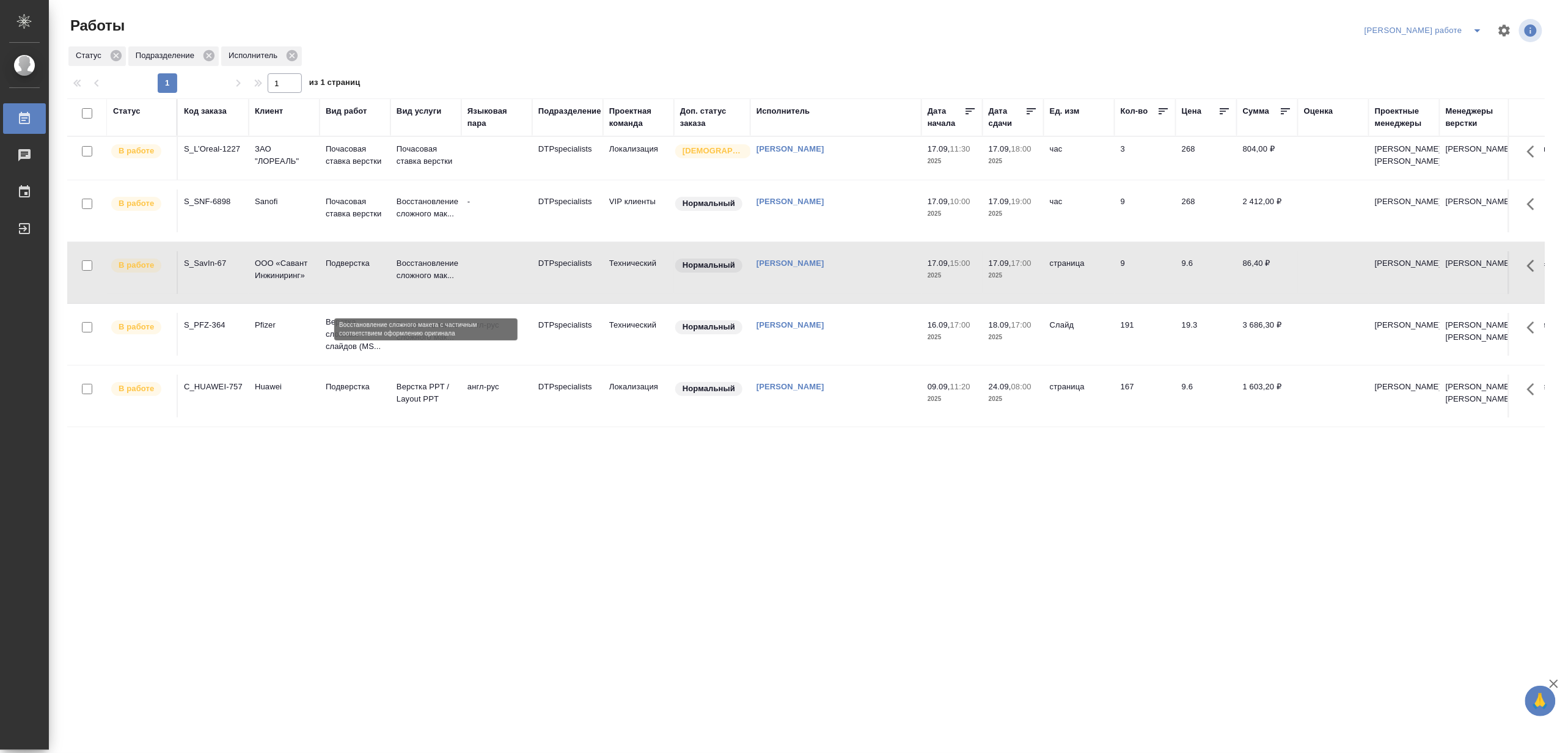
click at [422, 282] on p "Восстановление сложного мак..." at bounding box center [425, 269] width 59 height 25
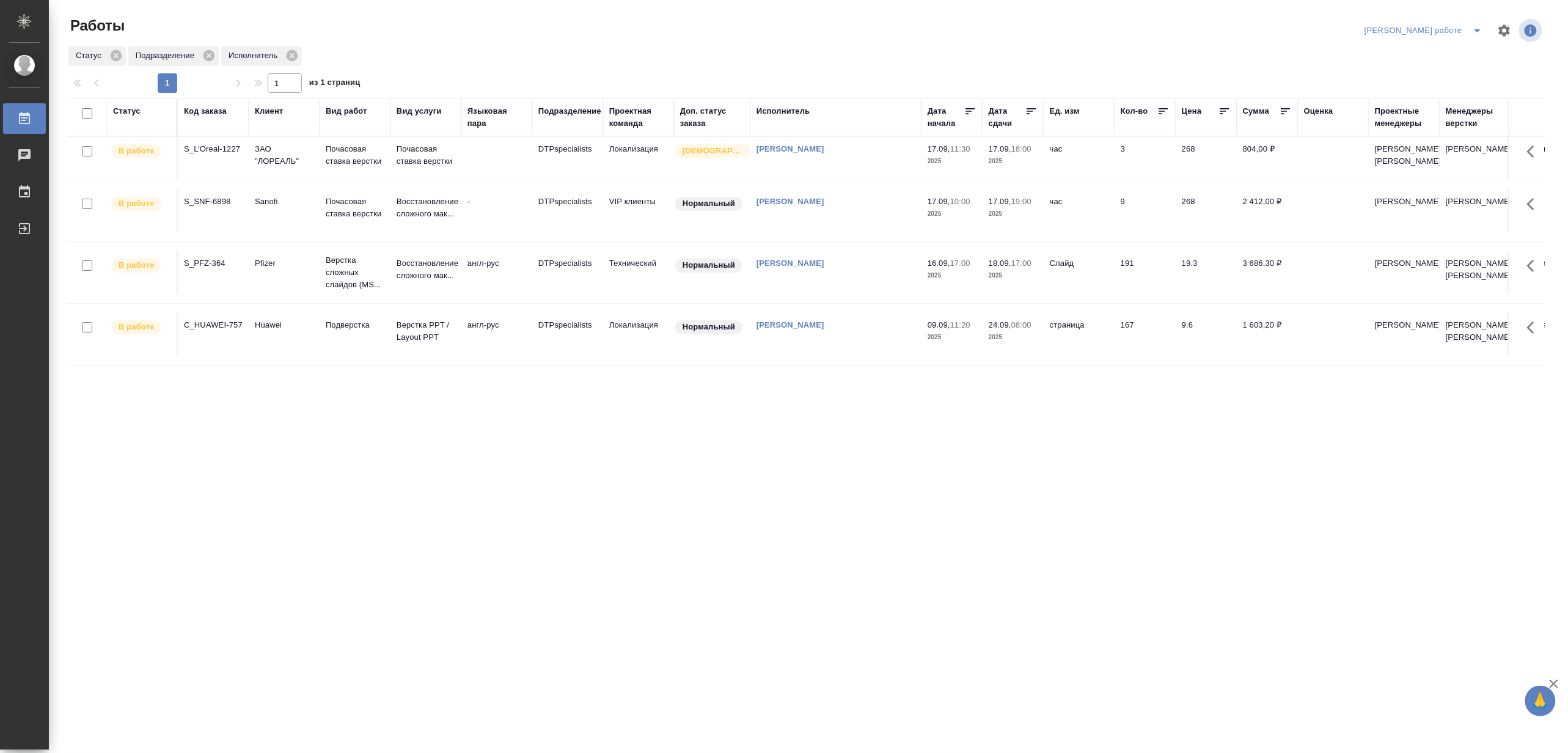
click at [322, 167] on td "Почасовая ставка верстки" at bounding box center [355, 159] width 71 height 43
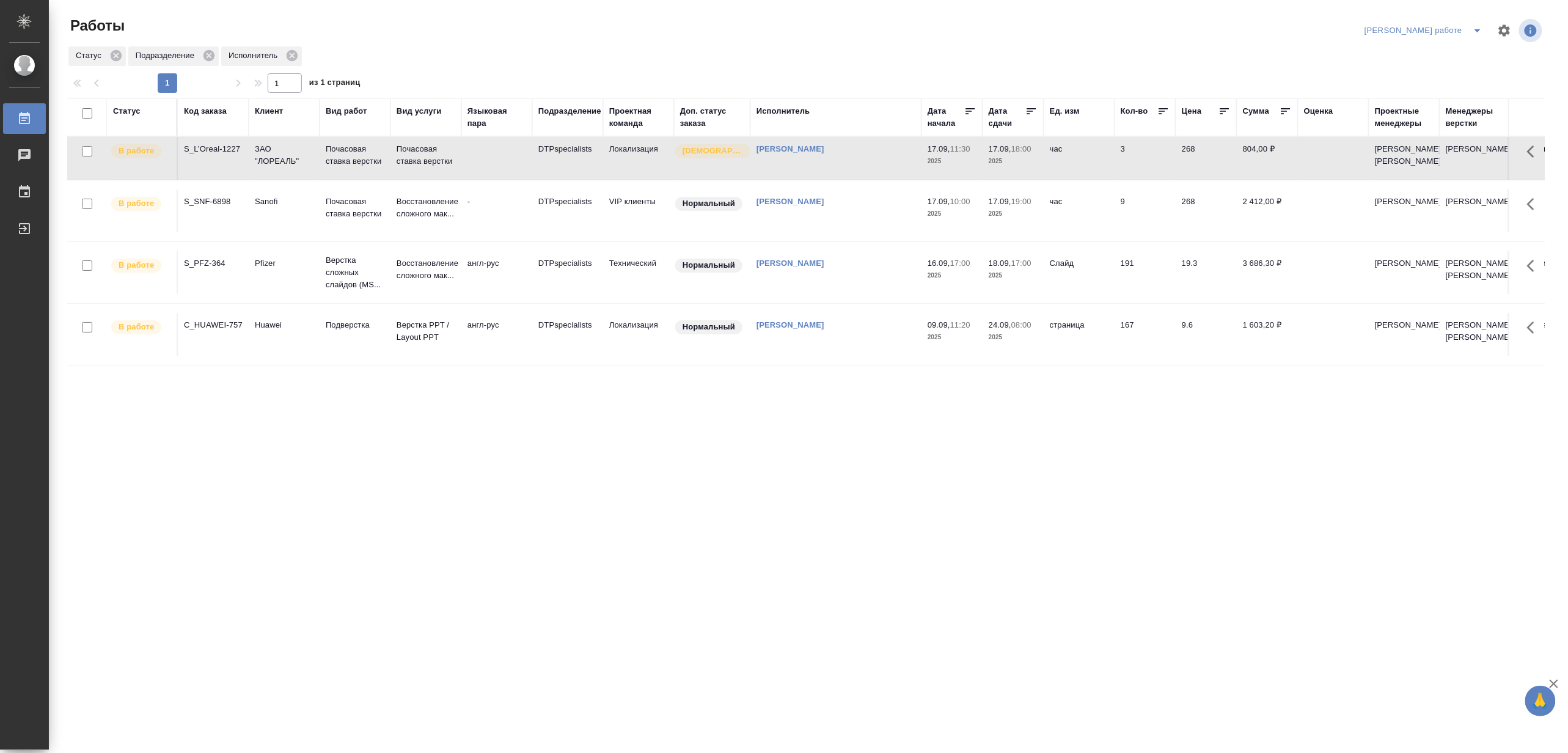
click at [322, 167] on td "Почасовая ставка верстки" at bounding box center [355, 159] width 71 height 43
click at [374, 220] on p "Почасовая ставка верстки" at bounding box center [355, 208] width 59 height 25
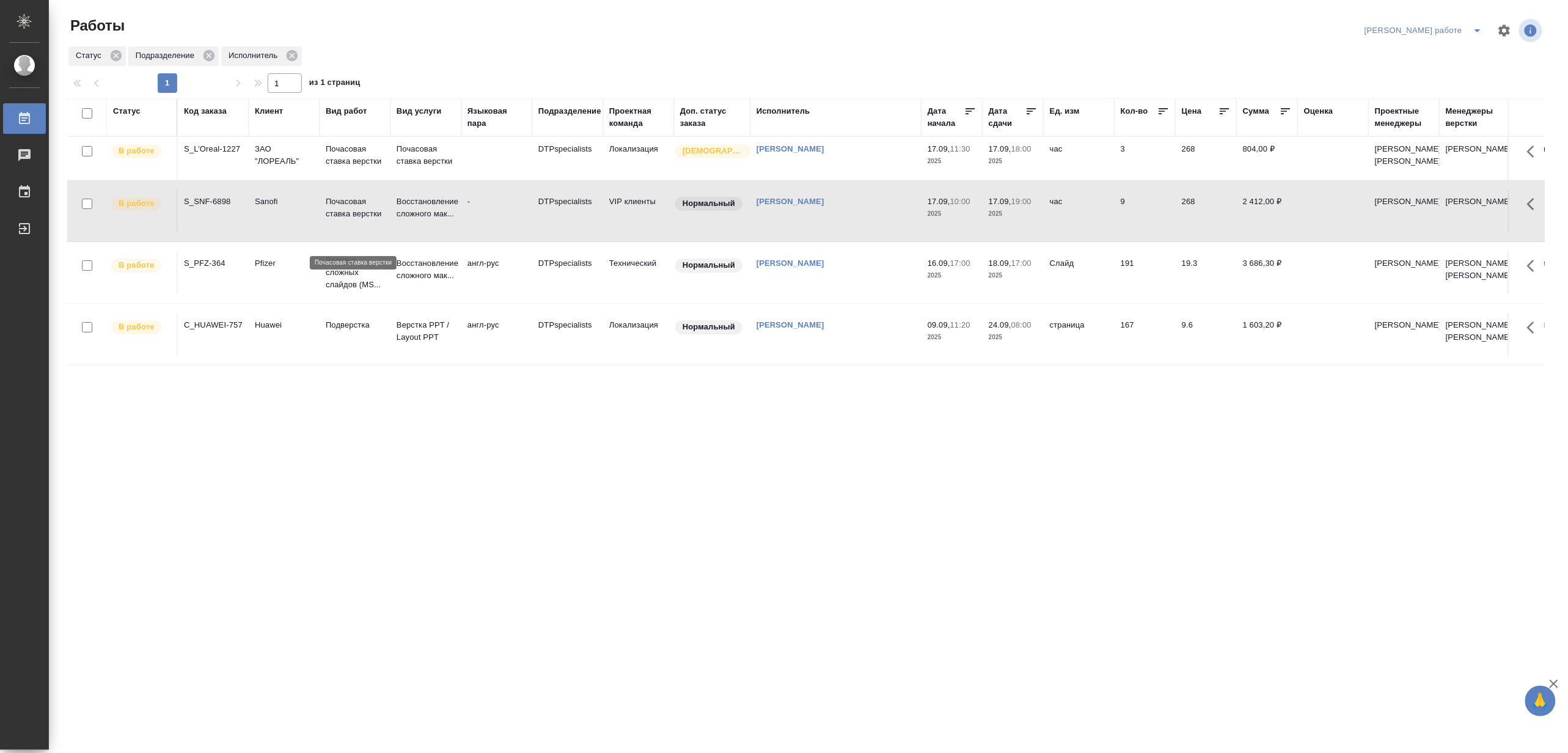
click at [374, 220] on p "Почасовая ставка верстки" at bounding box center [355, 208] width 59 height 25
click at [1472, 27] on icon "split button" at bounding box center [1477, 30] width 14 height 14
click at [1452, 111] on li "Верстка и Дизайн" at bounding box center [1435, 113] width 111 height 20
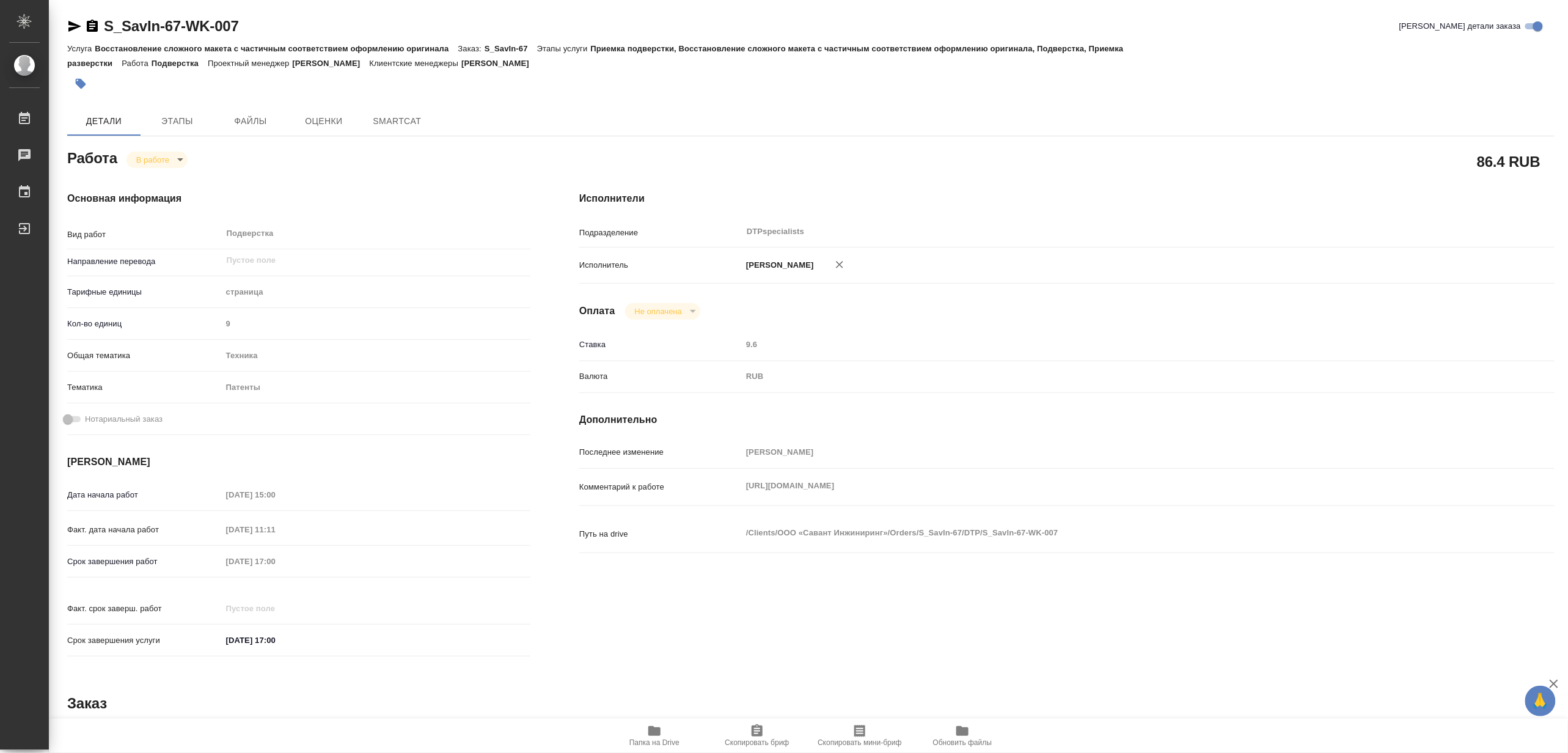
type textarea "x"
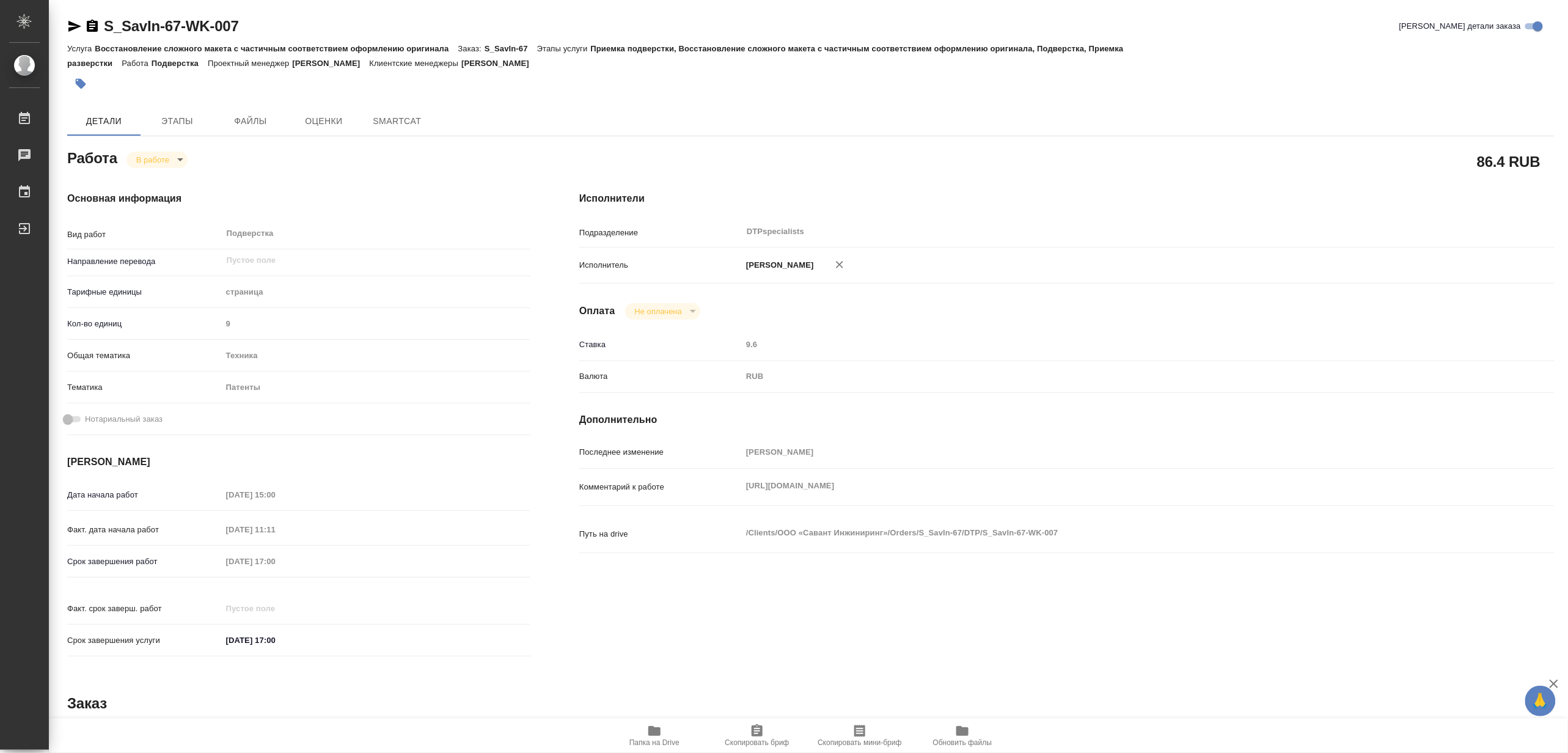
type textarea "x"
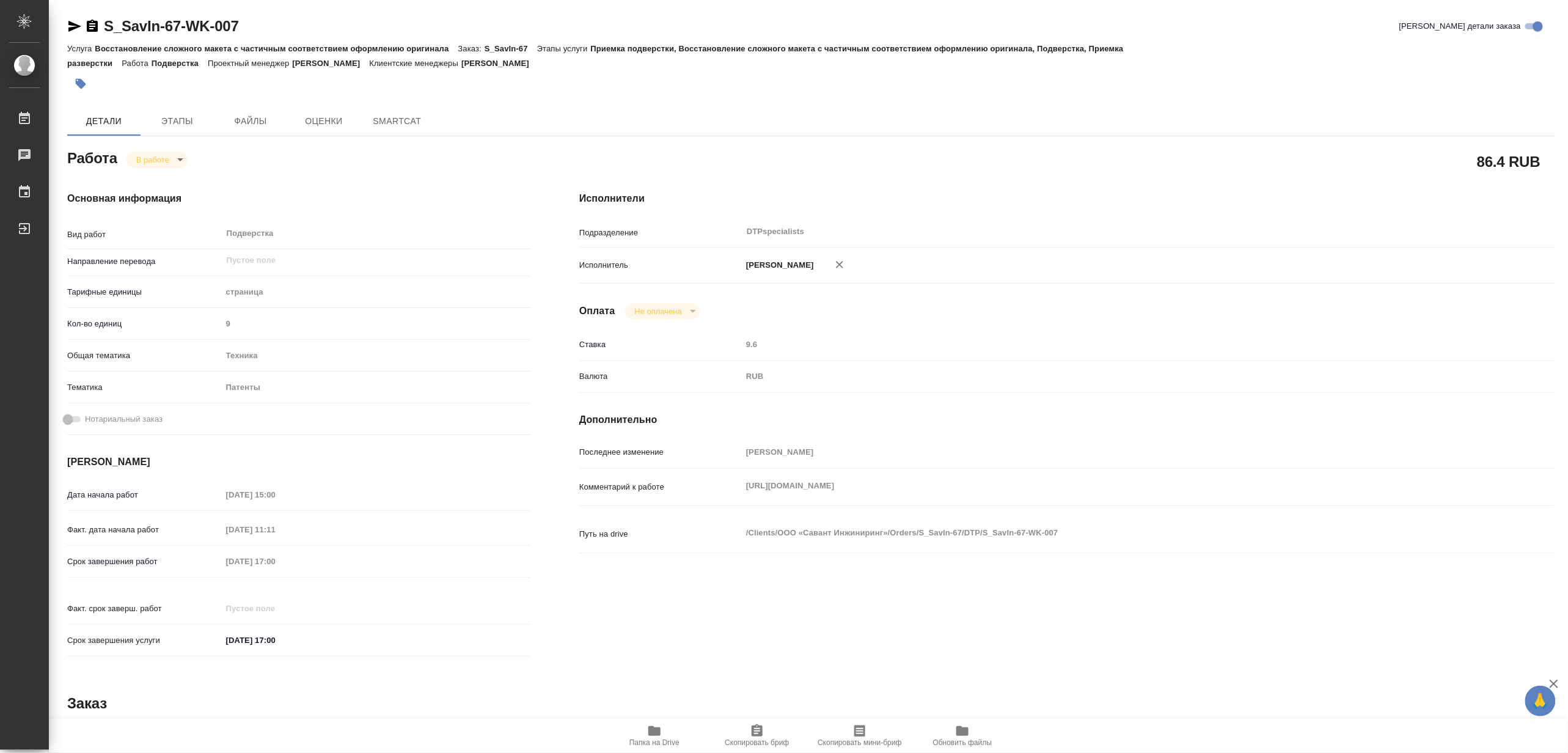
type textarea "x"
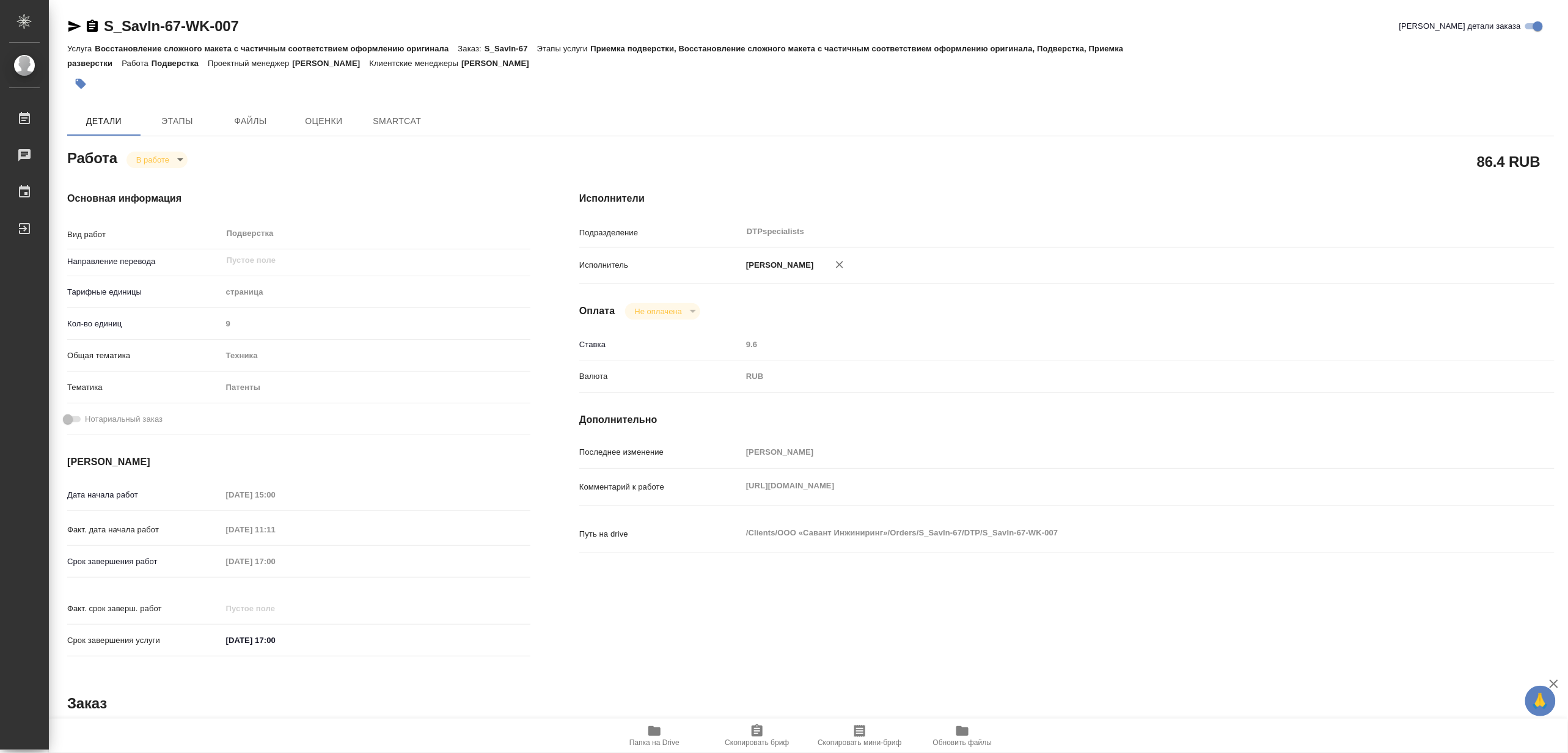
type textarea "x"
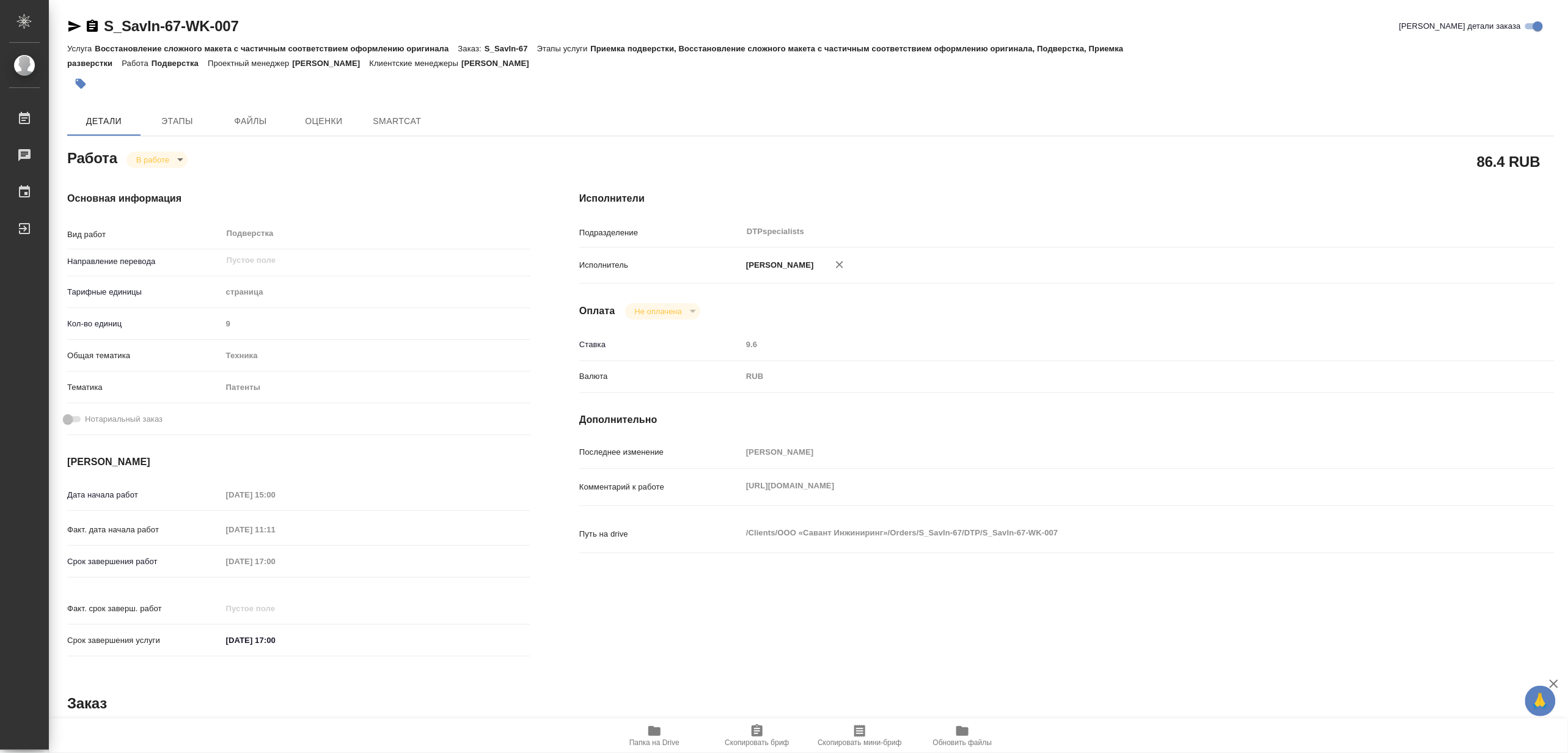
type textarea "x"
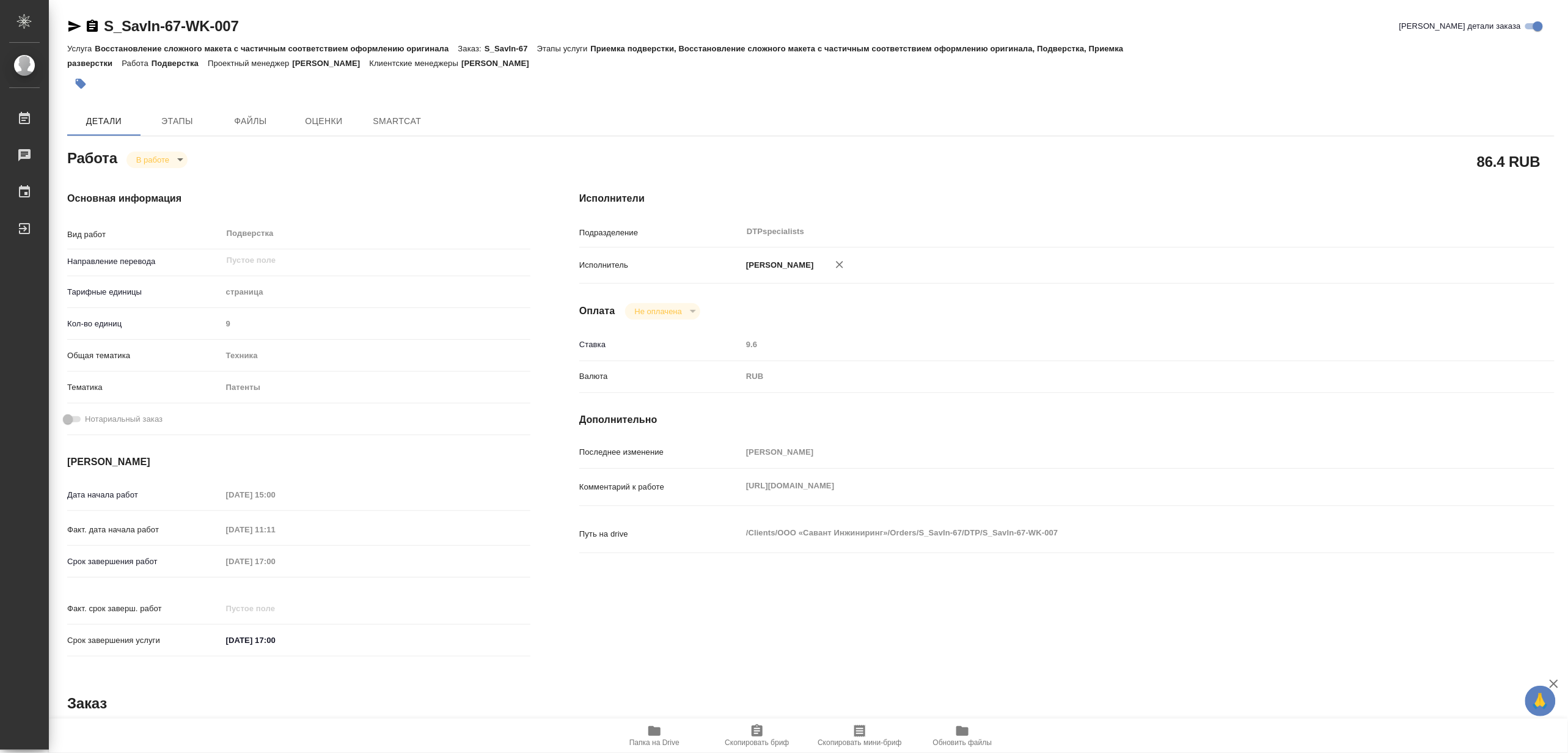
click at [631, 735] on span "Папка на Drive" at bounding box center [654, 735] width 88 height 23
type textarea "x"
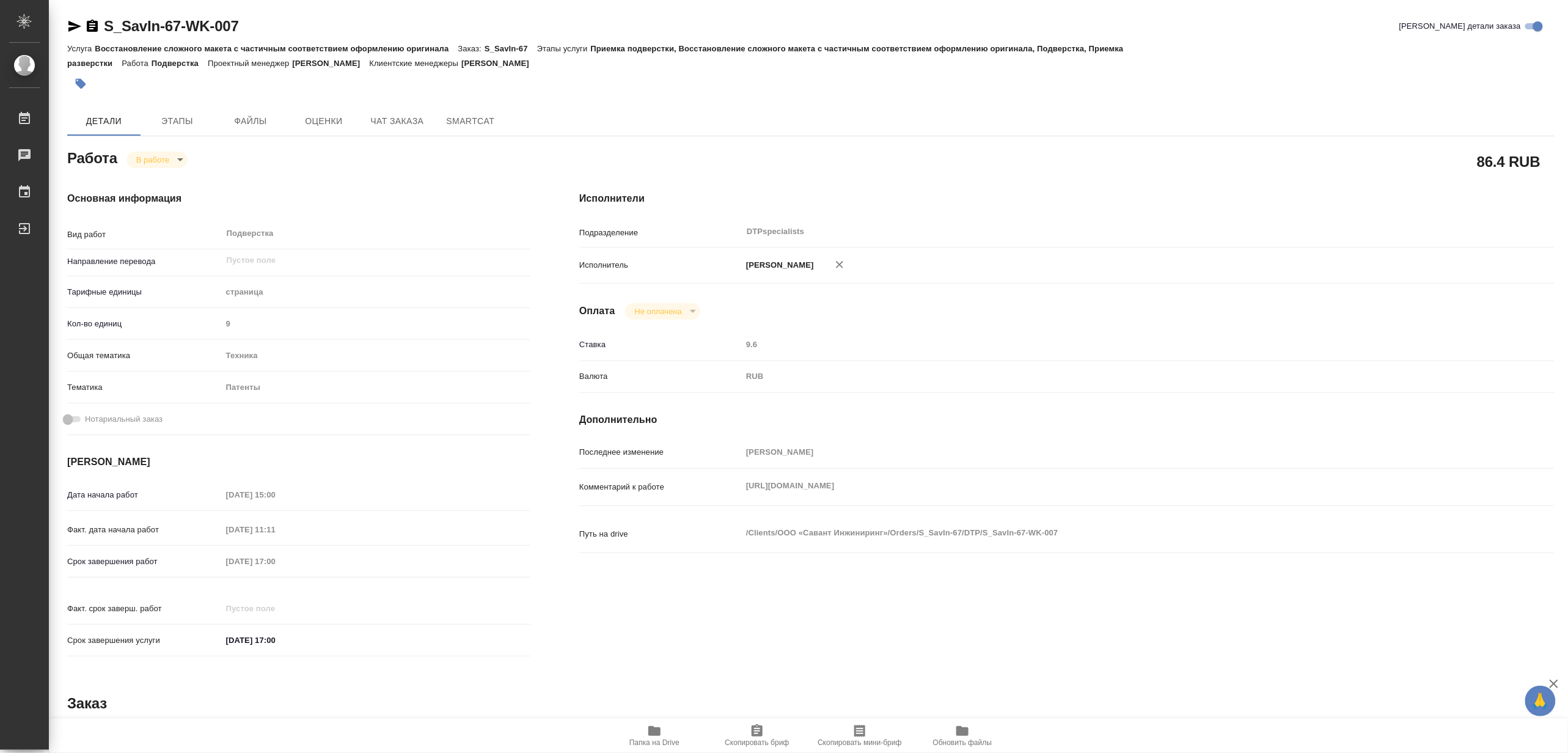
type textarea "x"
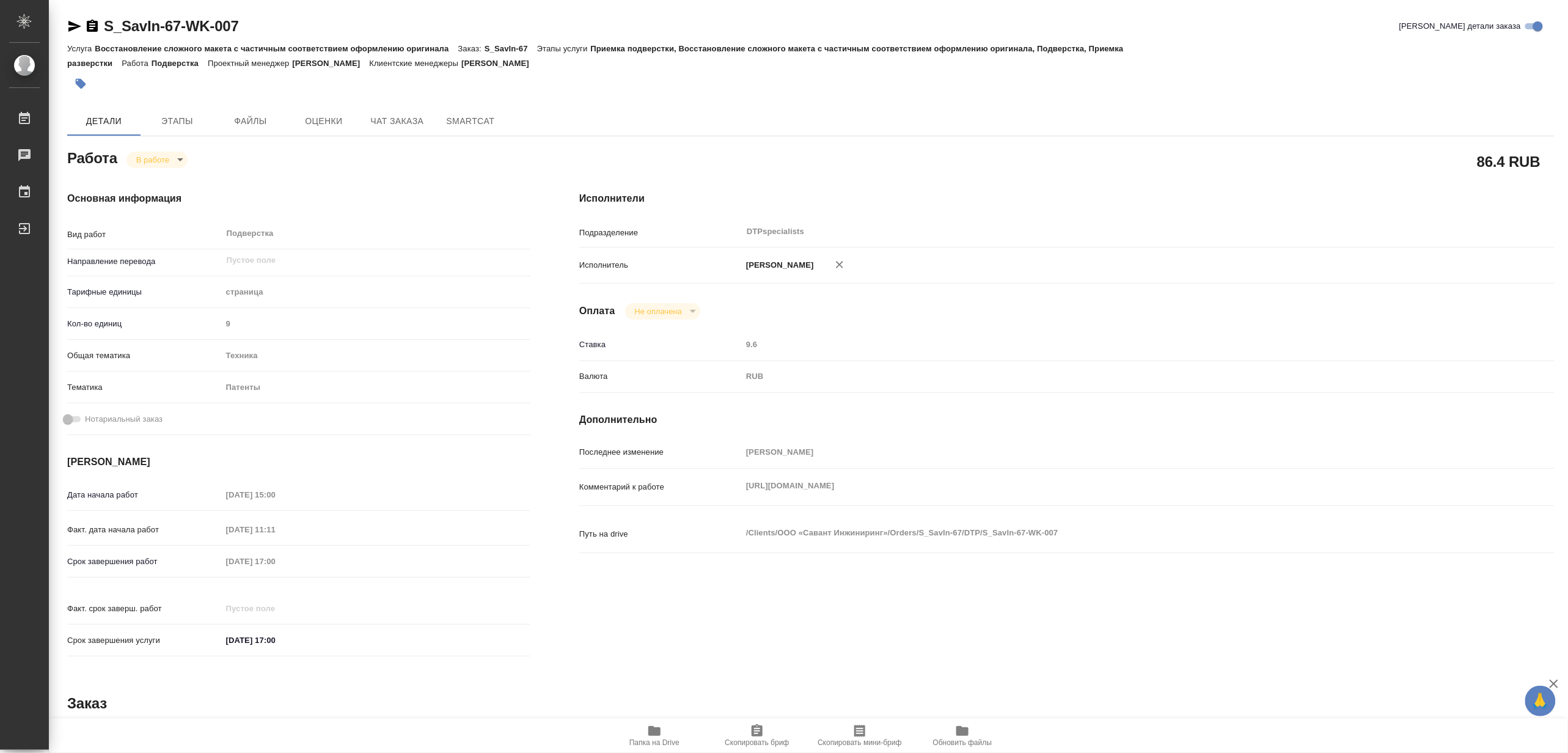
type textarea "x"
click at [147, 154] on body "🙏 .cls-1 fill:#fff; AWATERA Matveeva Maria Работы 0 Чаты График Выйти S_SavIn-6…" at bounding box center [784, 376] width 1568 height 753
click at [140, 174] on button "Выполнен" at bounding box center [158, 180] width 45 height 13
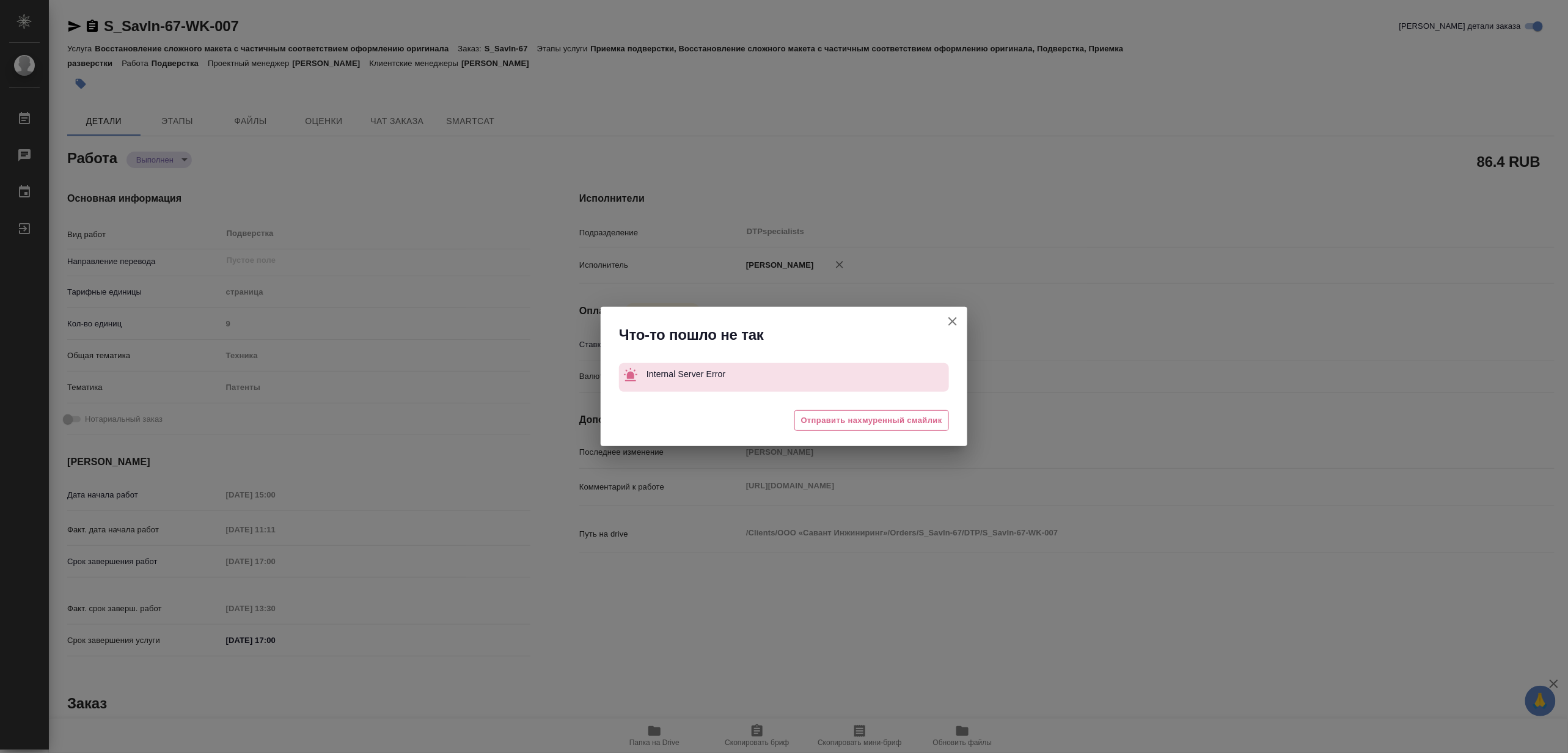
type textarea "x"
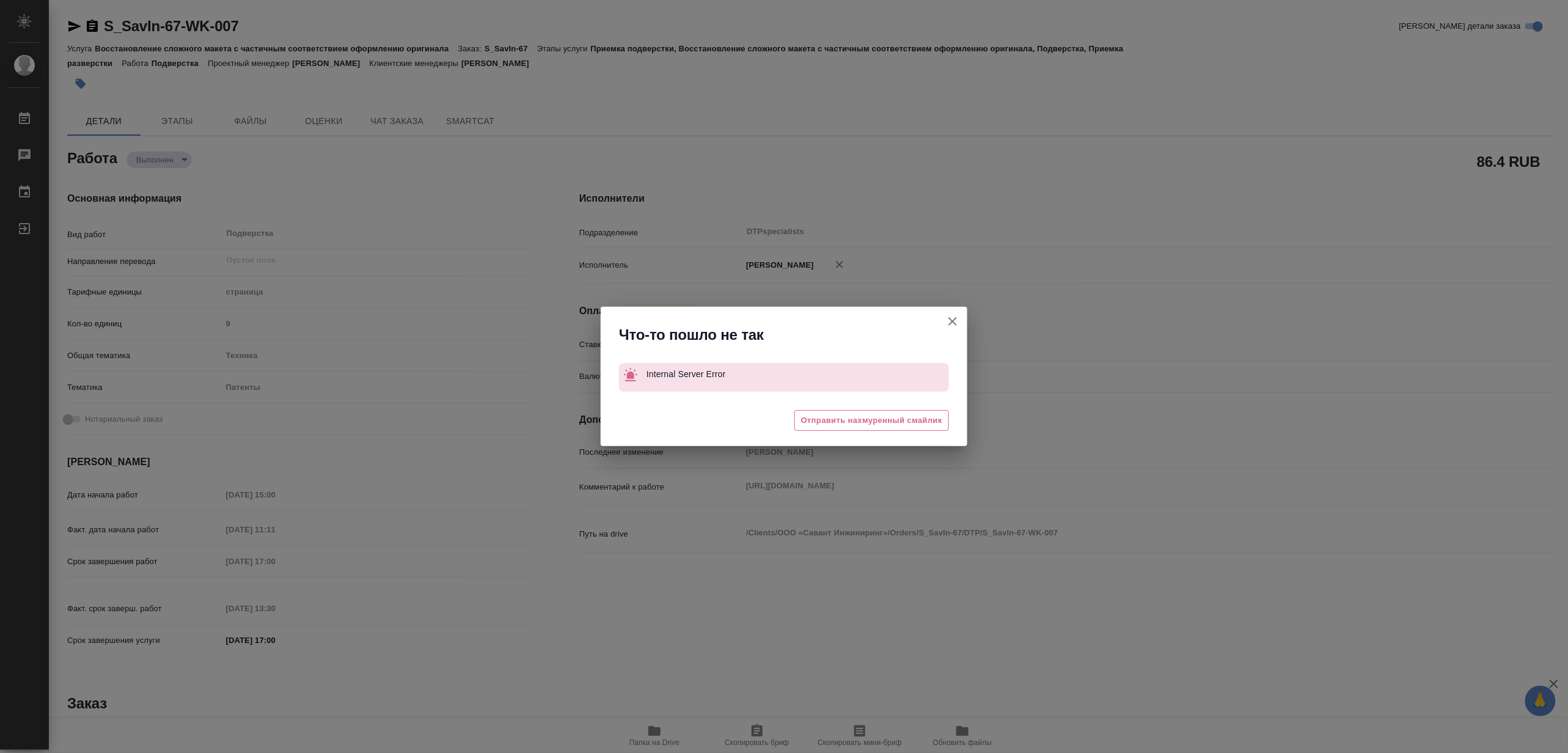
type textarea "x"
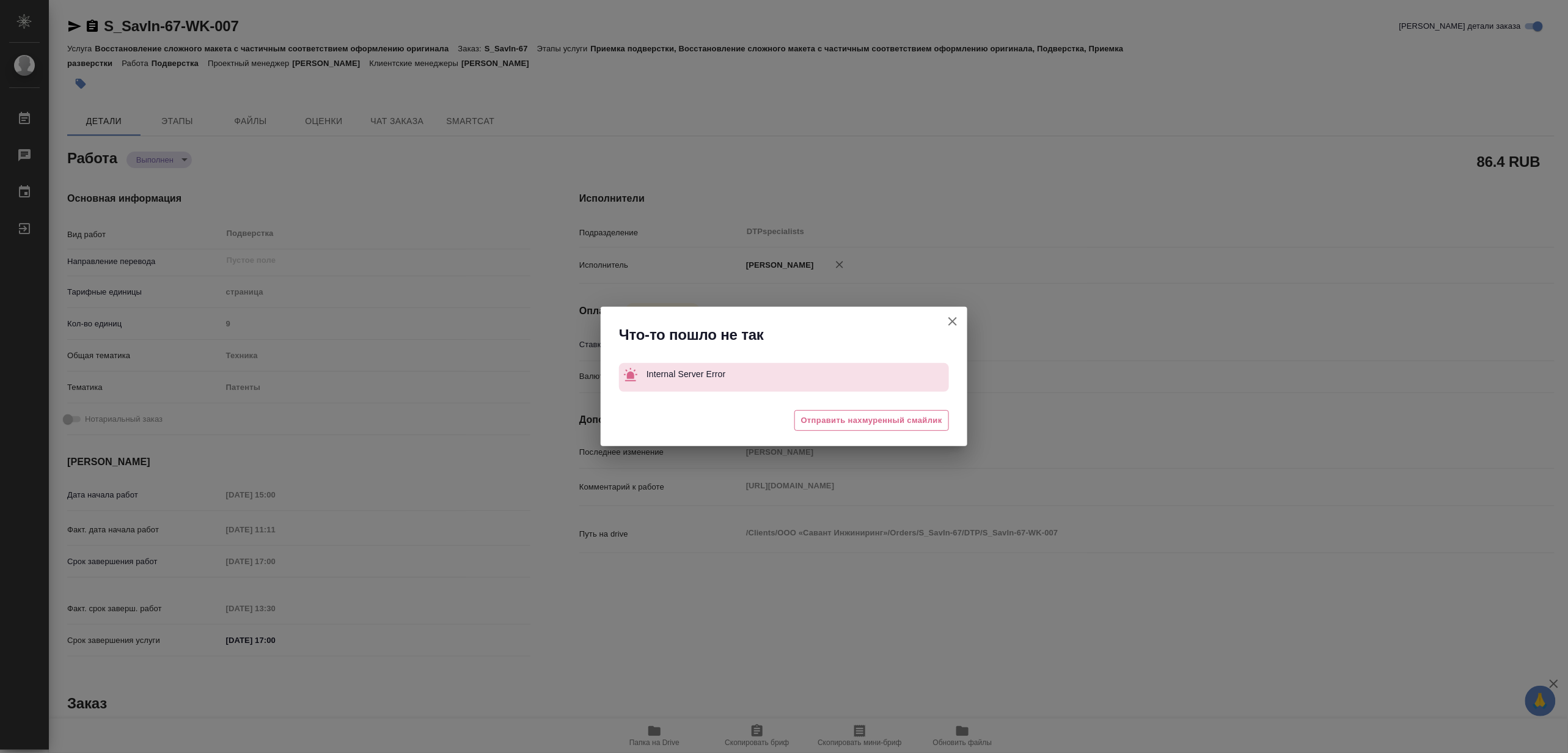
type textarea "x"
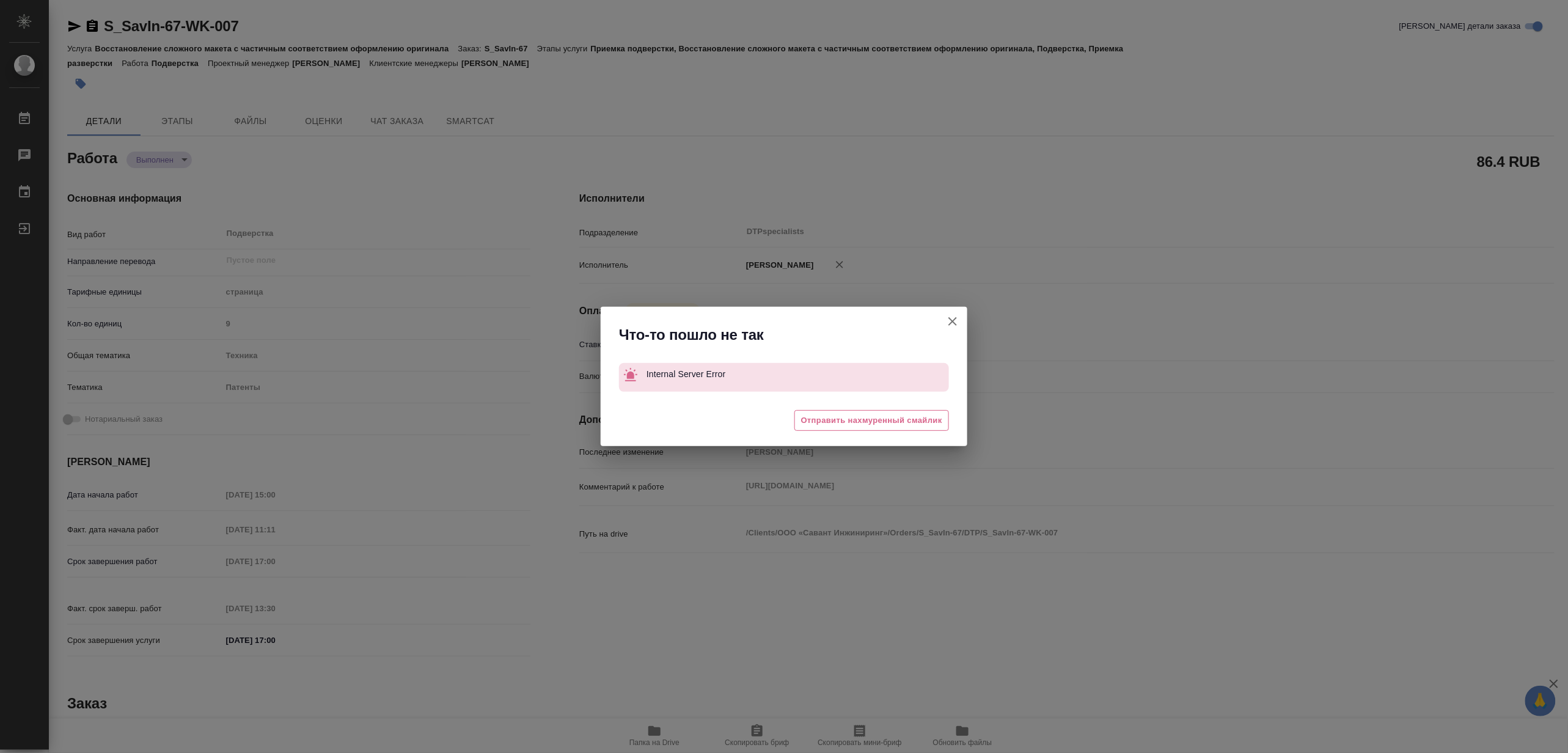
type textarea "x"
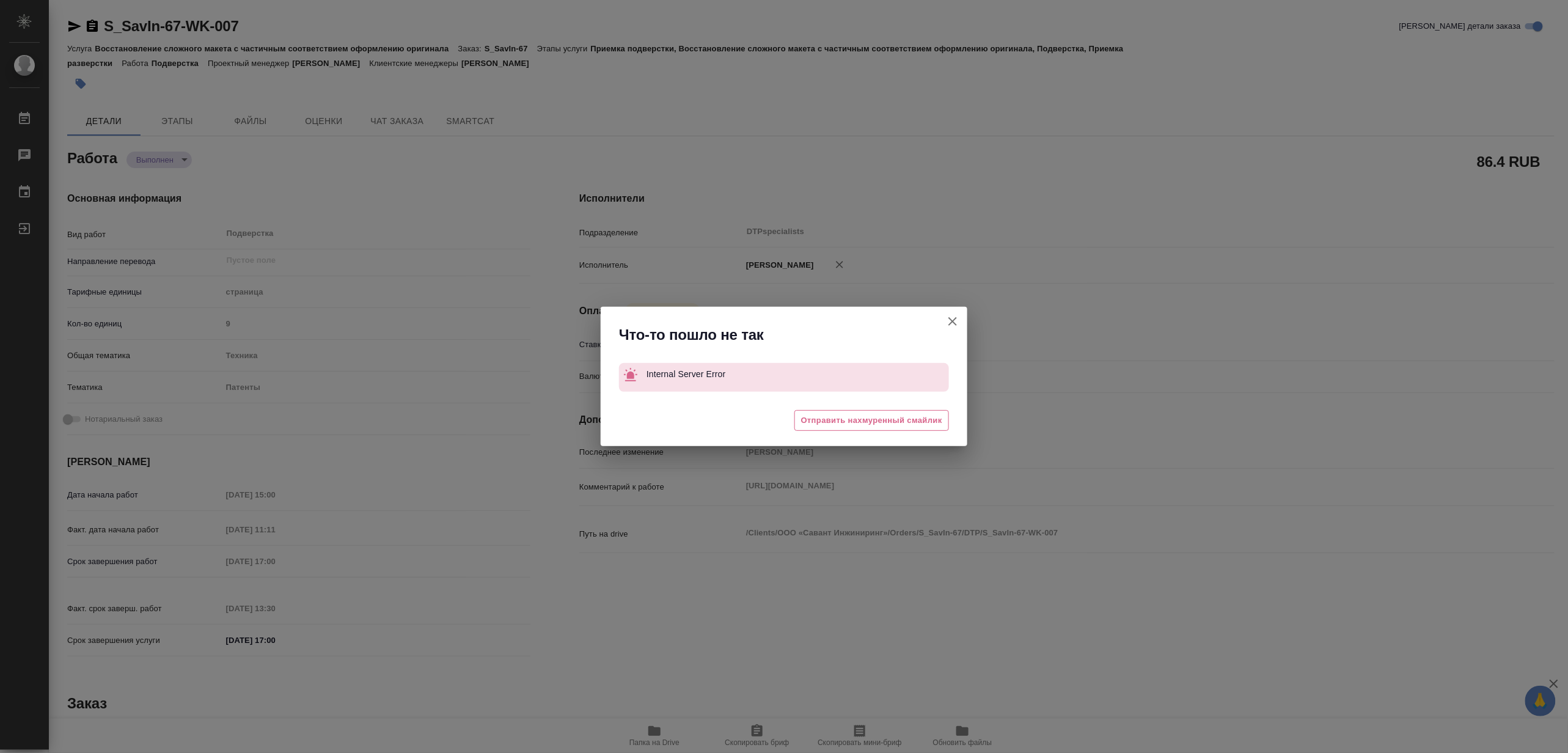
click at [948, 322] on icon "button" at bounding box center [952, 321] width 14 height 14
type textarea "x"
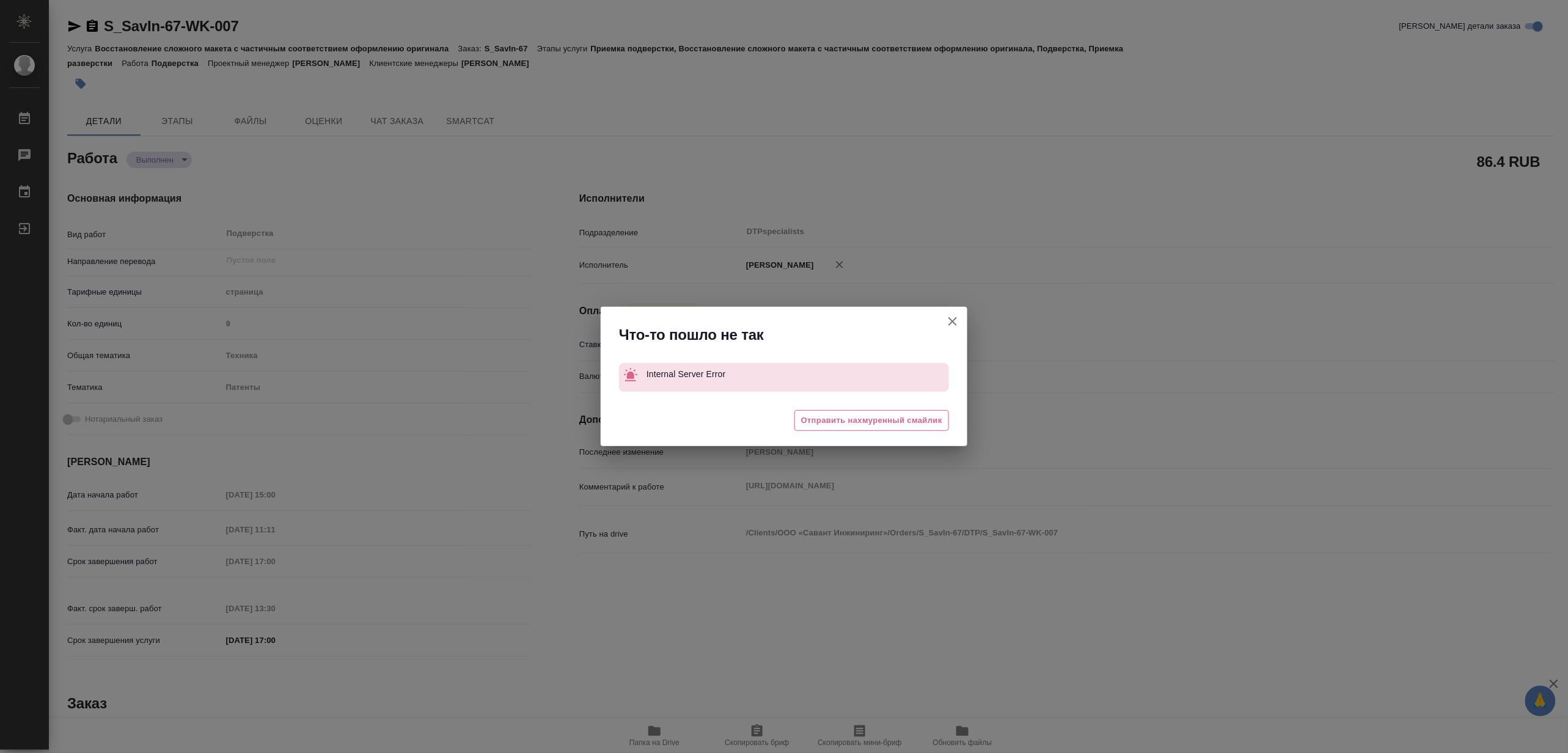
type textarea "x"
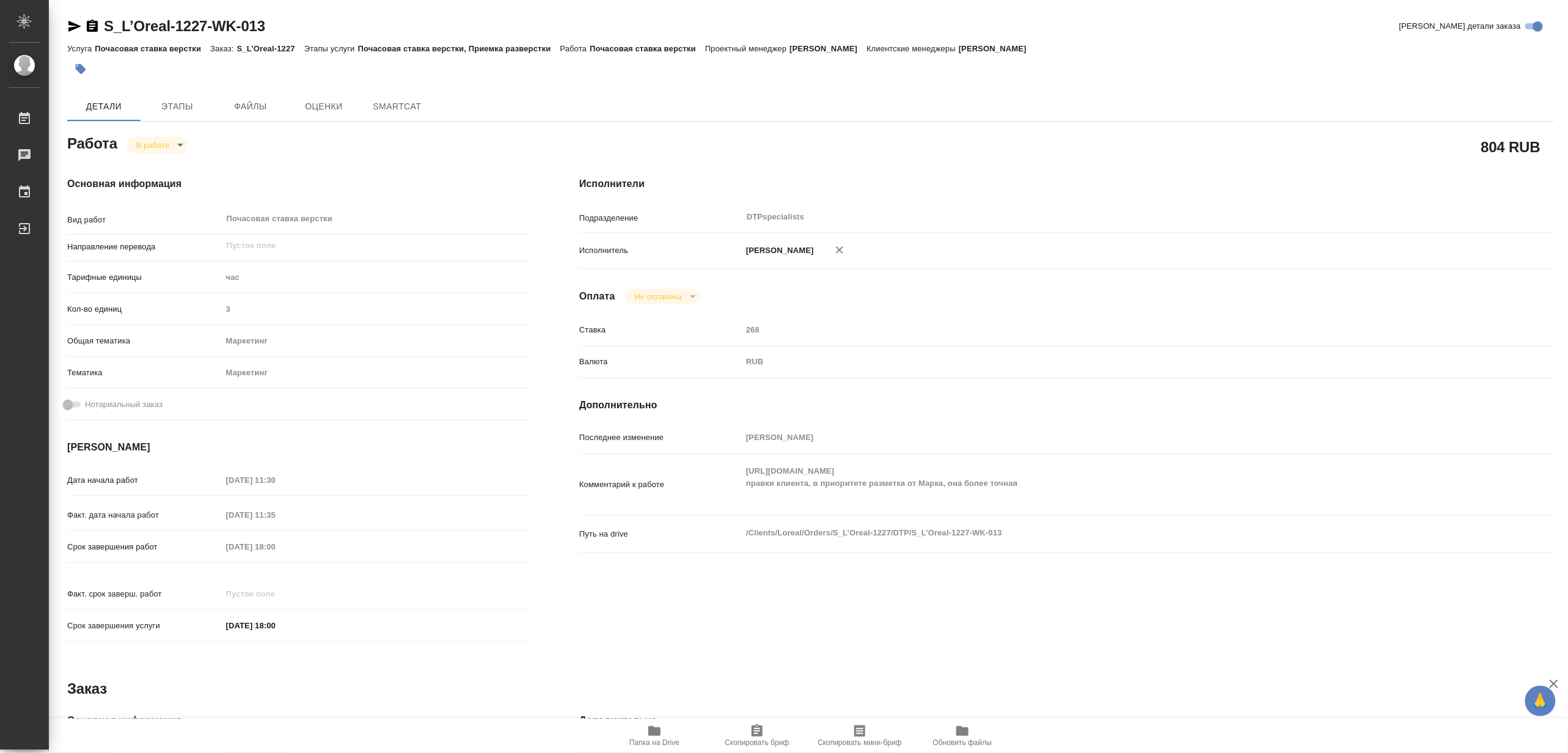
type textarea "x"
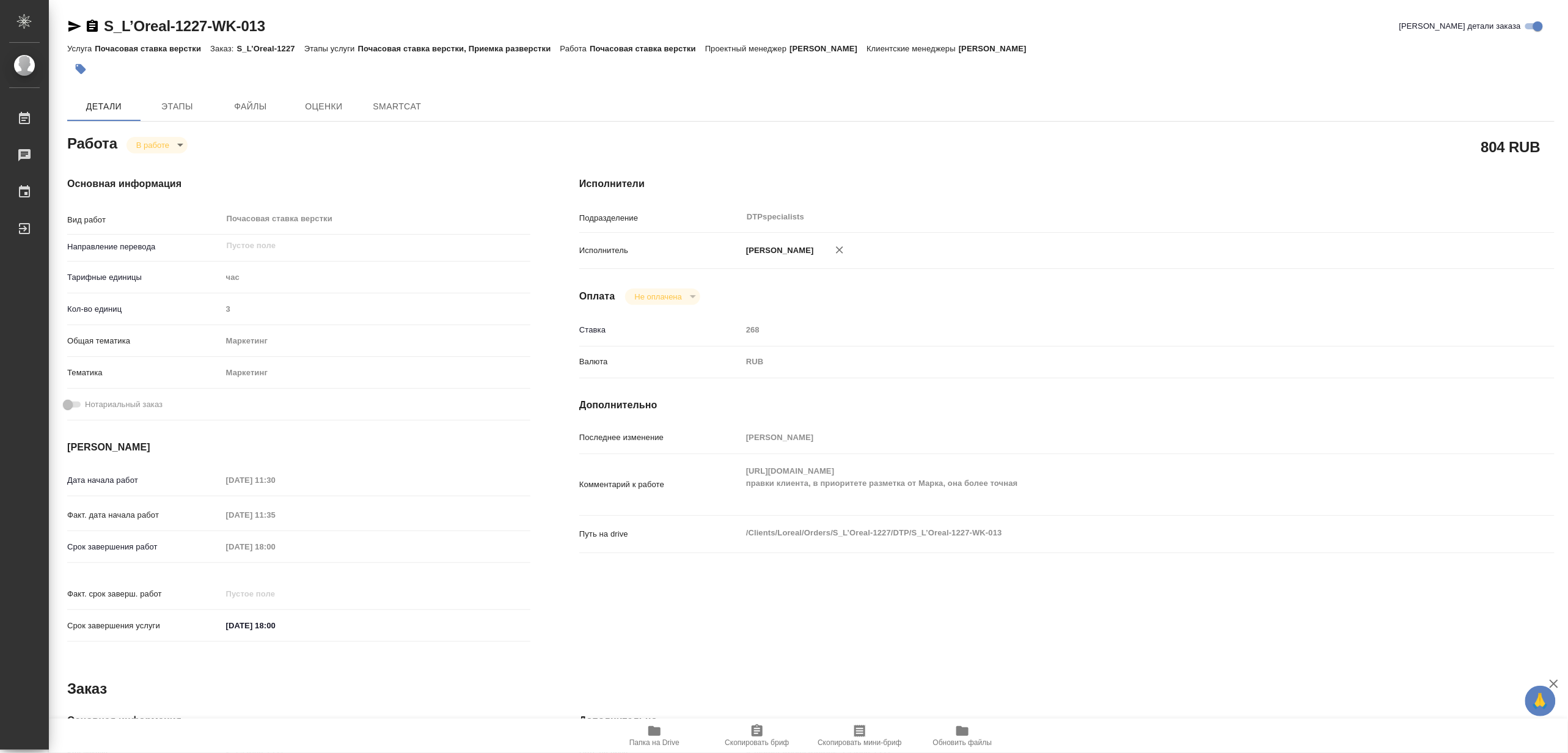
type textarea "x"
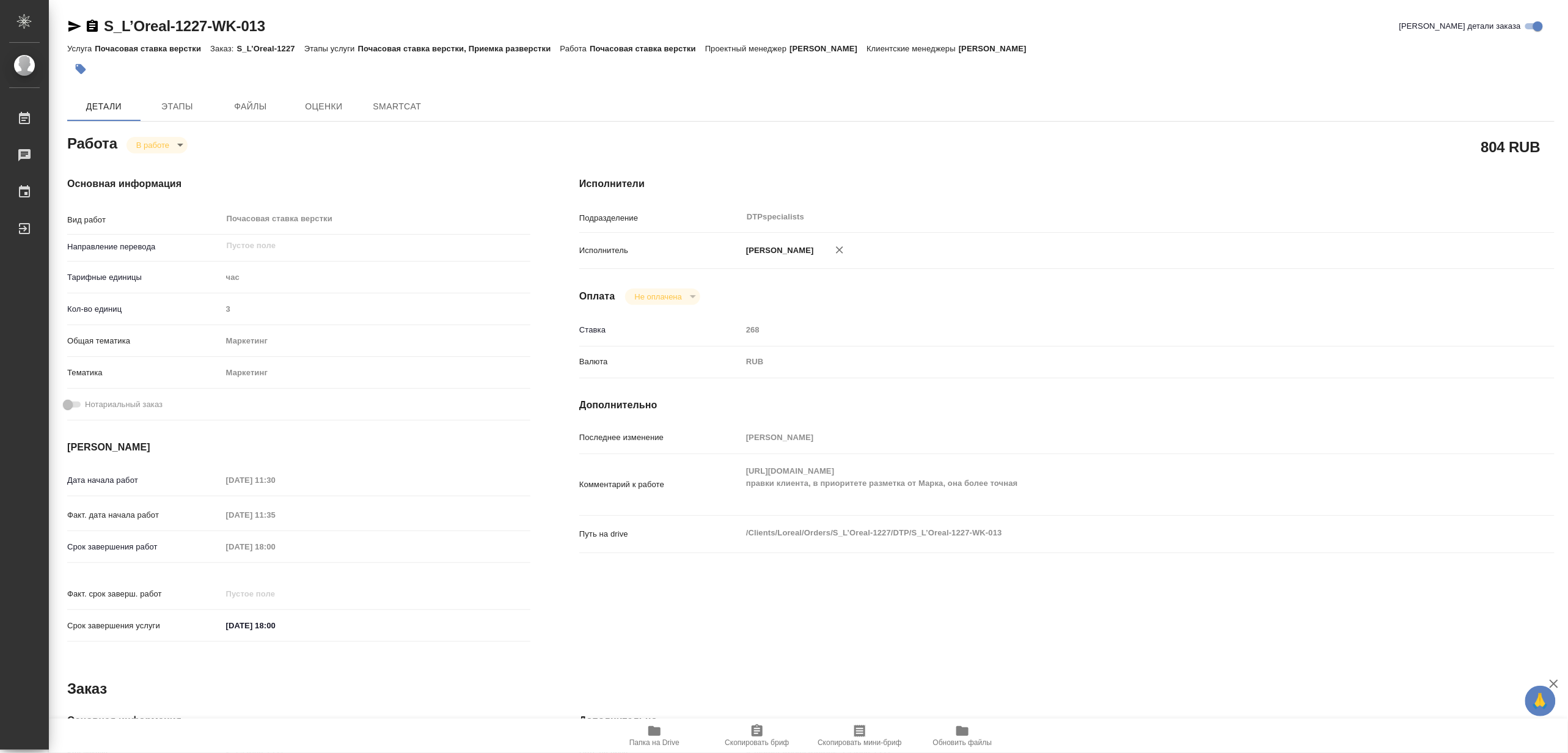
type textarea "x"
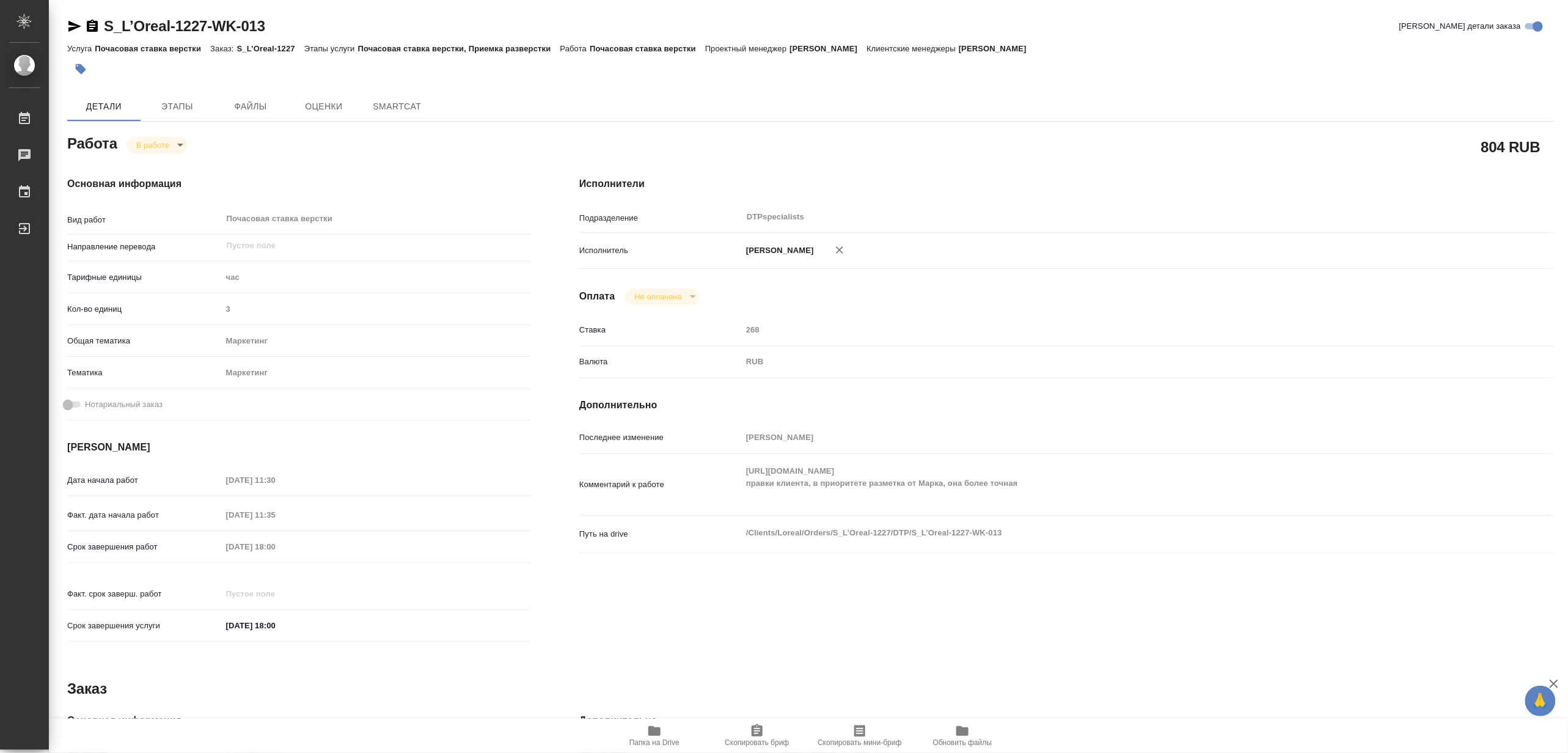
type textarea "x"
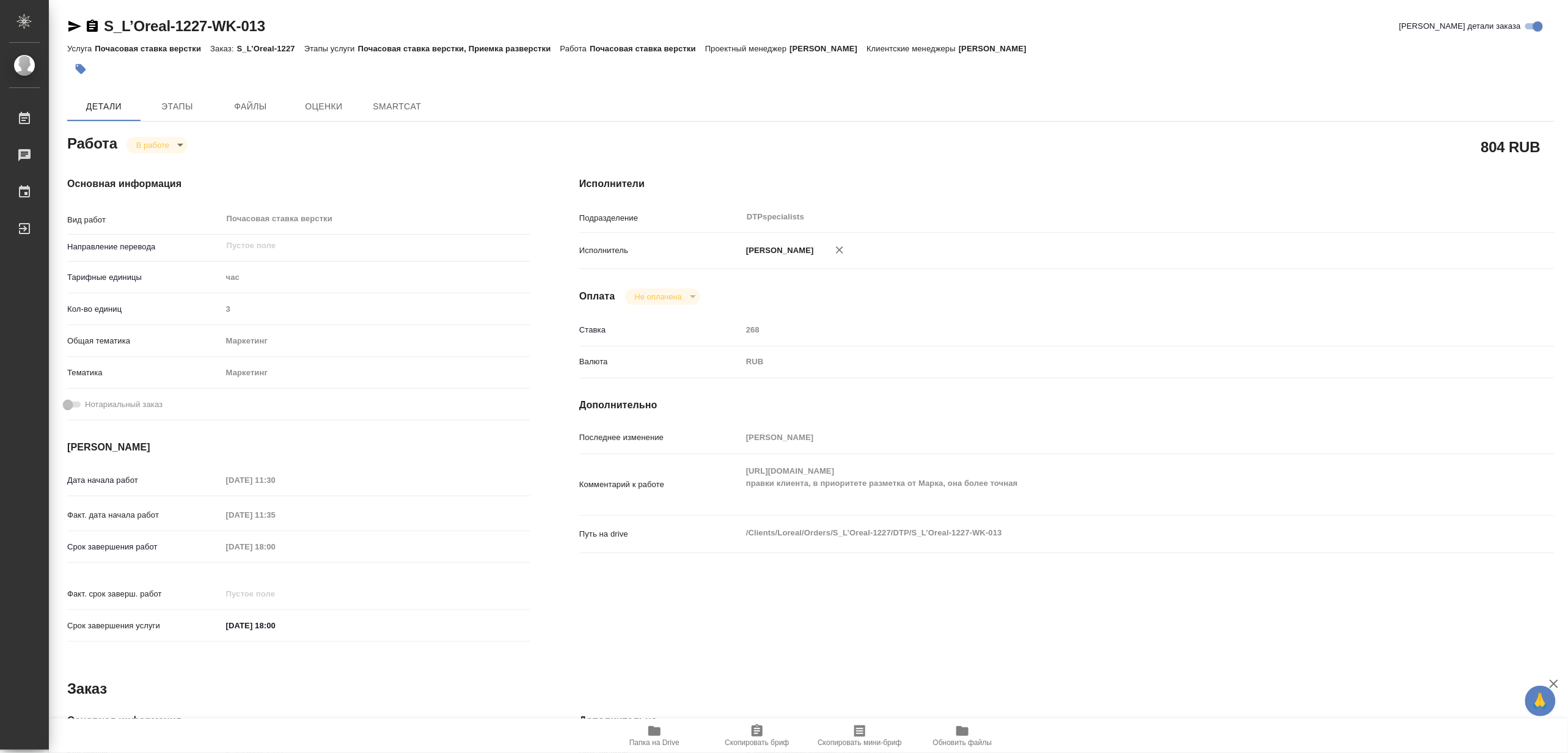
type textarea "x"
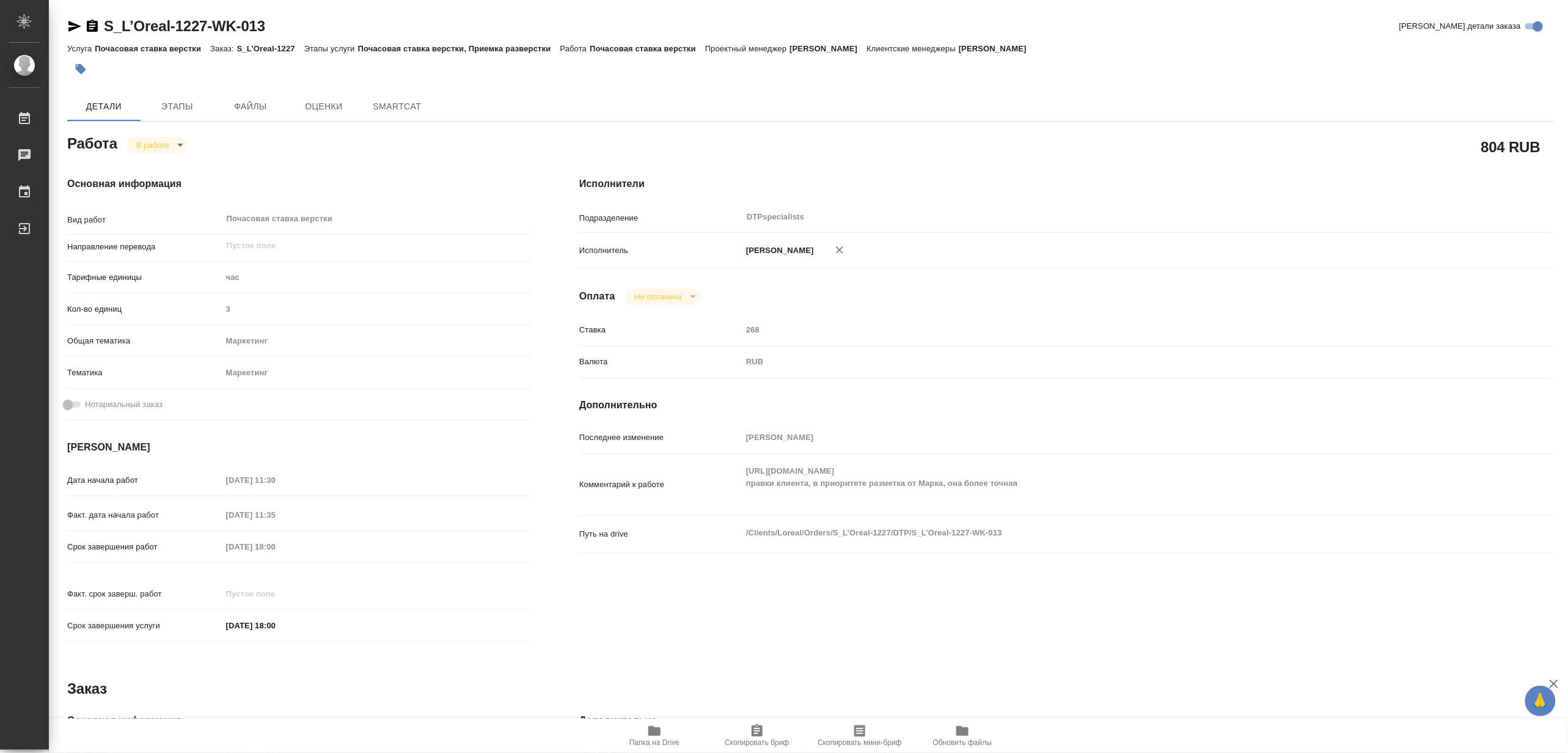
type textarea "x"
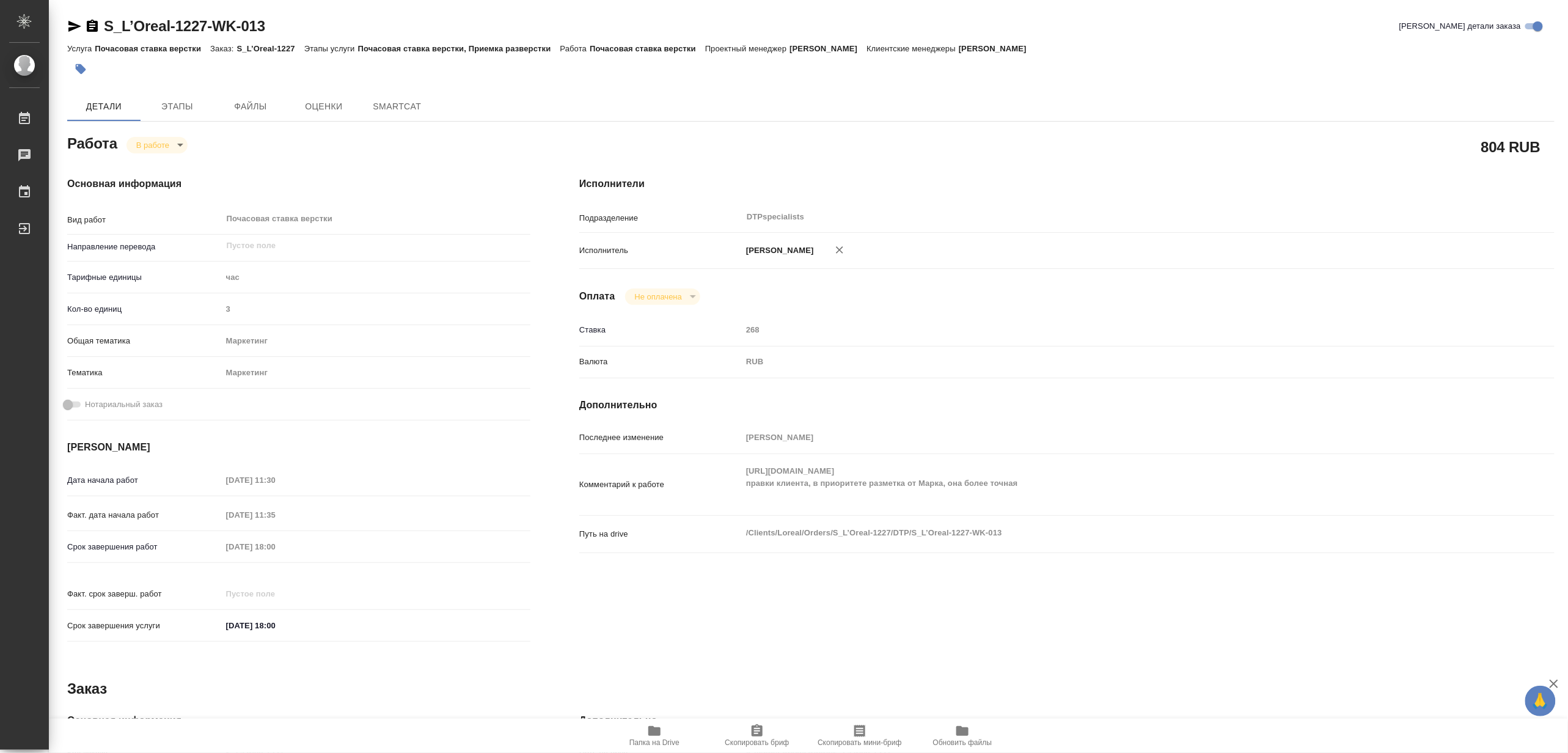
type textarea "x"
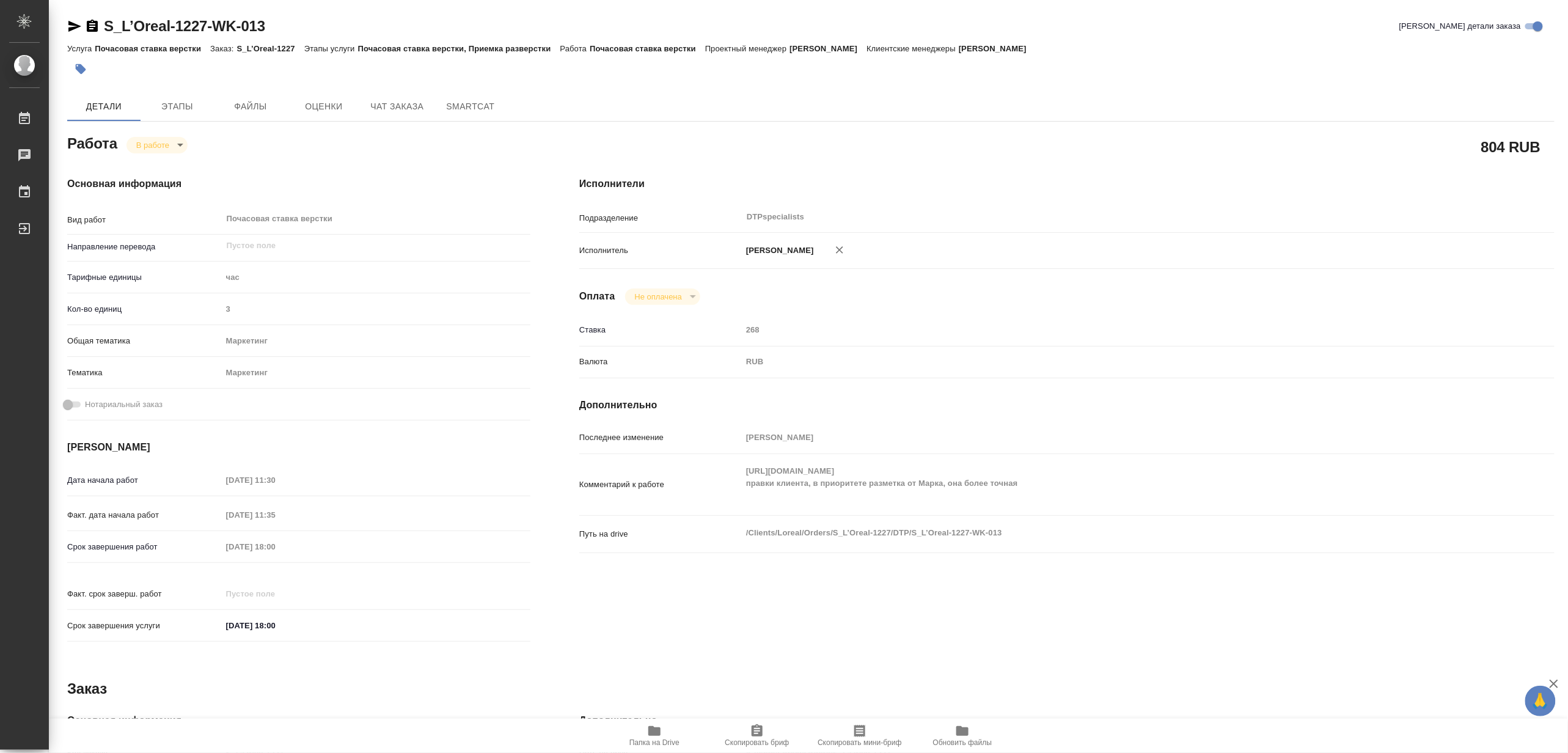
type textarea "x"
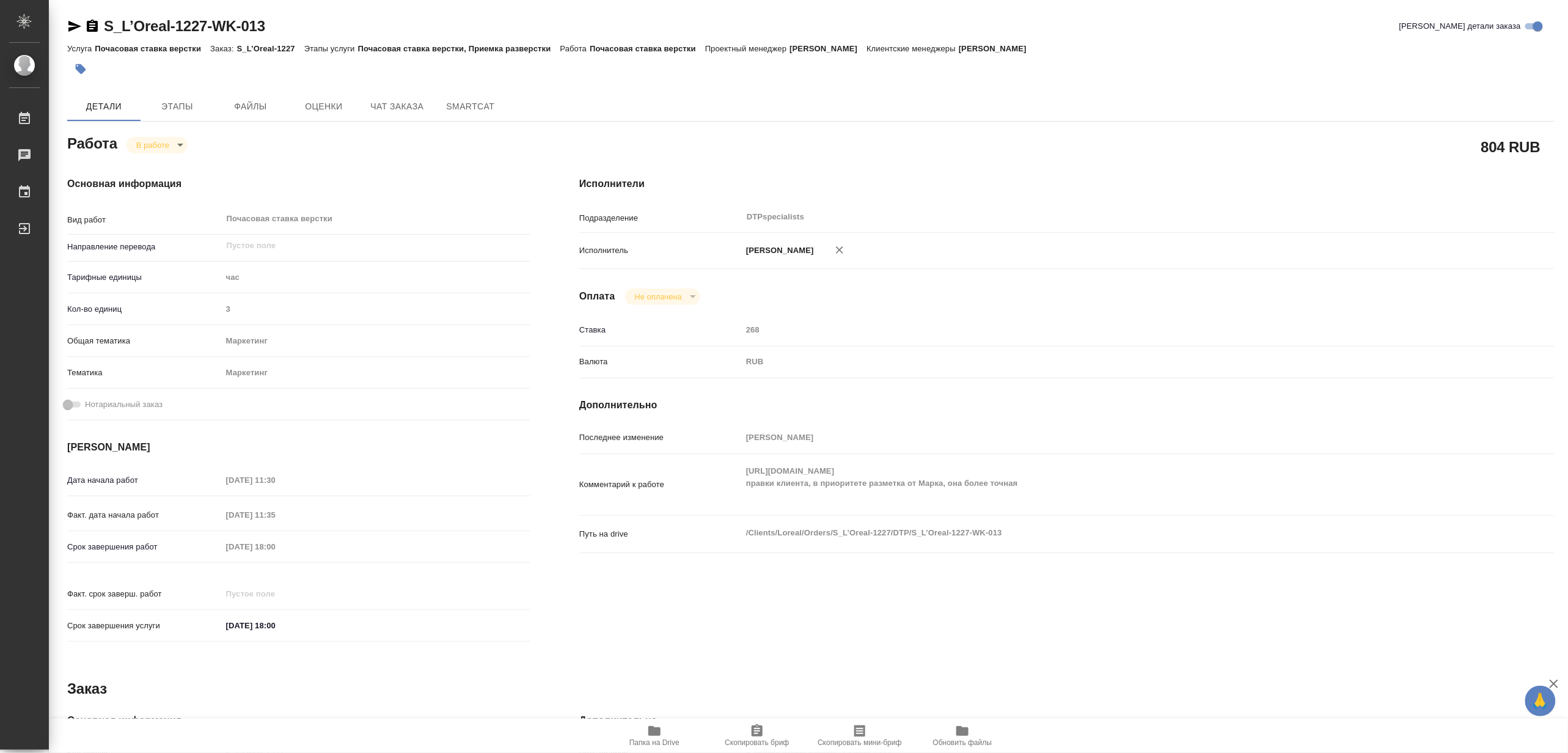
click at [724, 481] on div "Комментарий к работе [URL][DOMAIN_NAME] правки клиента, в приоритете разметка о…" at bounding box center [1067, 485] width 975 height 52
type textarea "x"
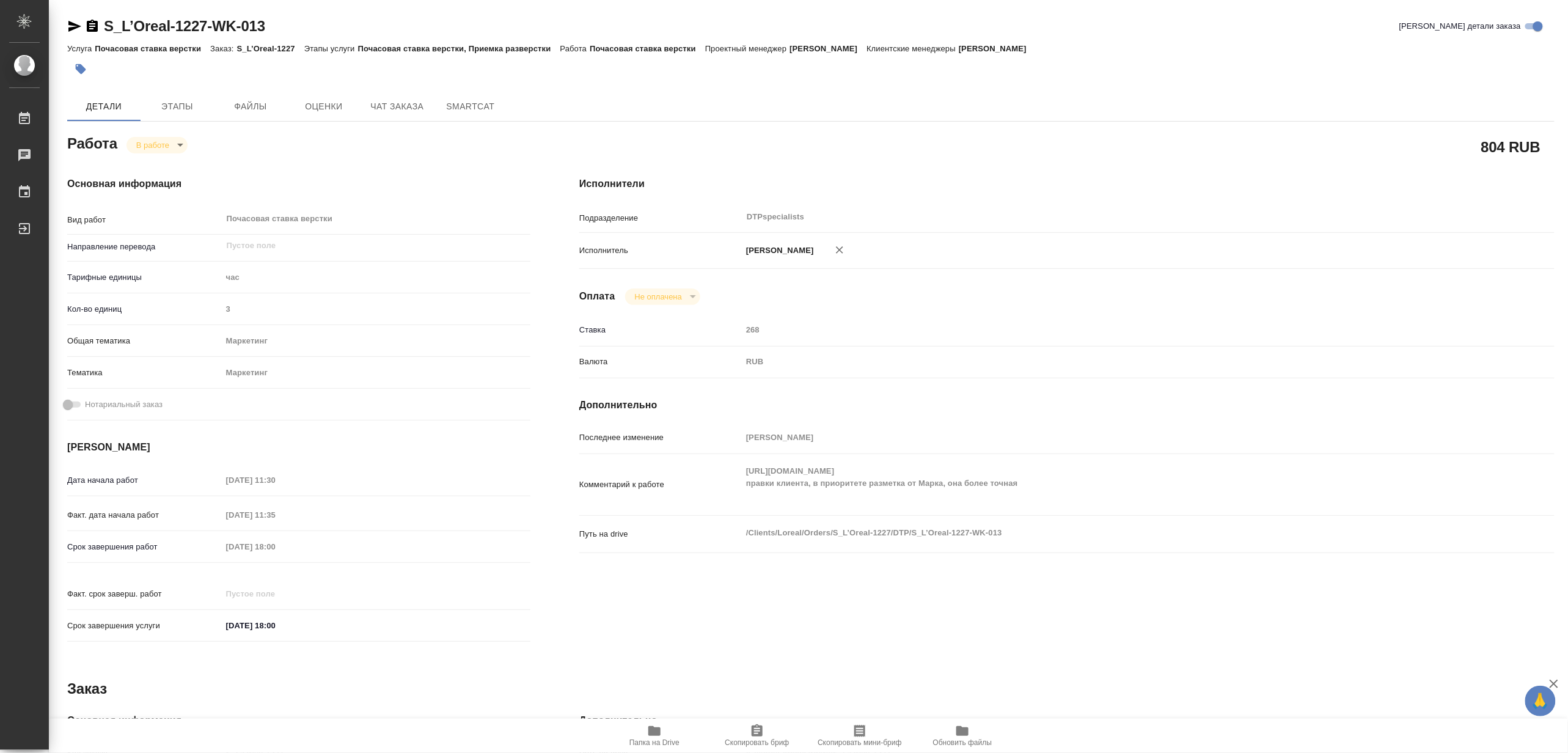
type textarea "x"
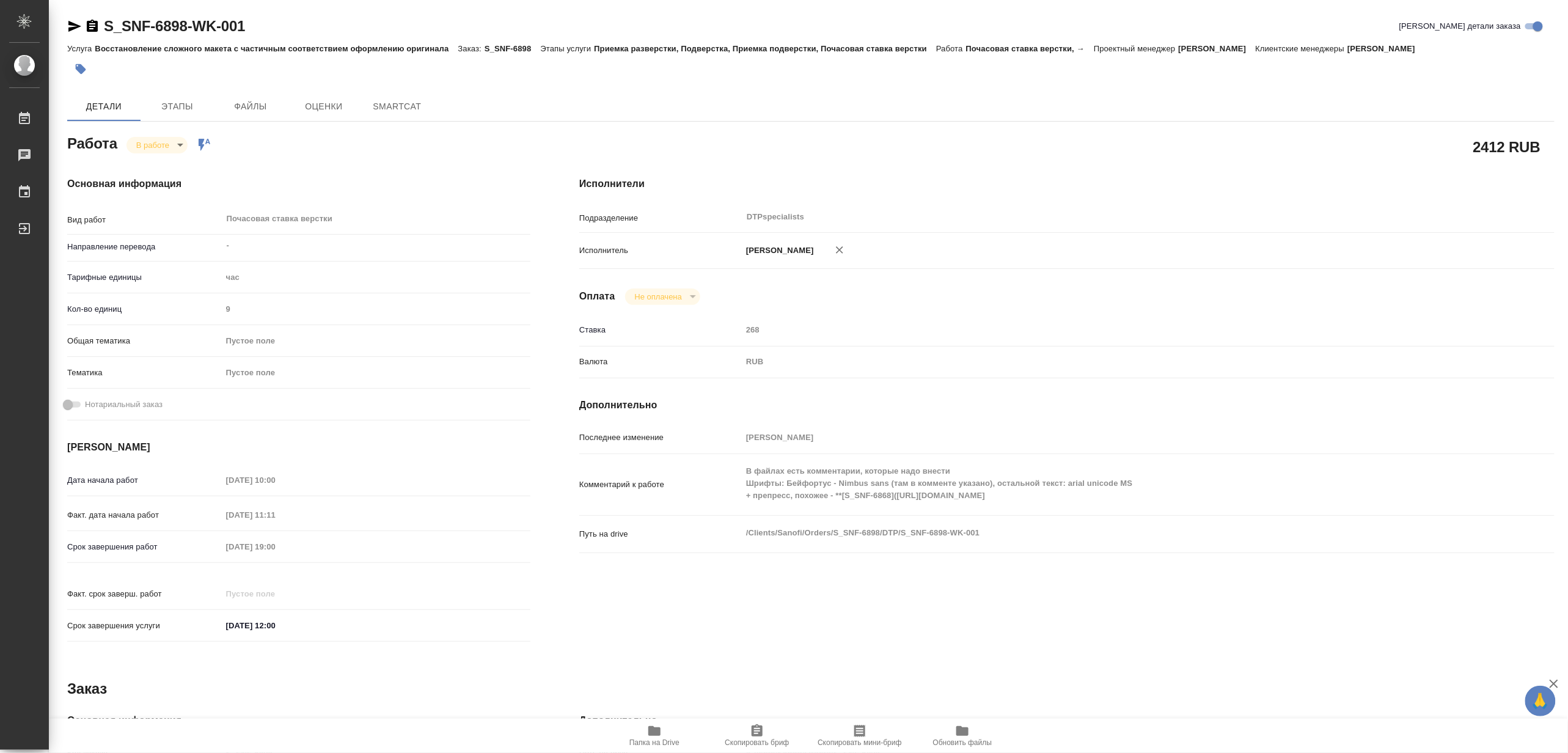
type textarea "x"
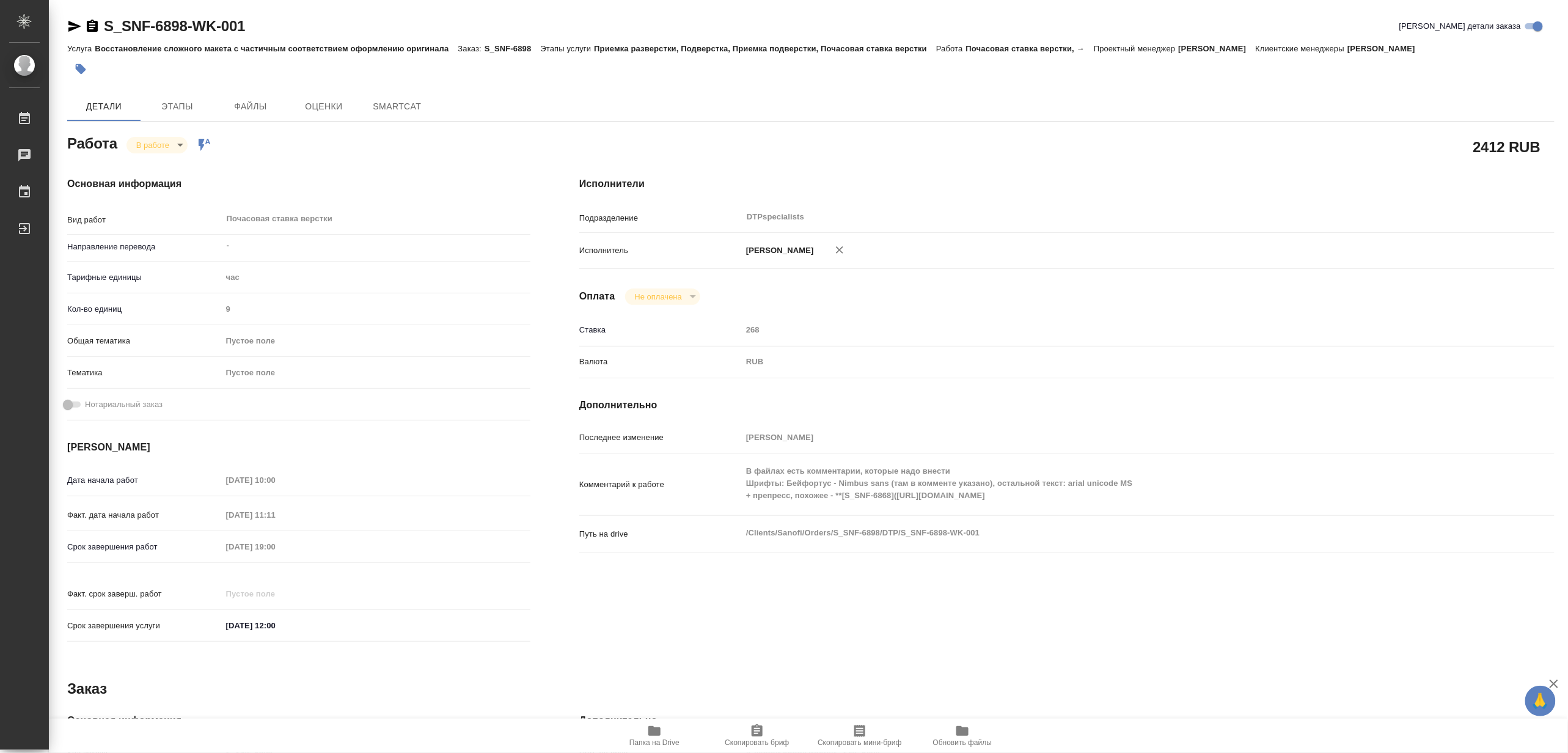
type textarea "x"
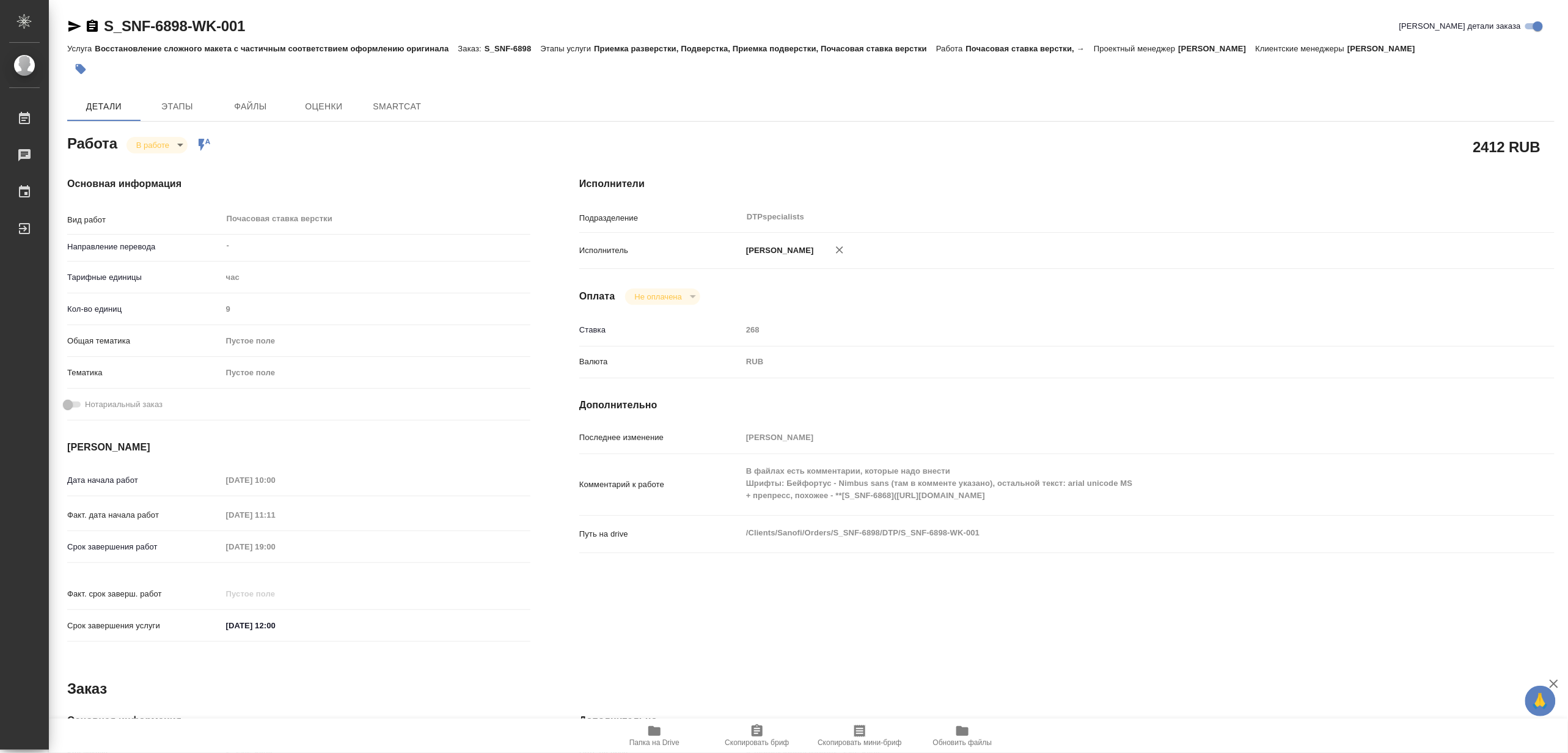
type textarea "x"
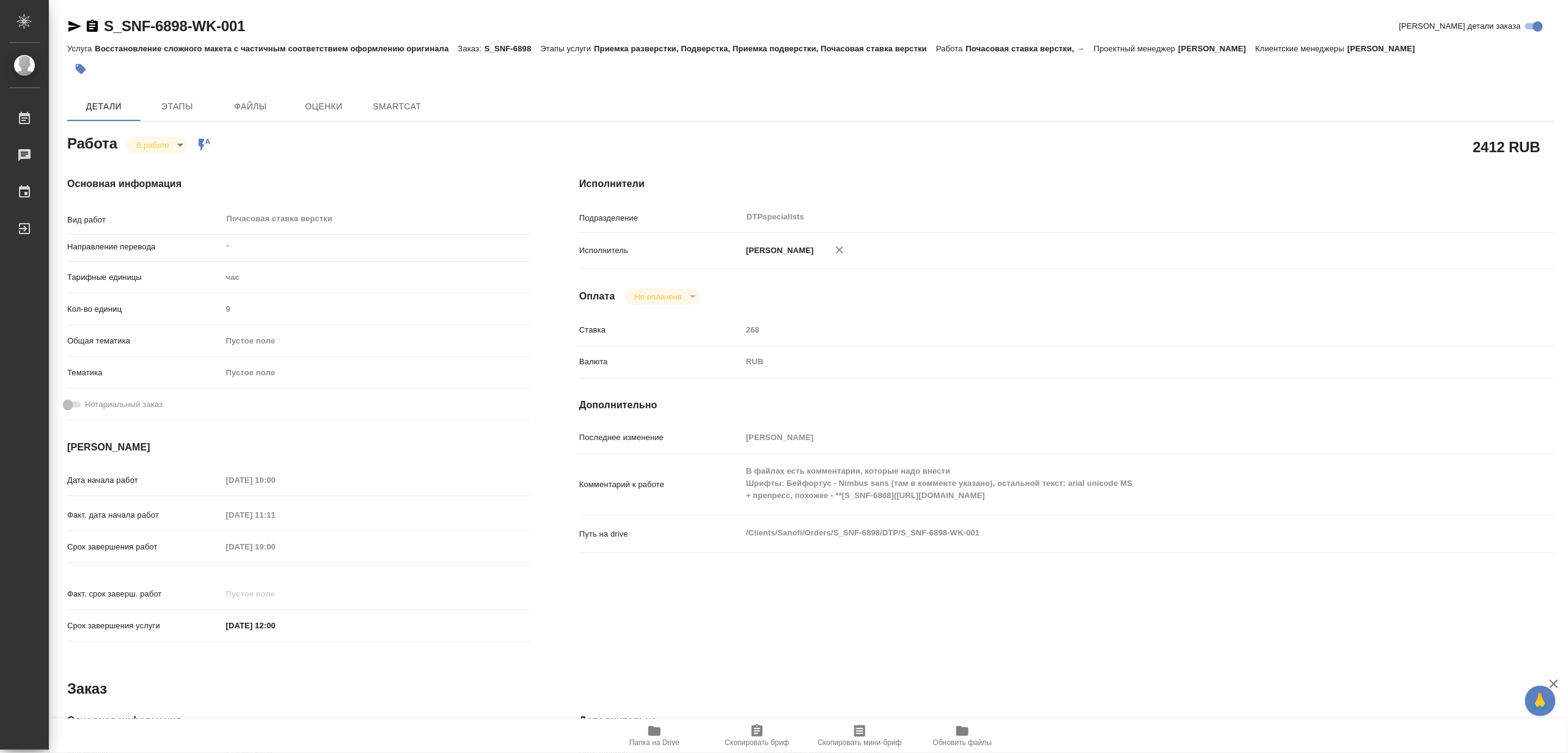
type textarea "x"
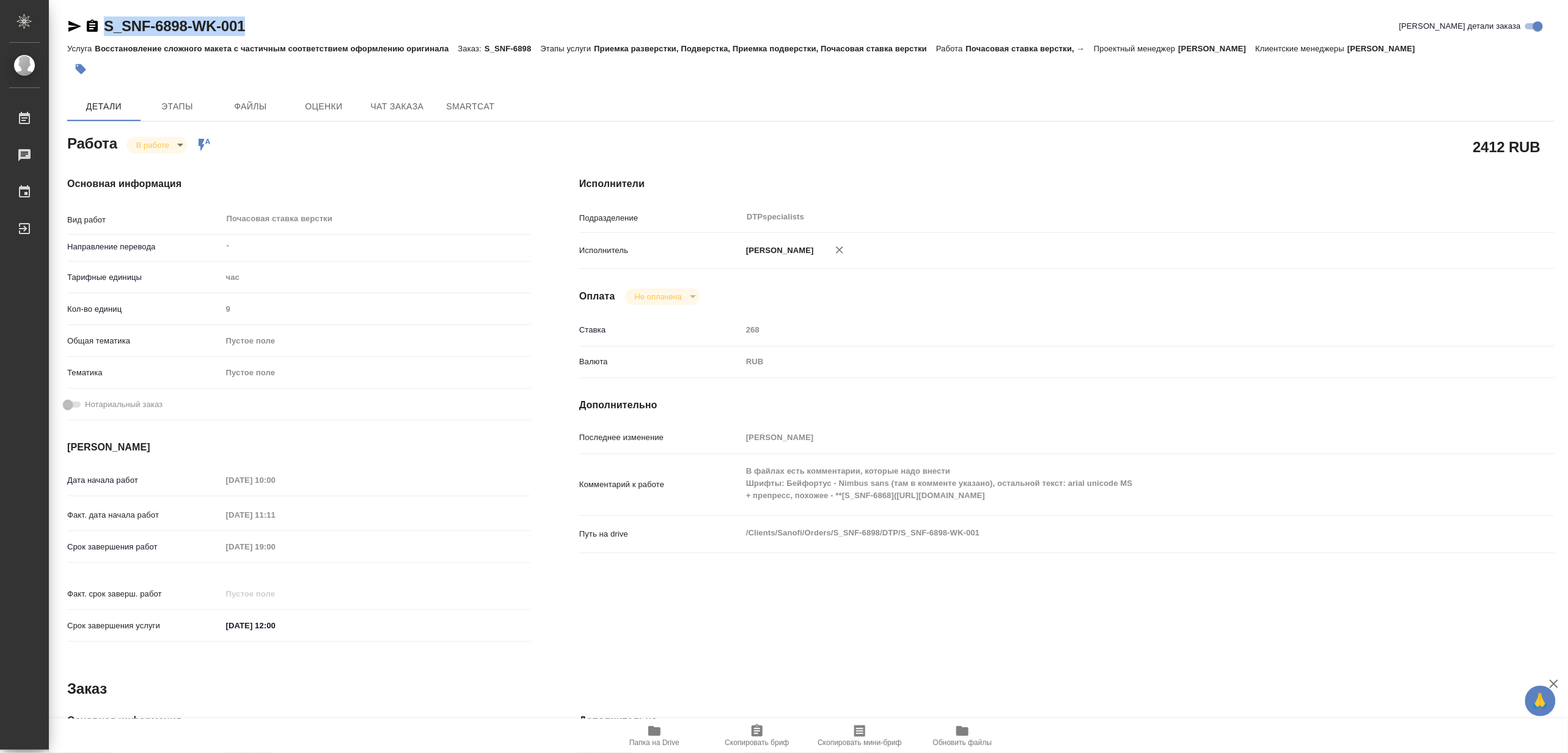
drag, startPoint x: 284, startPoint y: 26, endPoint x: 108, endPoint y: 20, distance: 176.1
click at [108, 20] on div "S_SNF-6898-WK-001 Кратко детали заказа" at bounding box center [811, 26] width 1487 height 20
copy link "S_SNF-6898-WK-001"
type textarea "x"
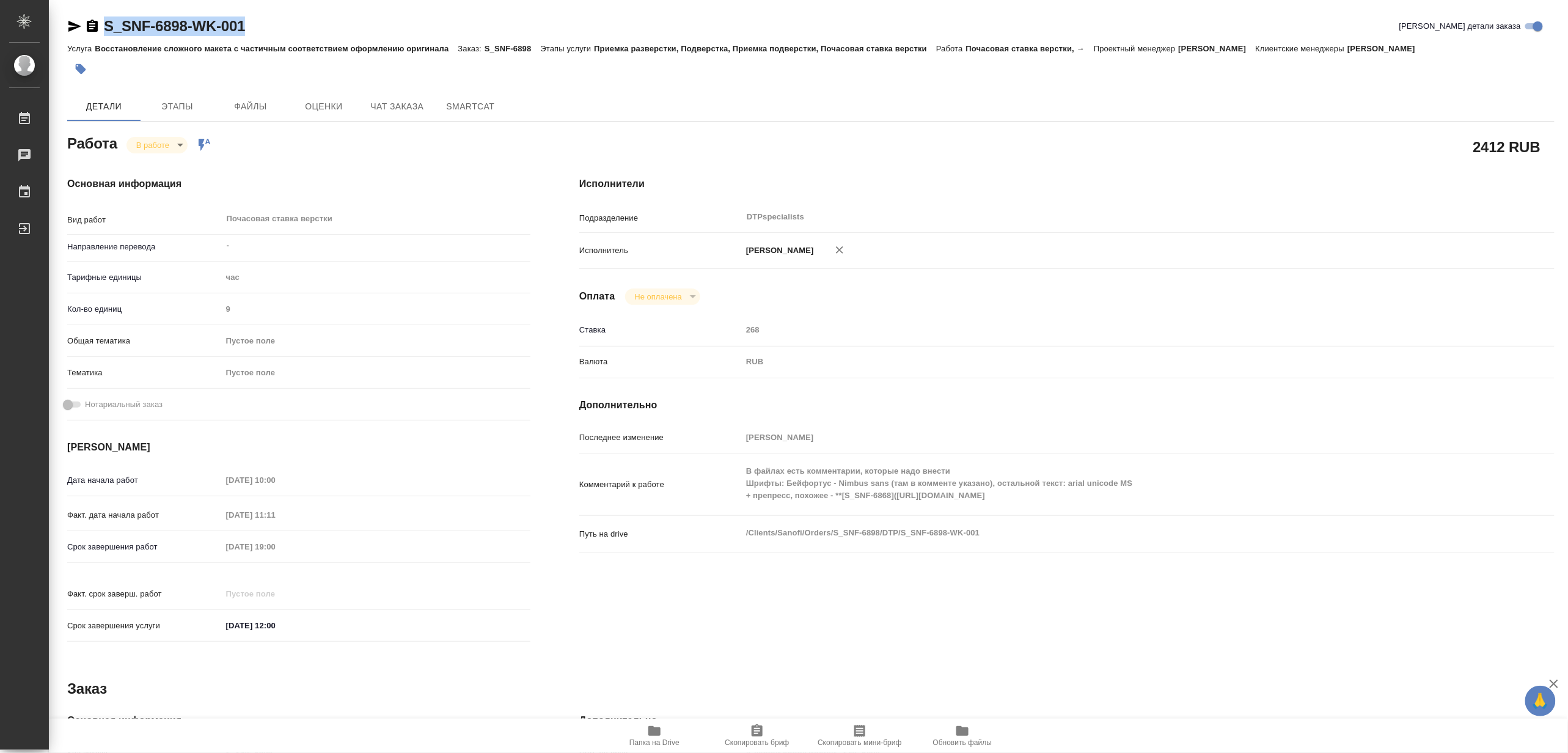
type textarea "x"
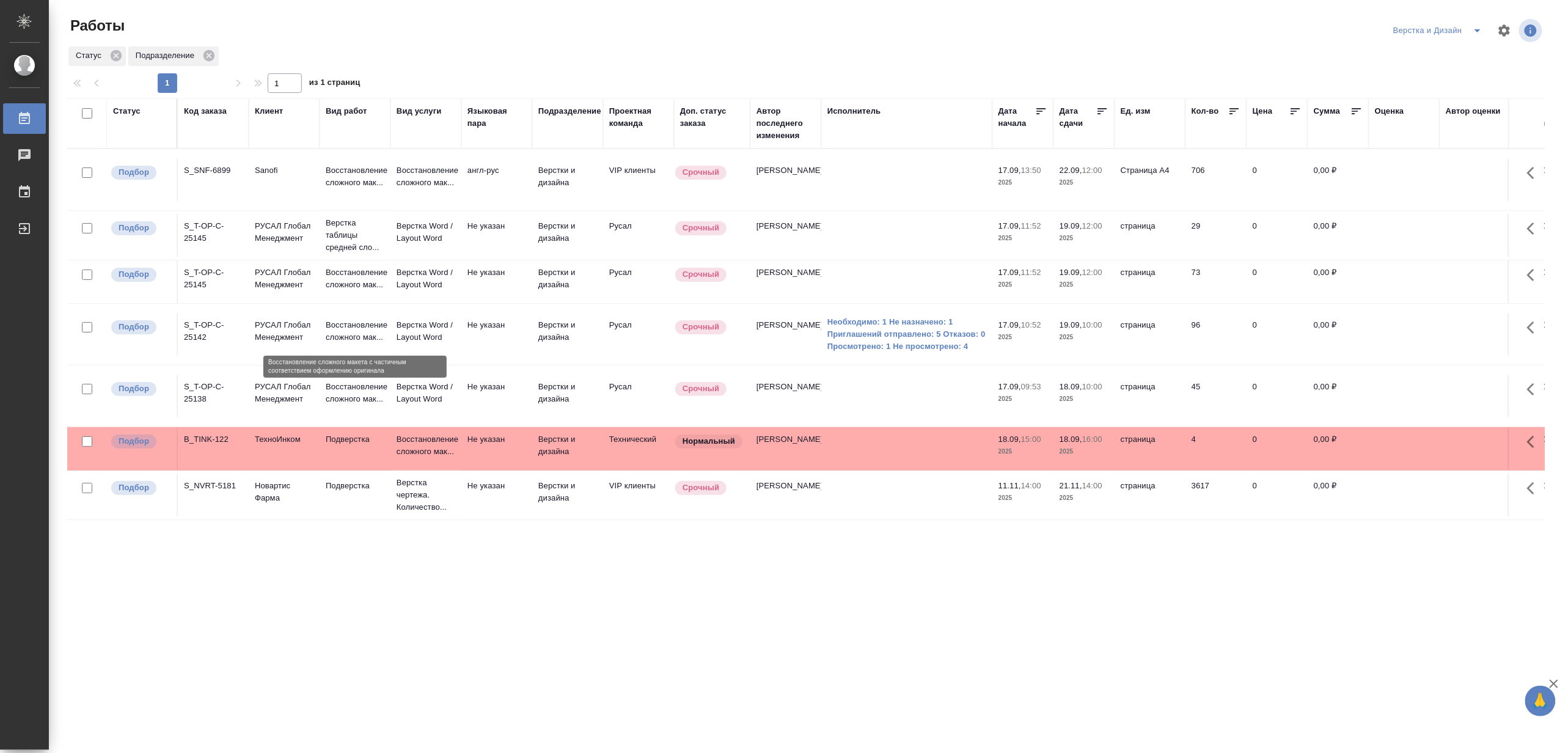
click at [346, 341] on p "Восстановление сложного мак..." at bounding box center [355, 331] width 59 height 25
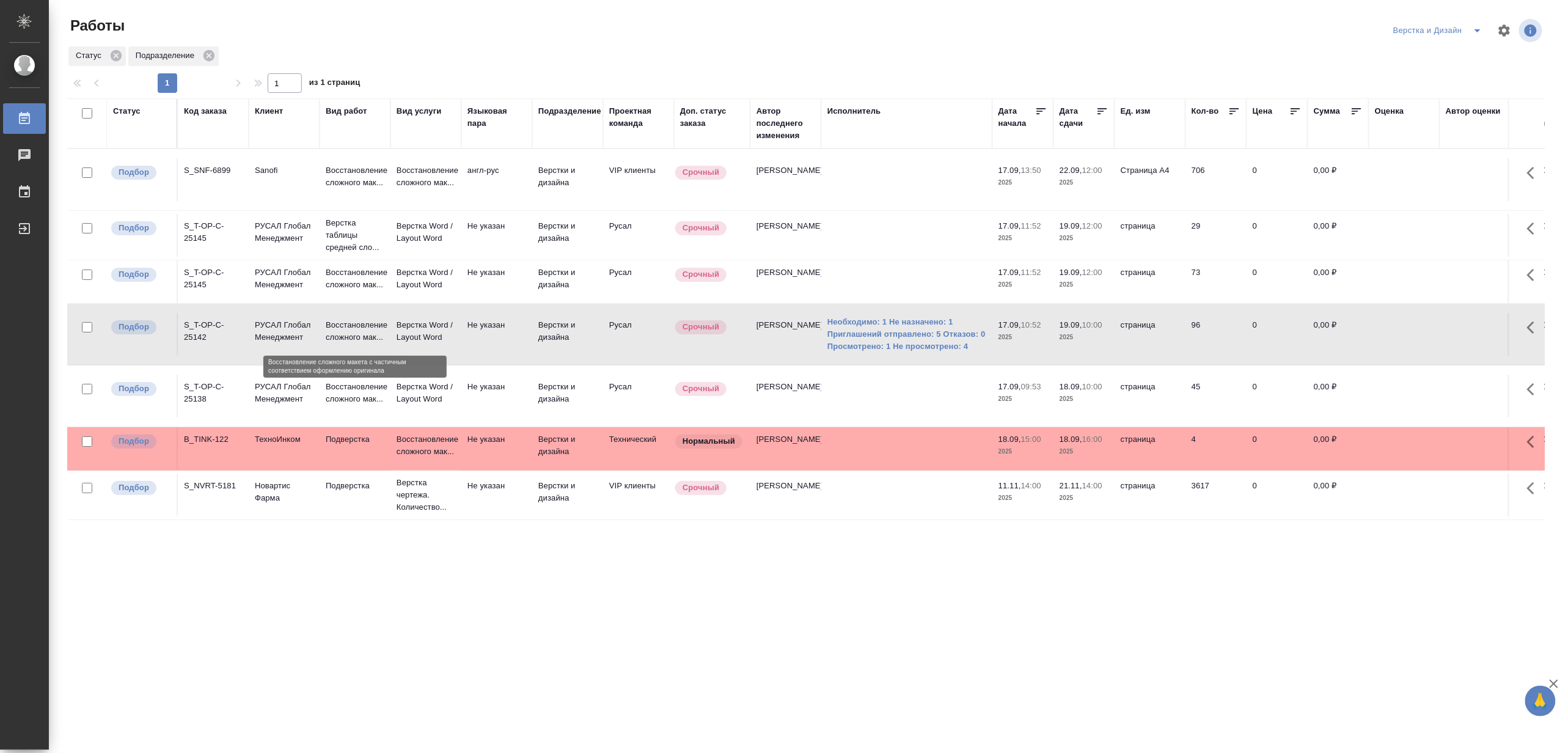
click at [346, 341] on p "Восстановление сложного мак..." at bounding box center [355, 331] width 59 height 25
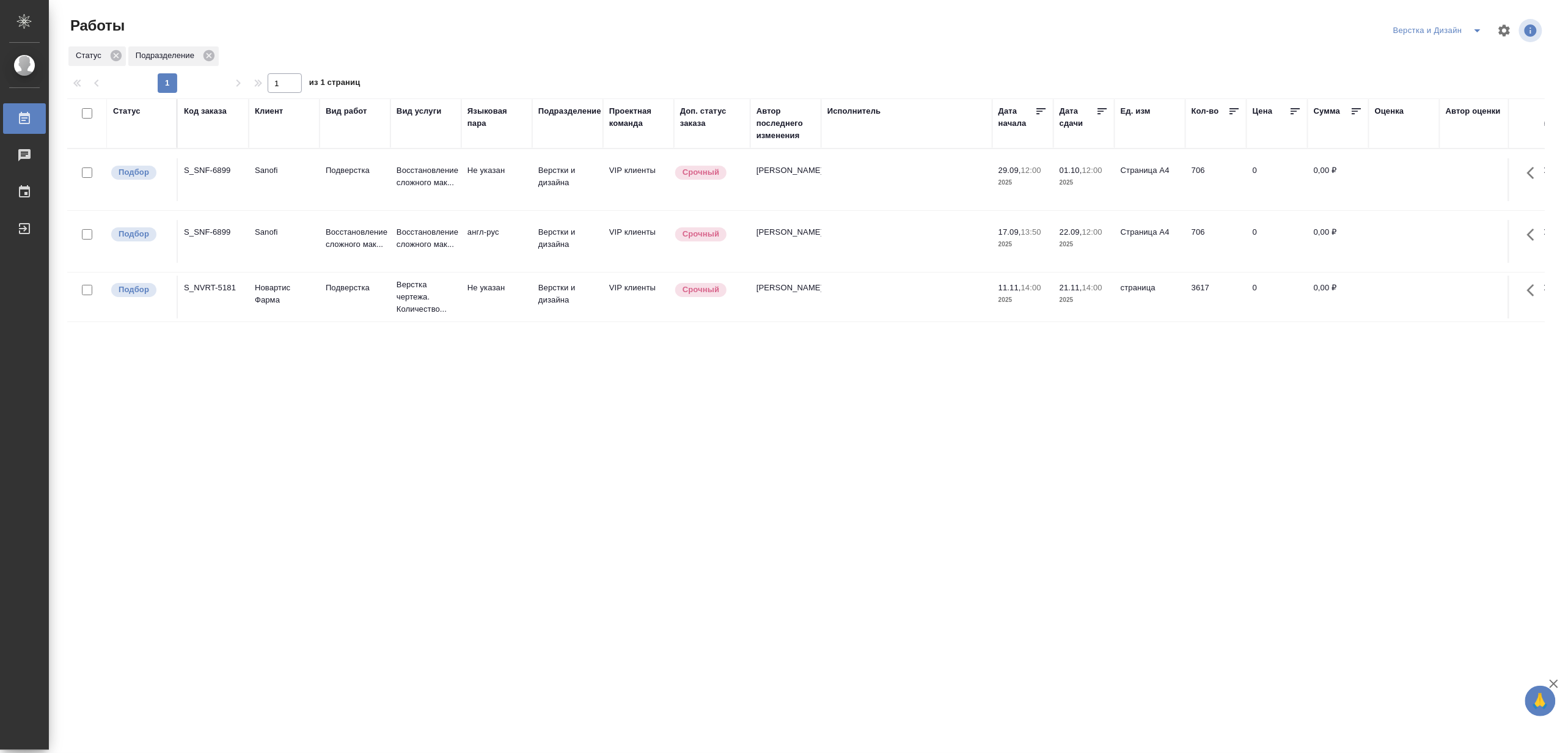
click at [1476, 23] on icon "split button" at bounding box center [1477, 30] width 14 height 14
click at [1465, 89] on li "Матвеева_назначено" at bounding box center [1445, 94] width 117 height 20
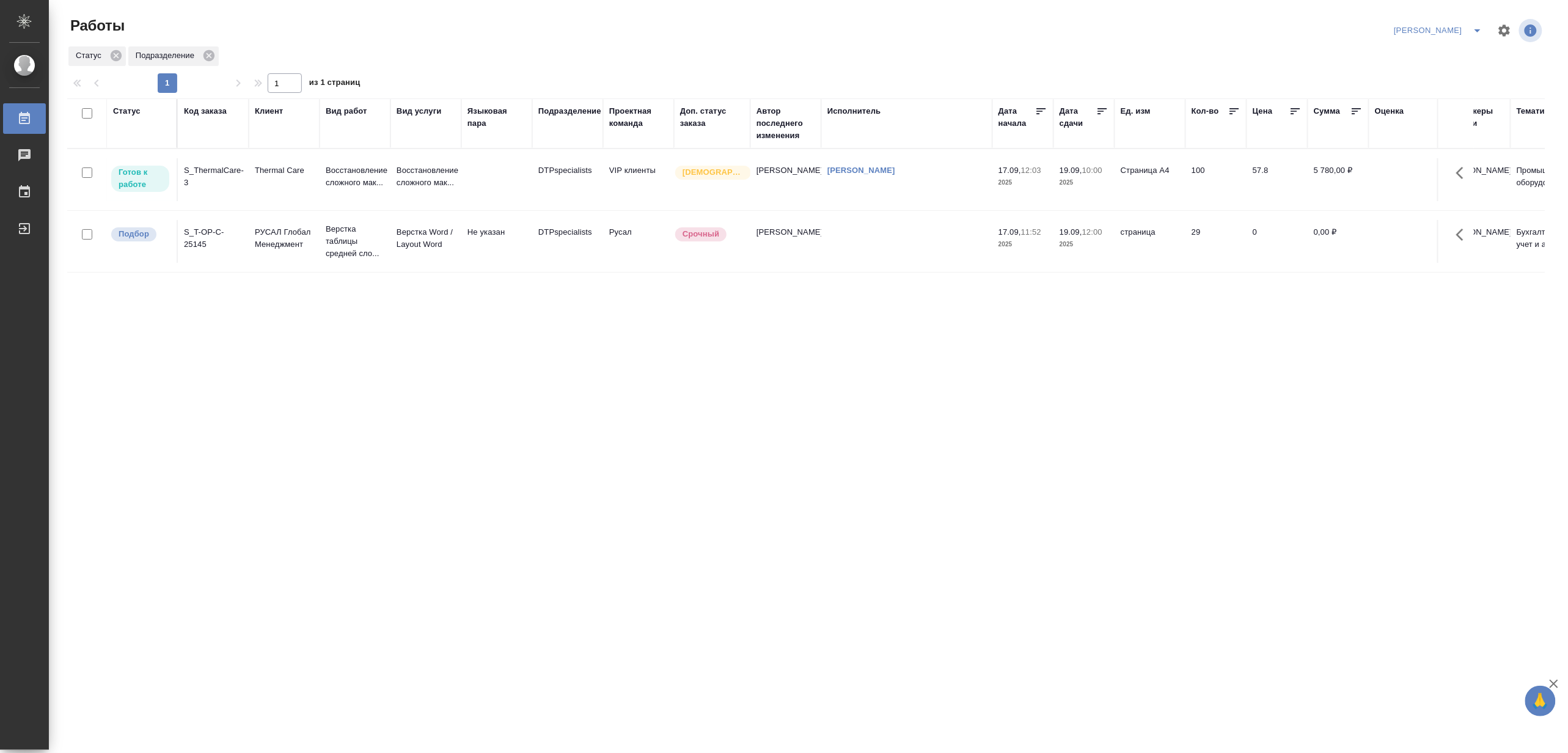
click at [1482, 23] on icon "split button" at bounding box center [1477, 30] width 14 height 14
click at [1451, 55] on li "Матвеева_В работе" at bounding box center [1431, 55] width 117 height 20
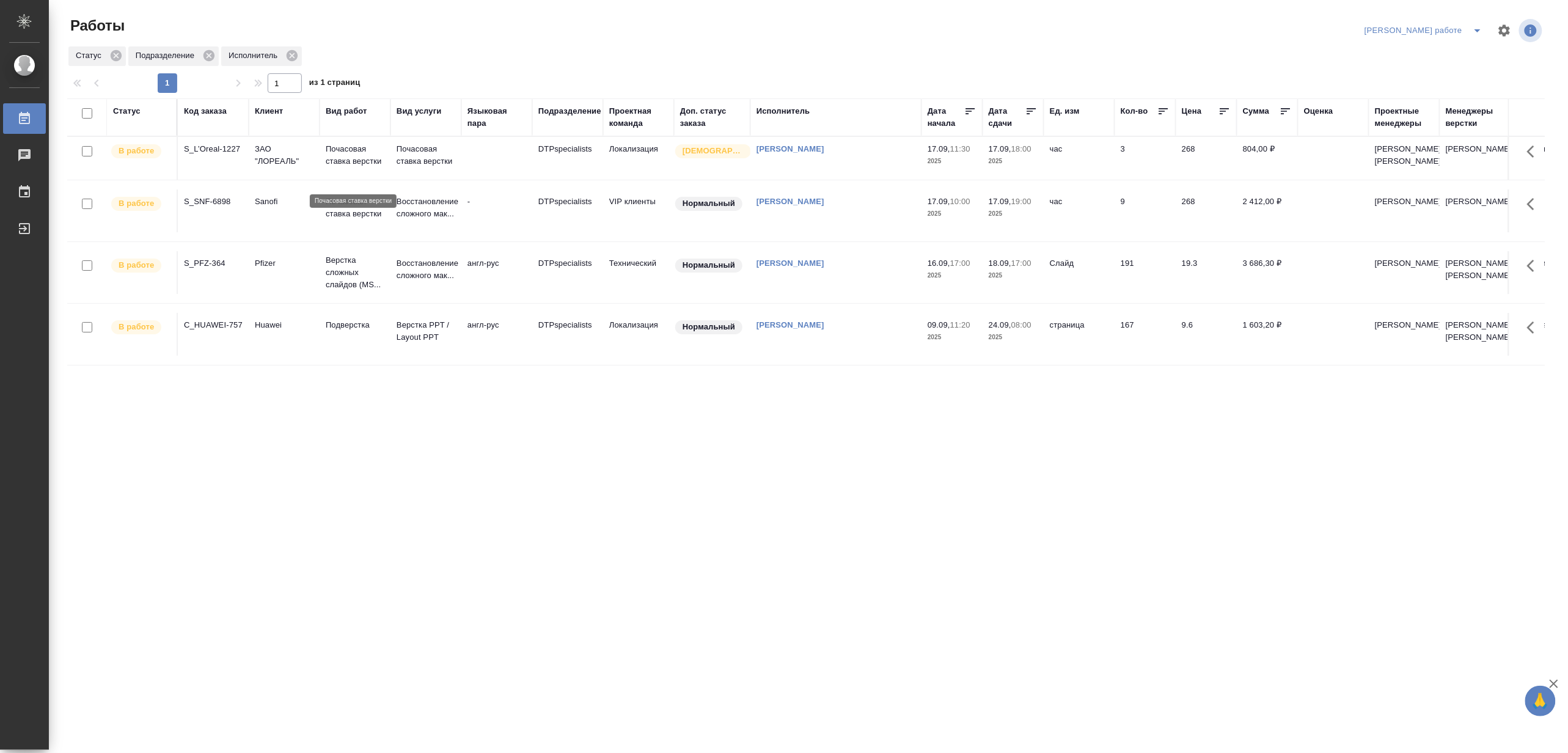
click at [336, 167] on p "Почасовая ставка верстки" at bounding box center [355, 155] width 59 height 25
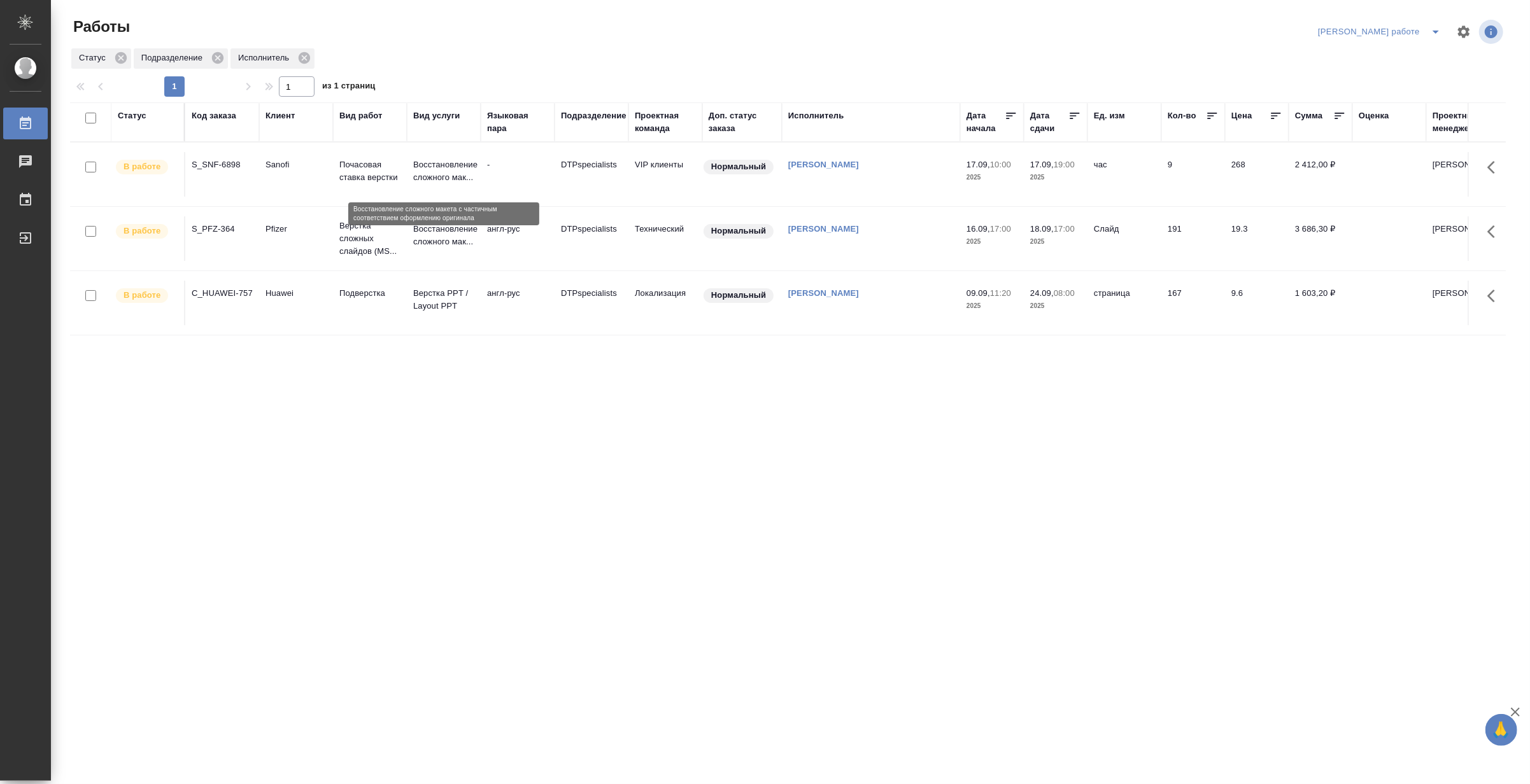
click at [474, 160] on p "Восстановление сложного мак..." at bounding box center [443, 171] width 61 height 26
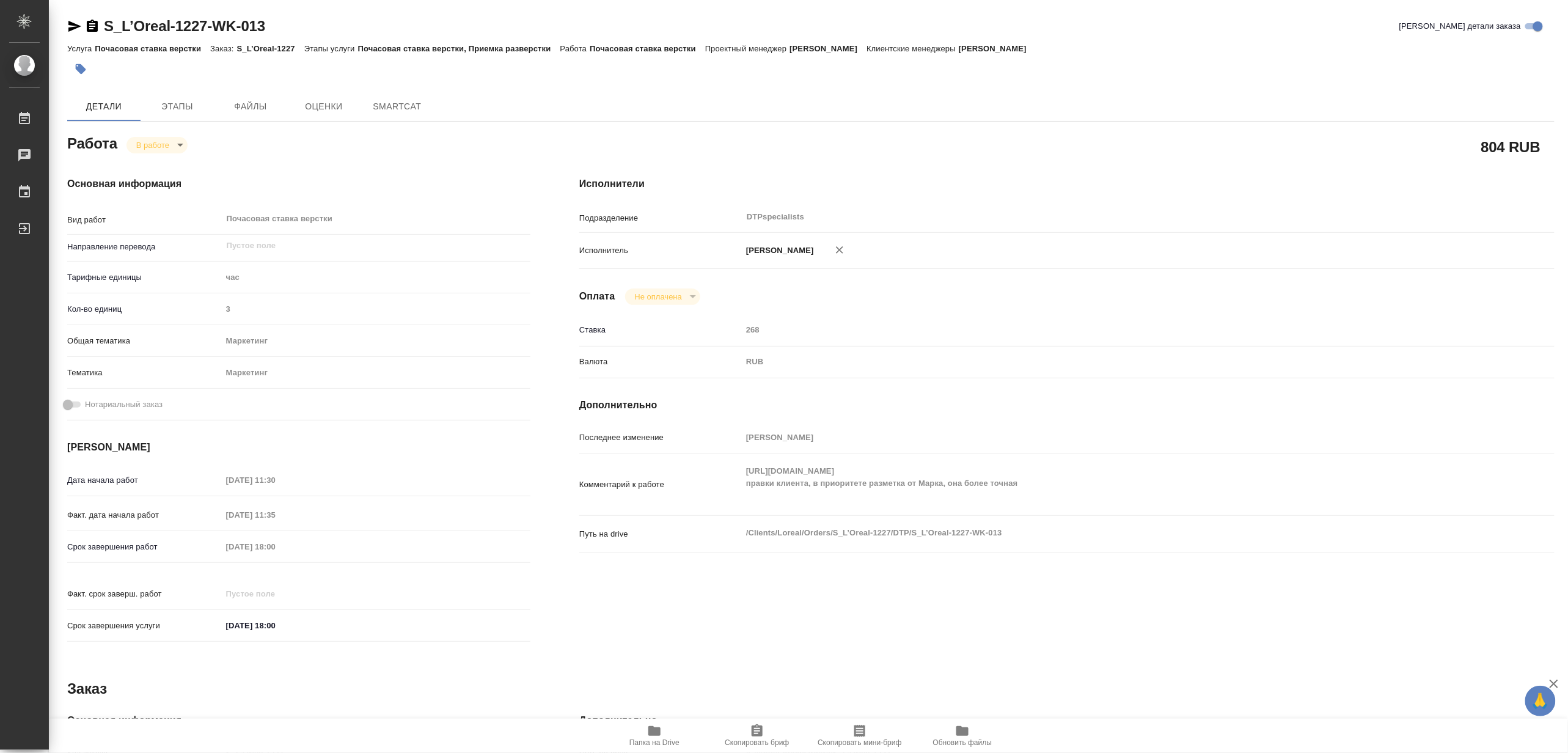
type textarea "x"
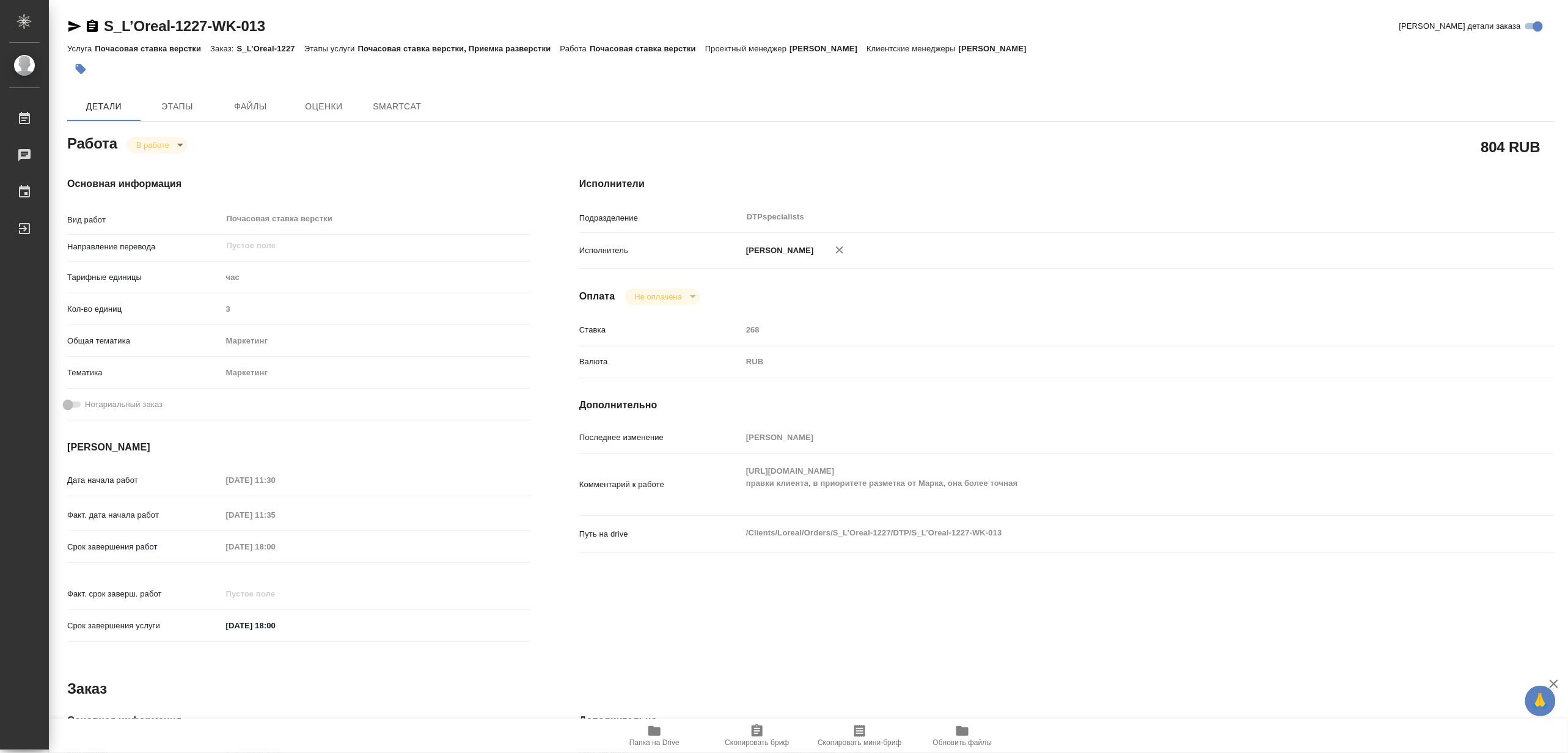
type textarea "x"
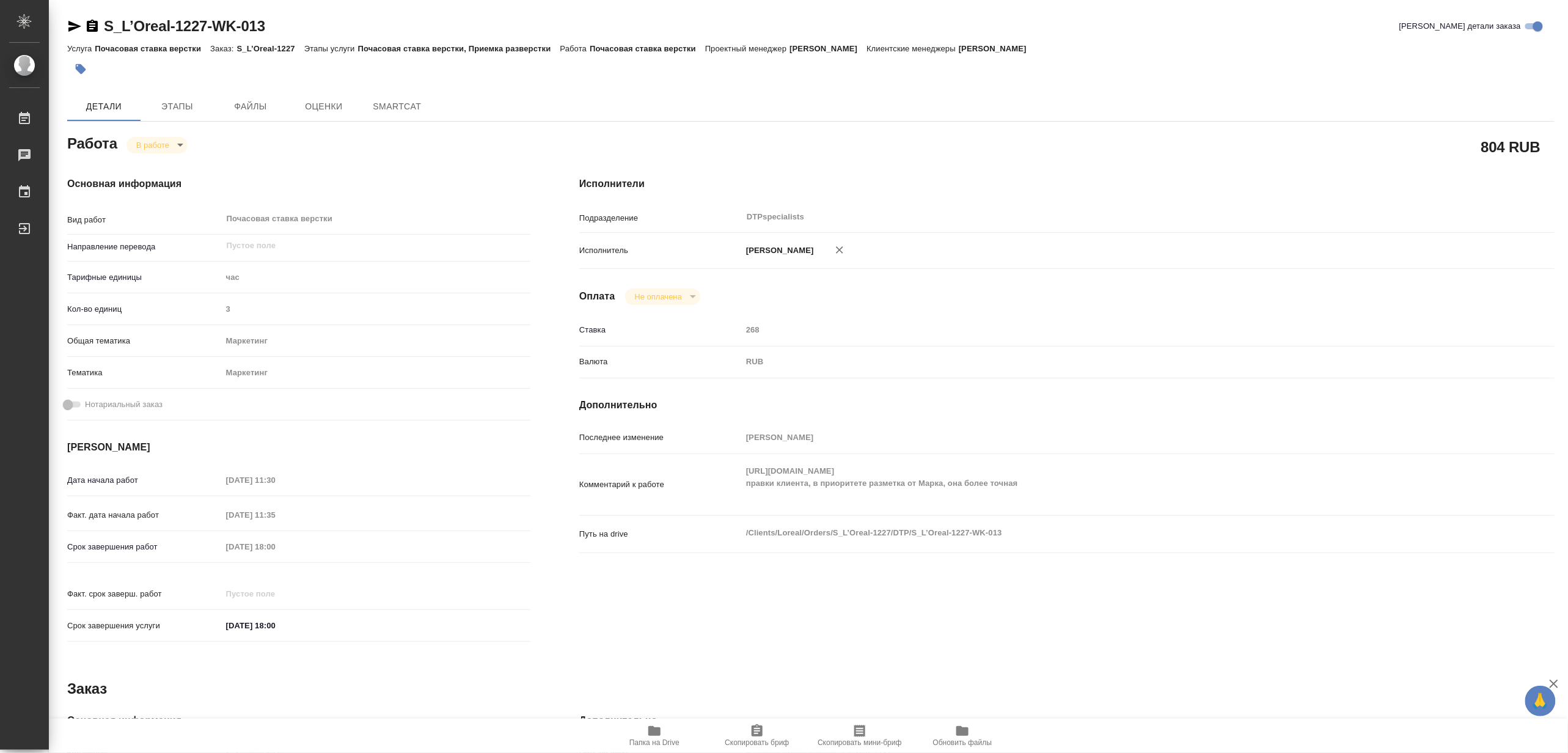
type textarea "x"
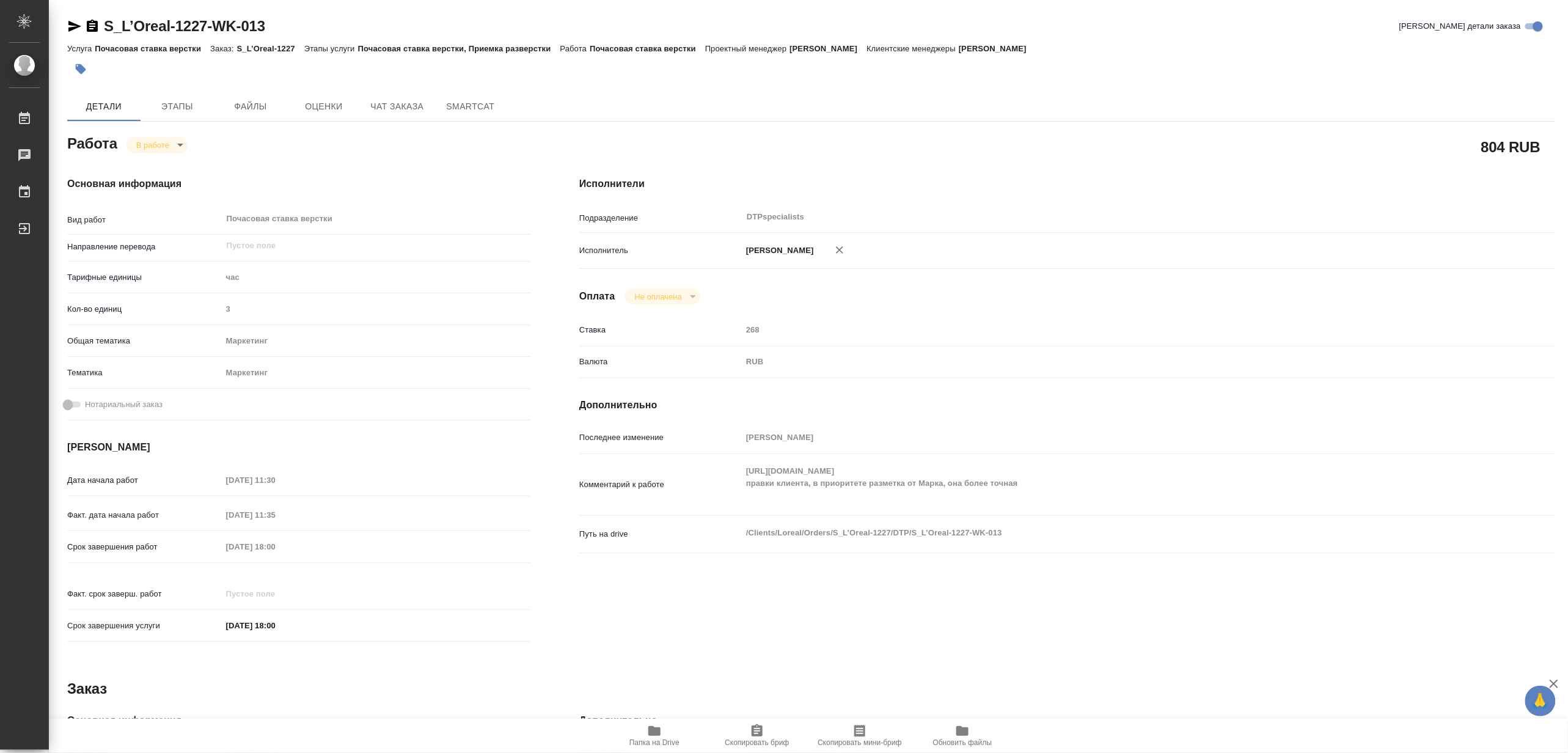
click at [657, 735] on icon "button" at bounding box center [654, 732] width 12 height 10
type textarea "x"
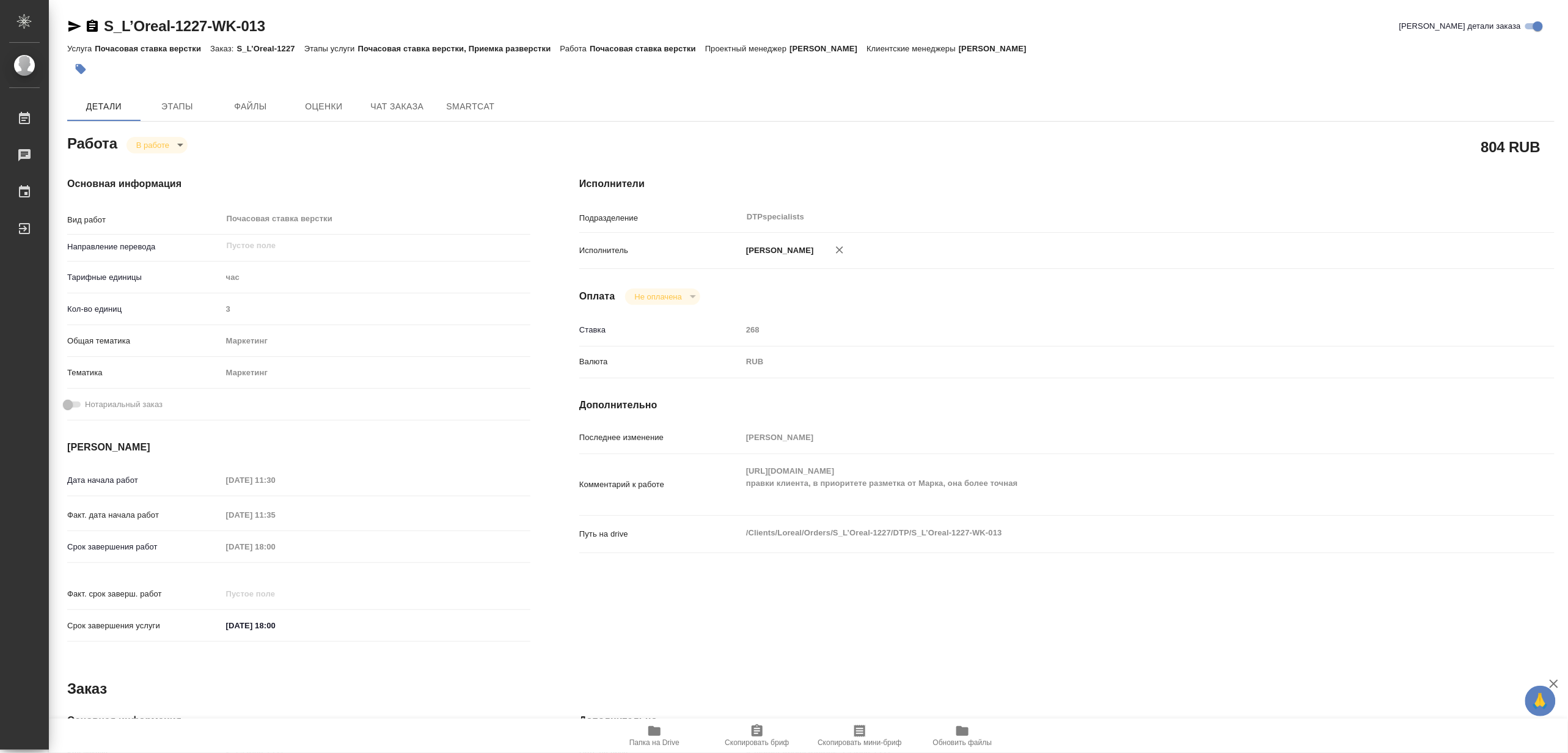
type textarea "x"
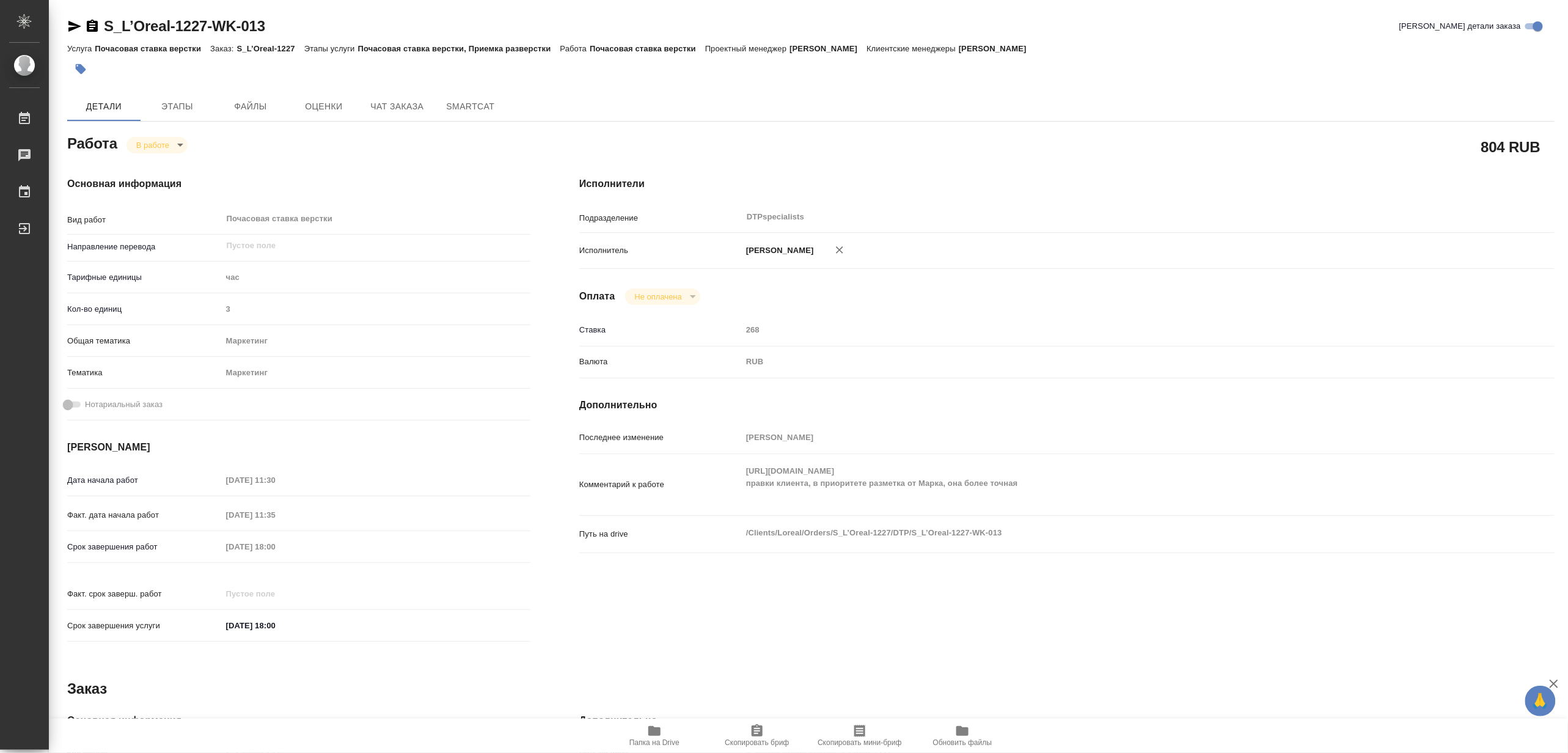
type textarea "x"
click at [140, 142] on body "🙏 .cls-1 fill:#fff; AWATERA Matveeva Maria Работы 0 Чаты График Выйти S_L’Oreal…" at bounding box center [784, 376] width 1568 height 753
click at [139, 161] on button "Выполнен" at bounding box center [158, 165] width 45 height 13
type textarea "x"
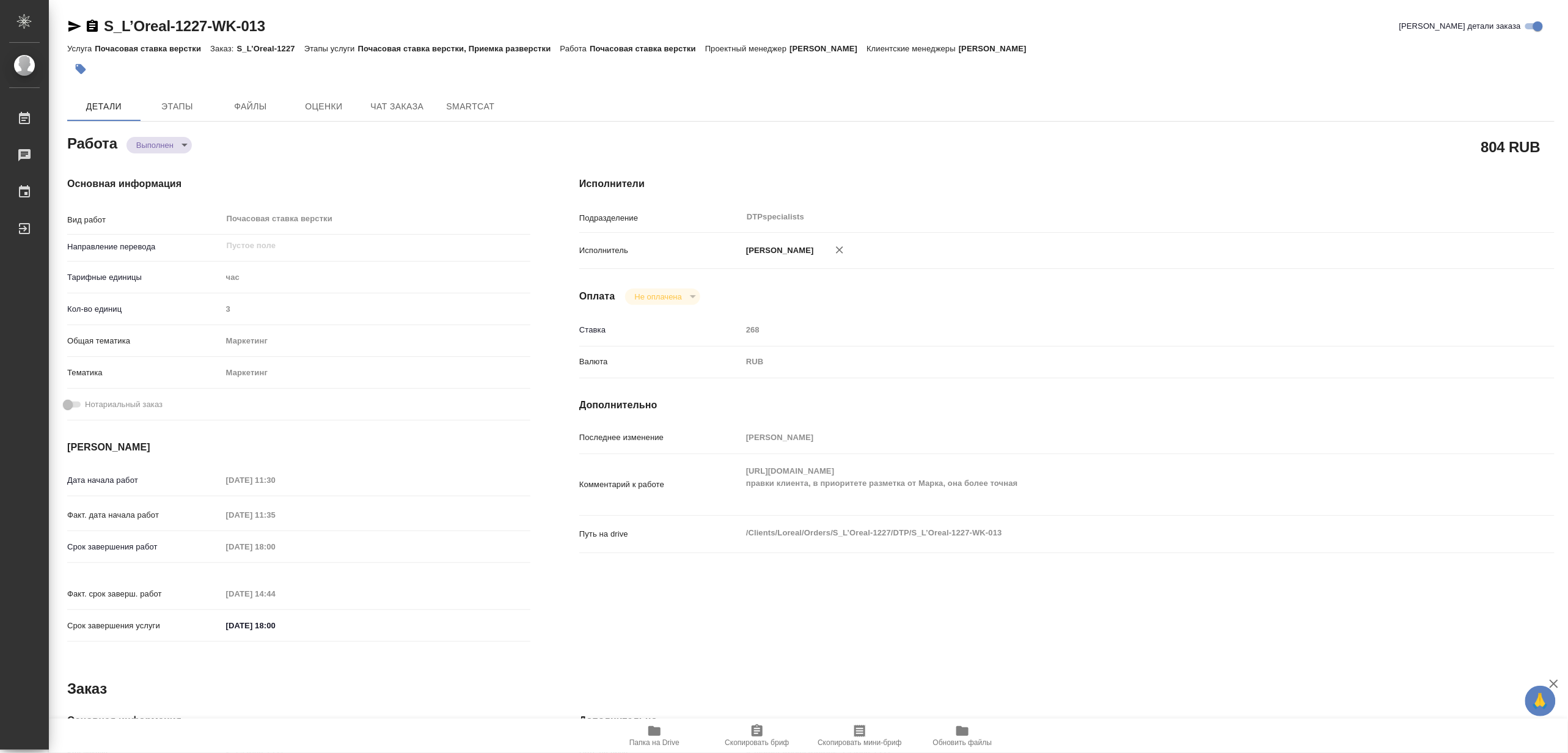
type textarea "x"
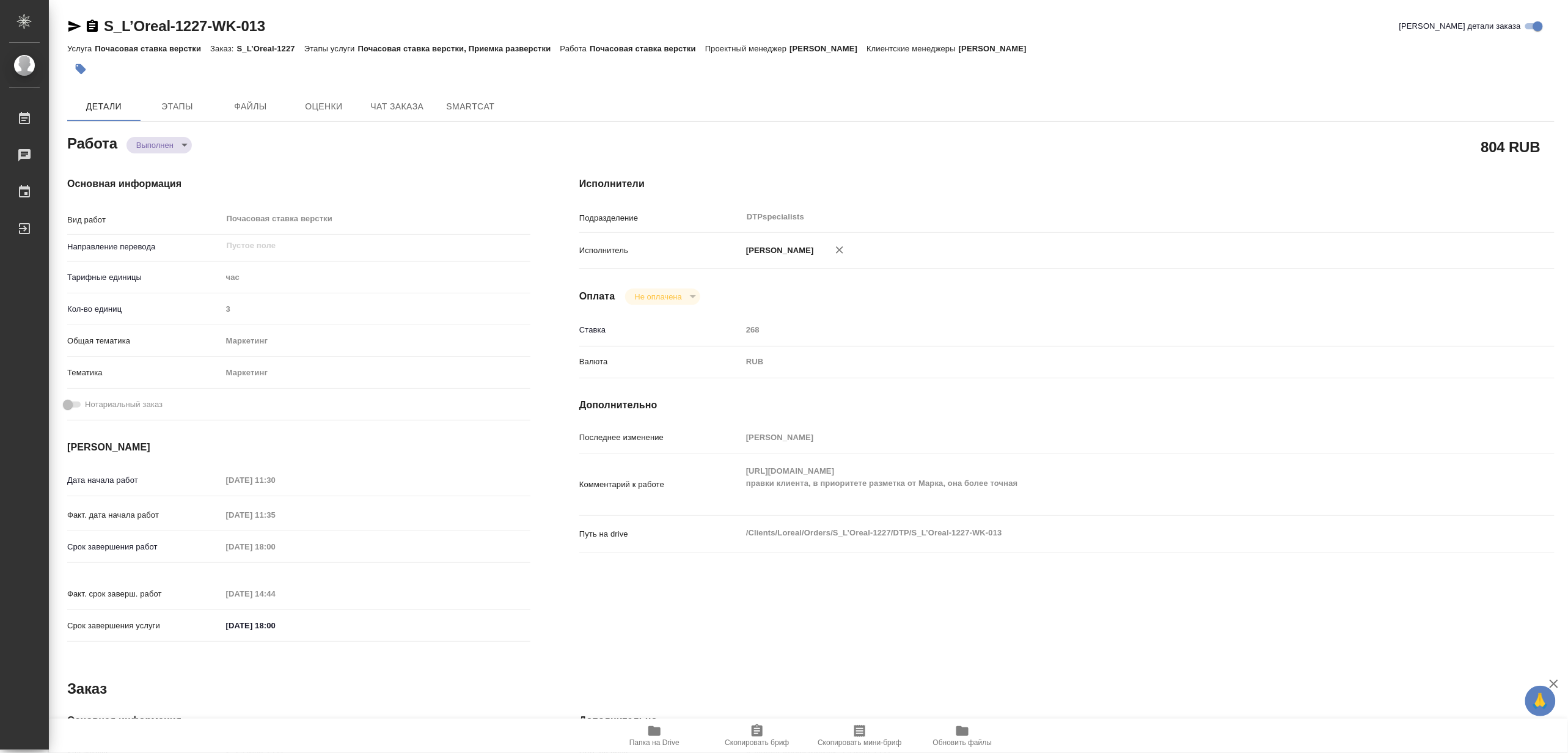
type textarea "x"
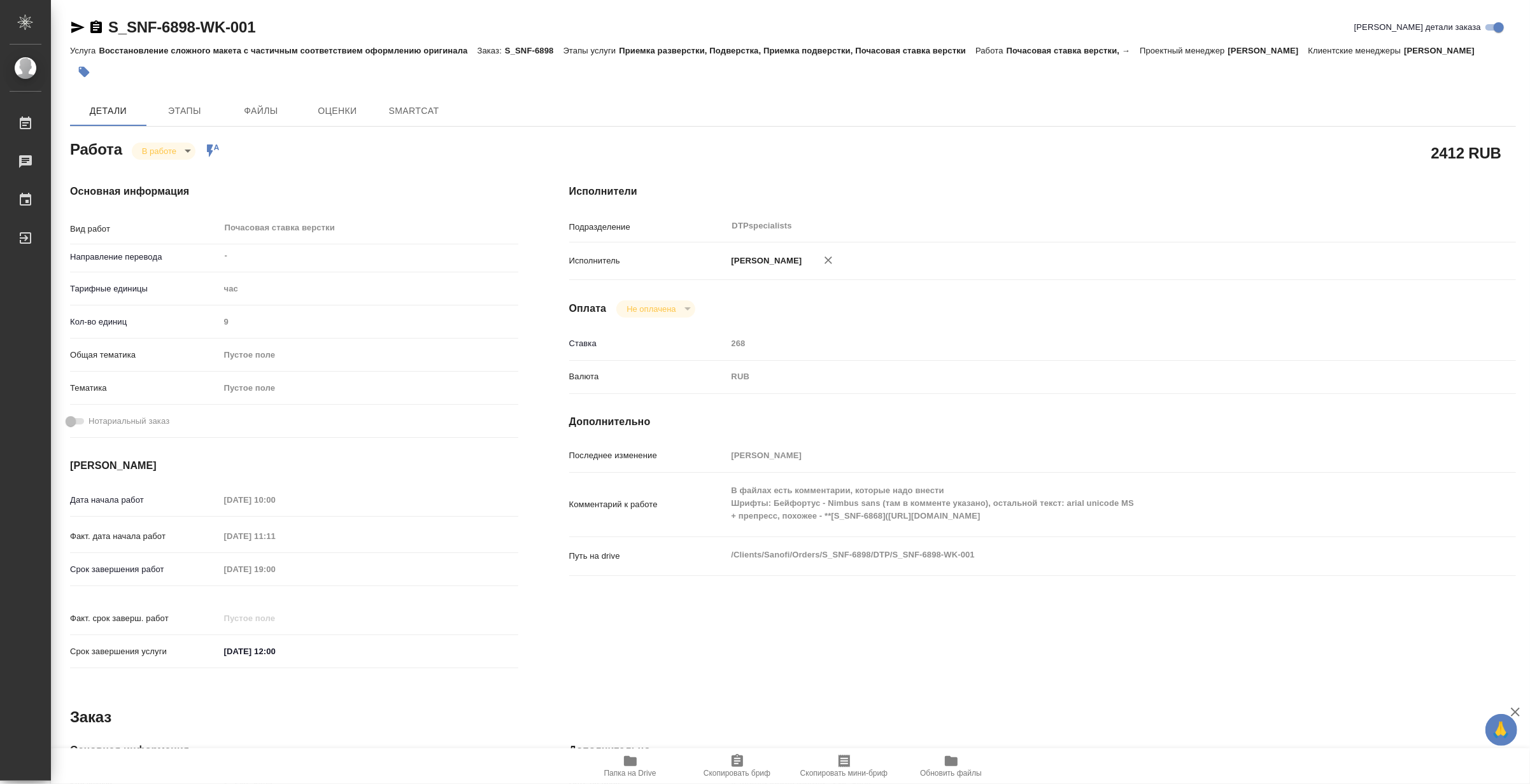
type textarea "x"
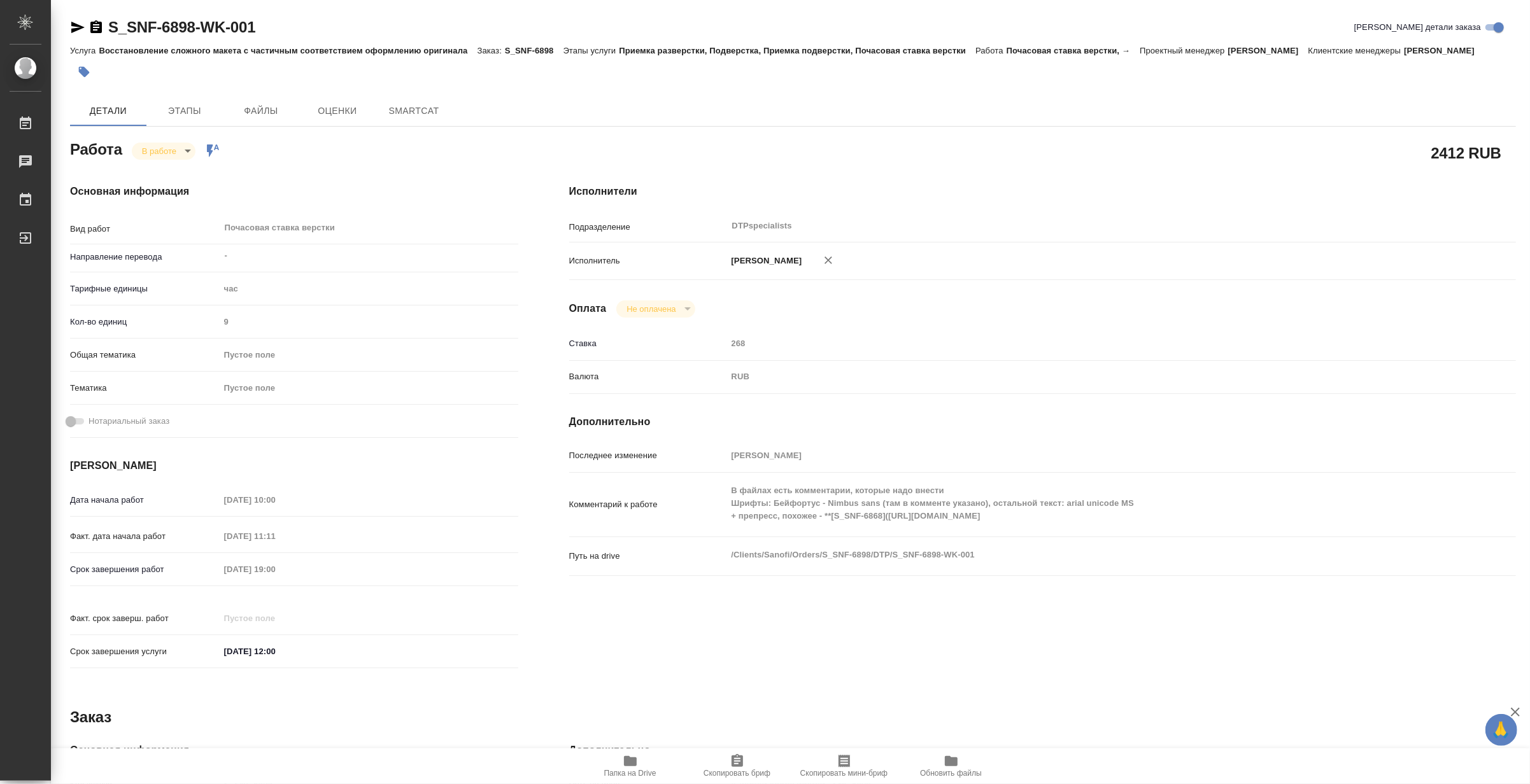
type textarea "x"
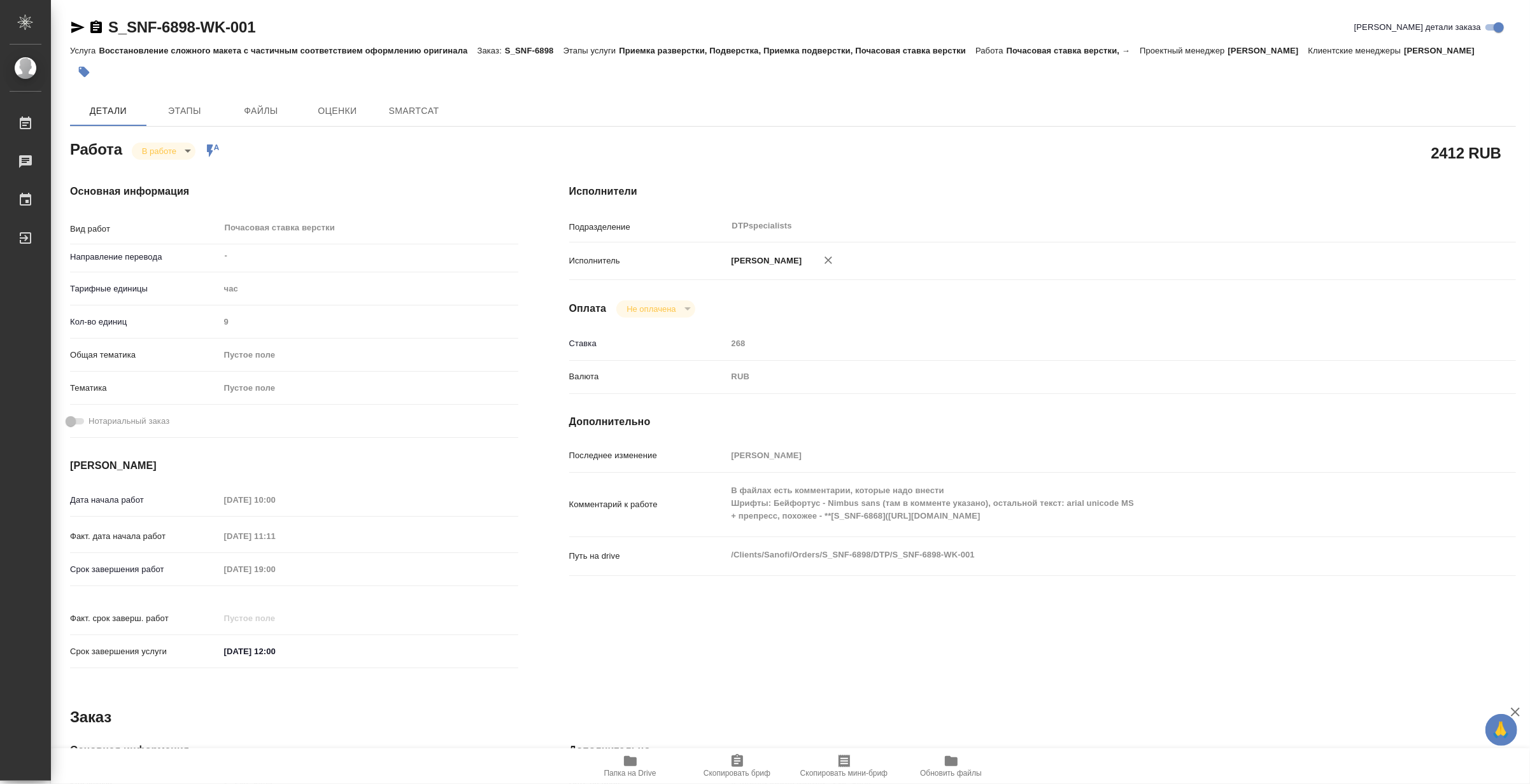
type textarea "x"
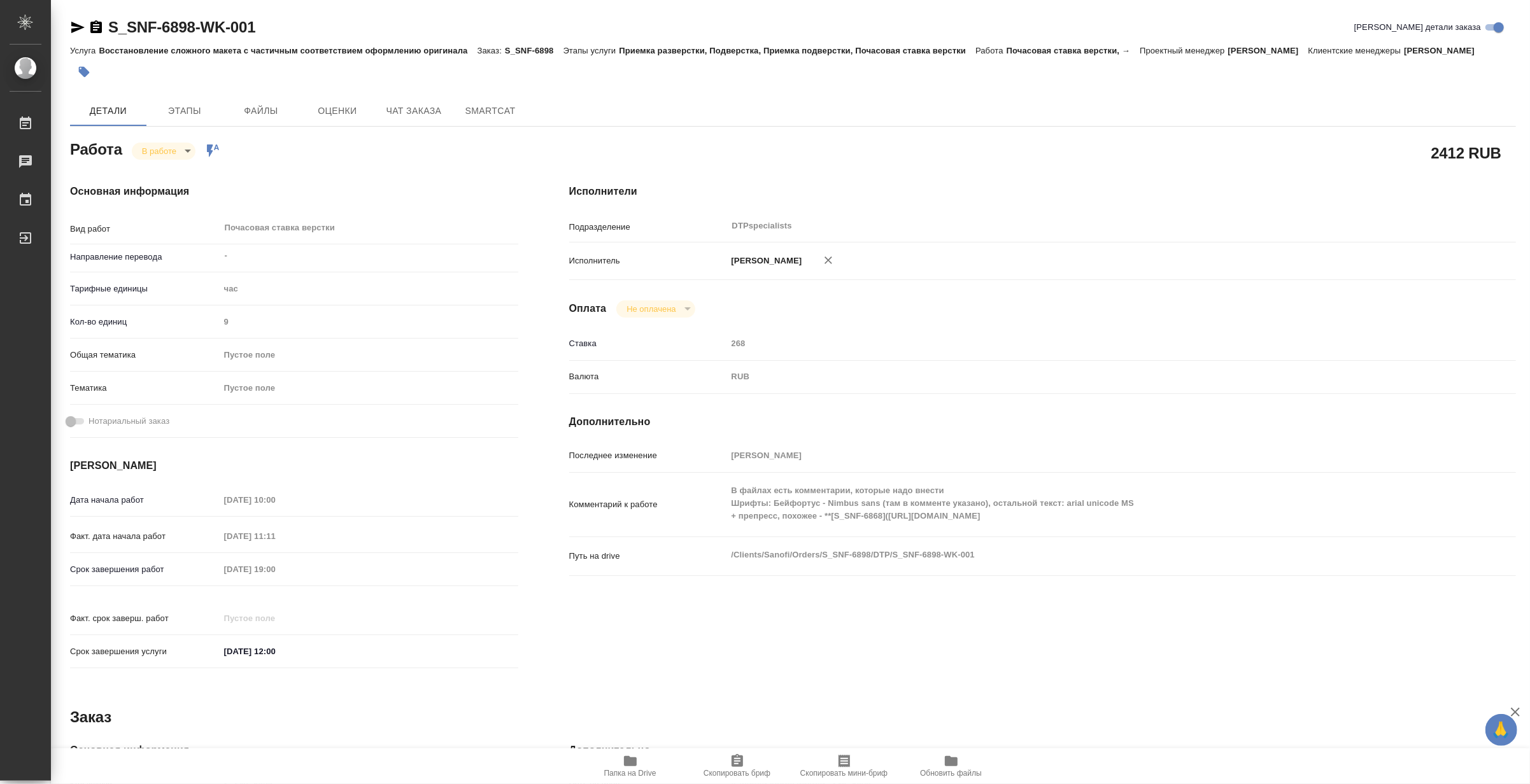
type textarea "x"
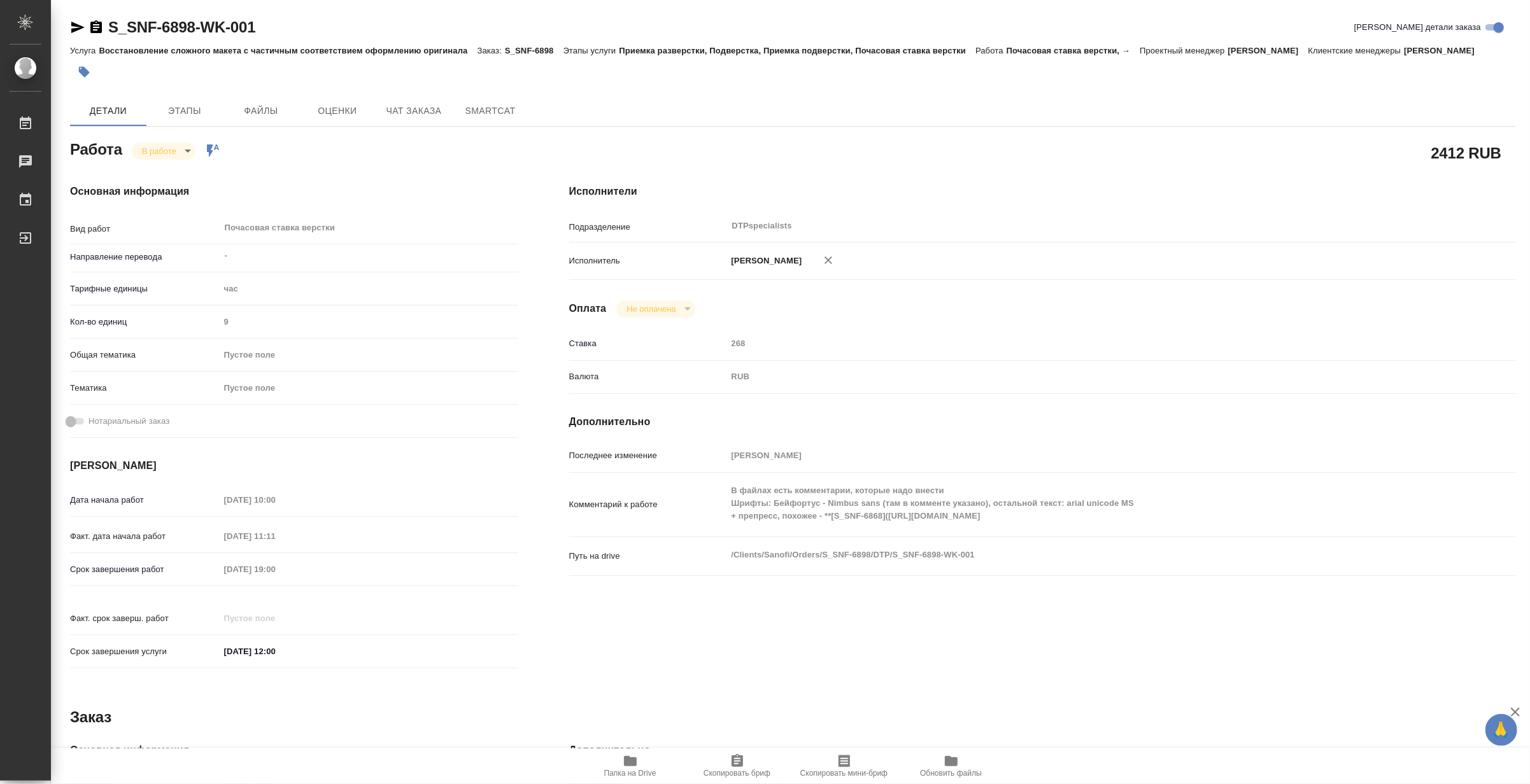
type textarea "x"
